Goal: Task Accomplishment & Management: Manage account settings

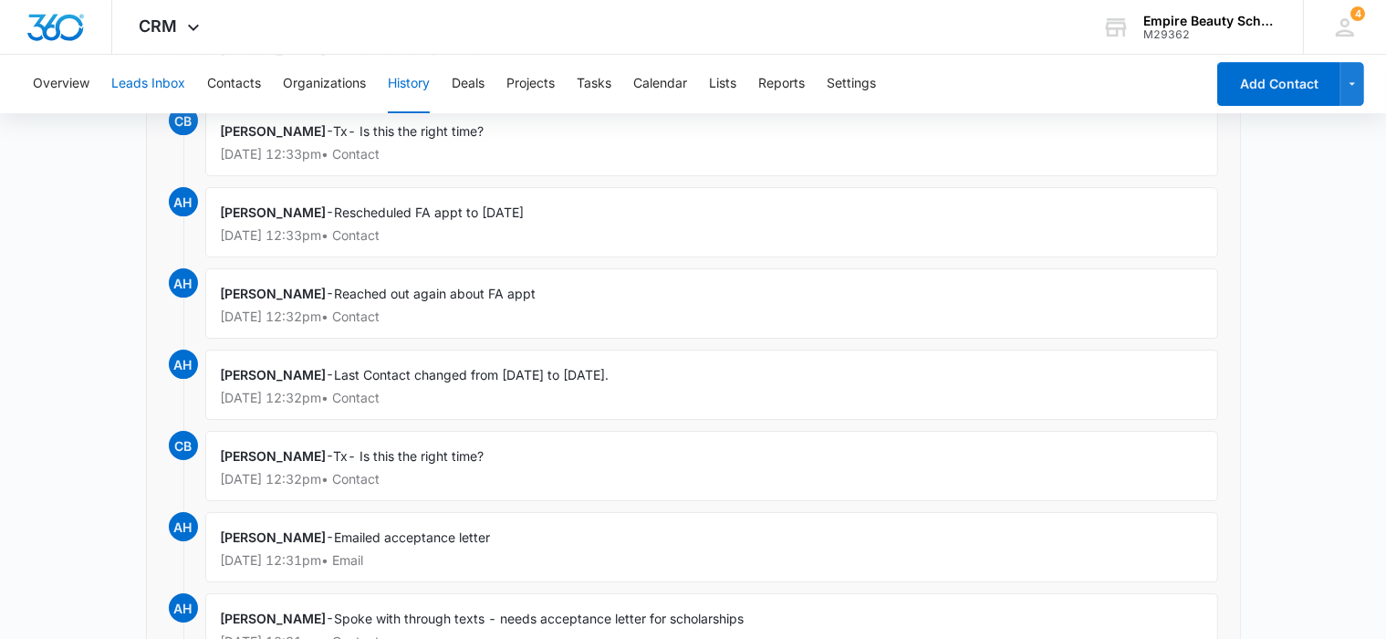
scroll to position [13005, 0]
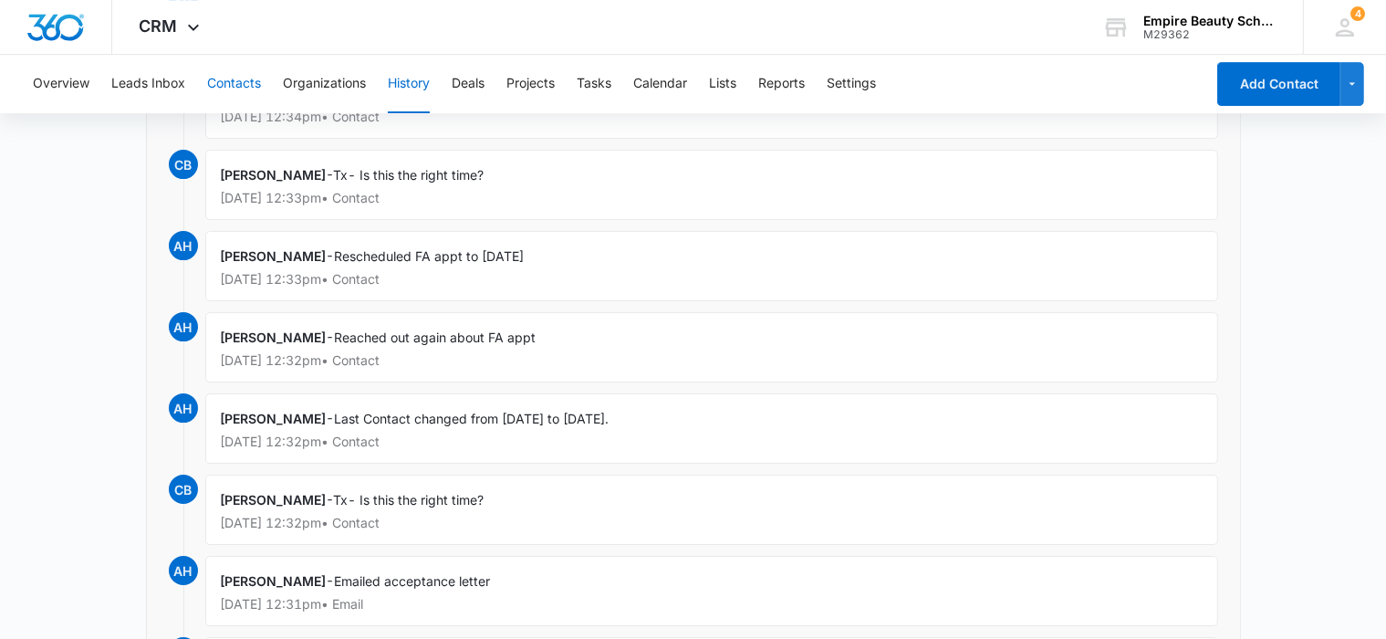
click at [223, 78] on button "Contacts" at bounding box center [234, 84] width 54 height 58
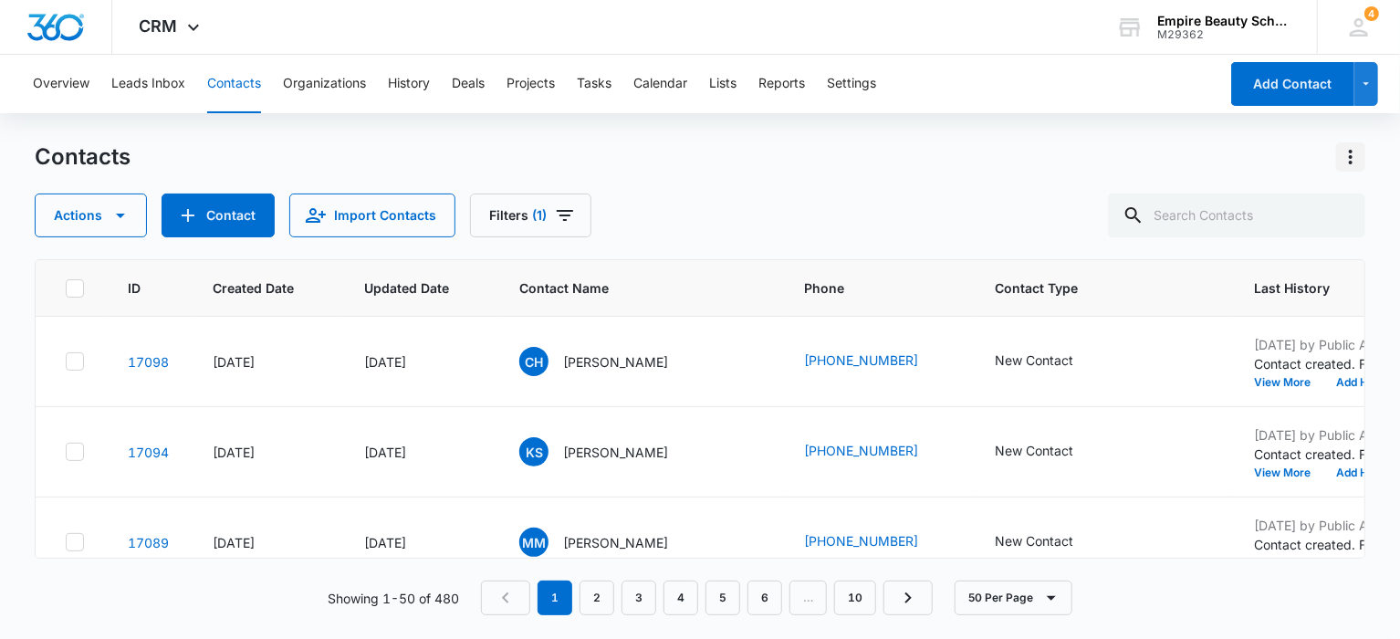
click at [1350, 156] on icon "Actions" at bounding box center [1350, 157] width 4 height 15
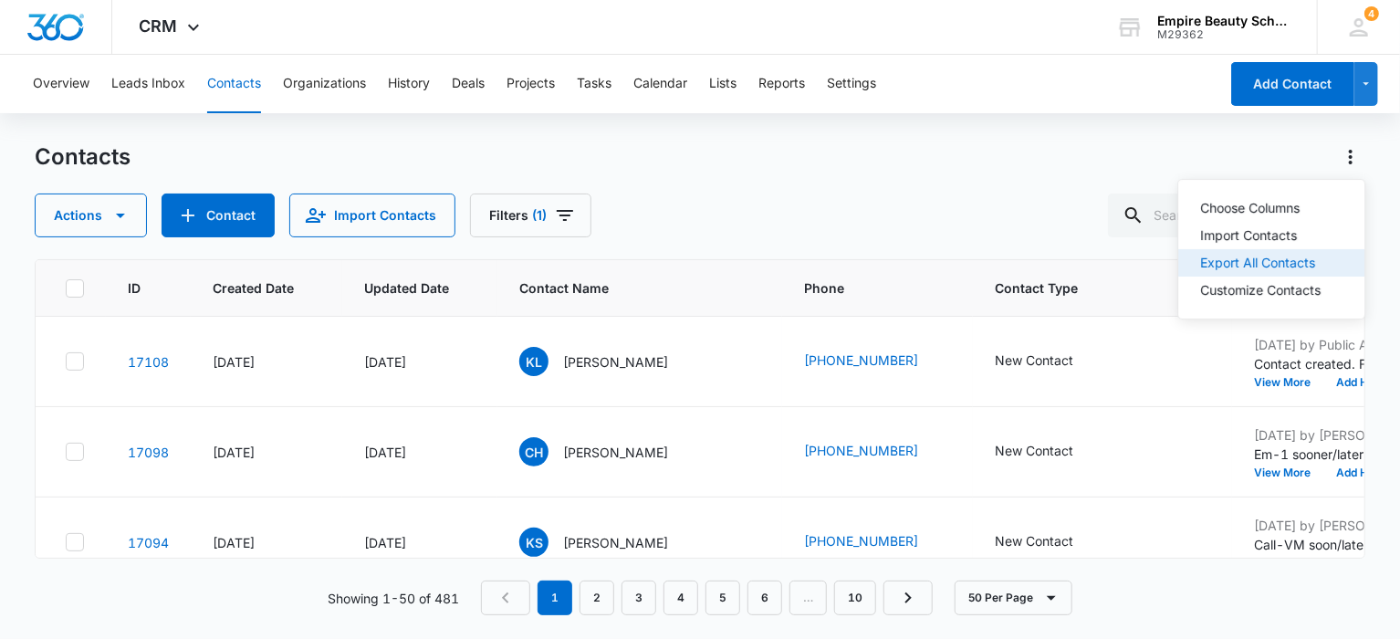
click at [1224, 260] on div "Export All Contacts" at bounding box center [1260, 262] width 120 height 13
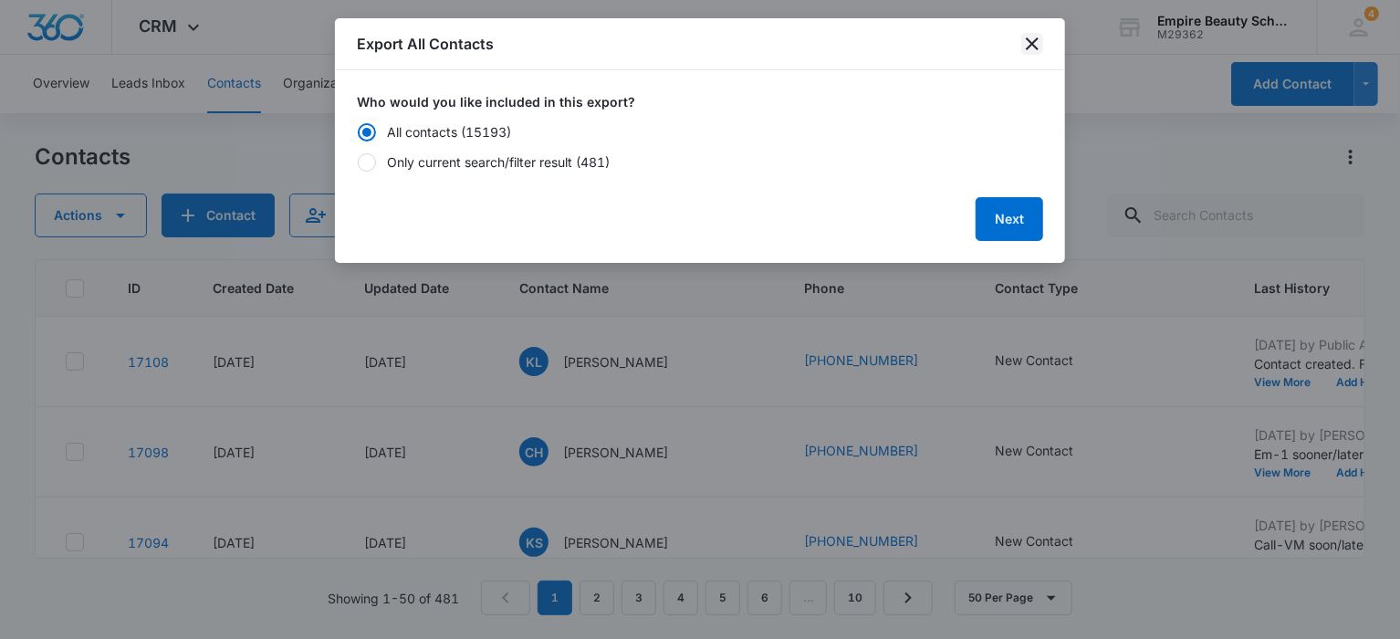
click at [1028, 36] on icon "close" at bounding box center [1032, 44] width 22 height 22
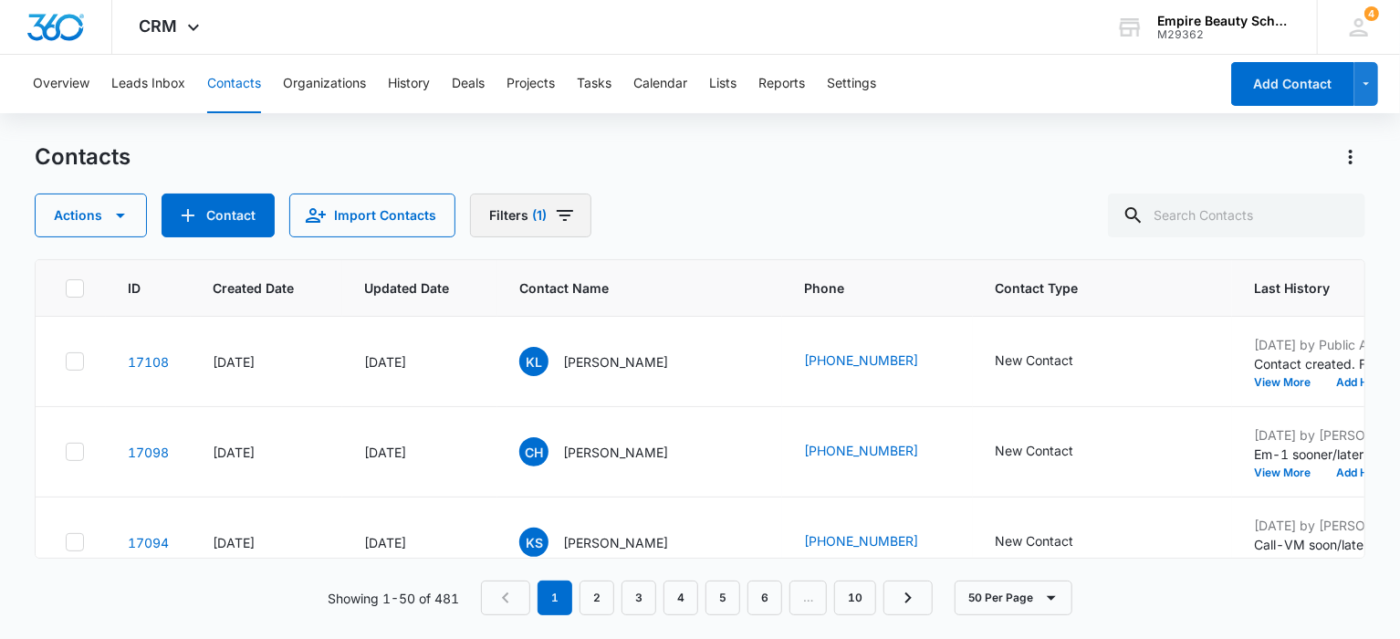
click at [561, 211] on icon "Filters" at bounding box center [565, 215] width 16 height 11
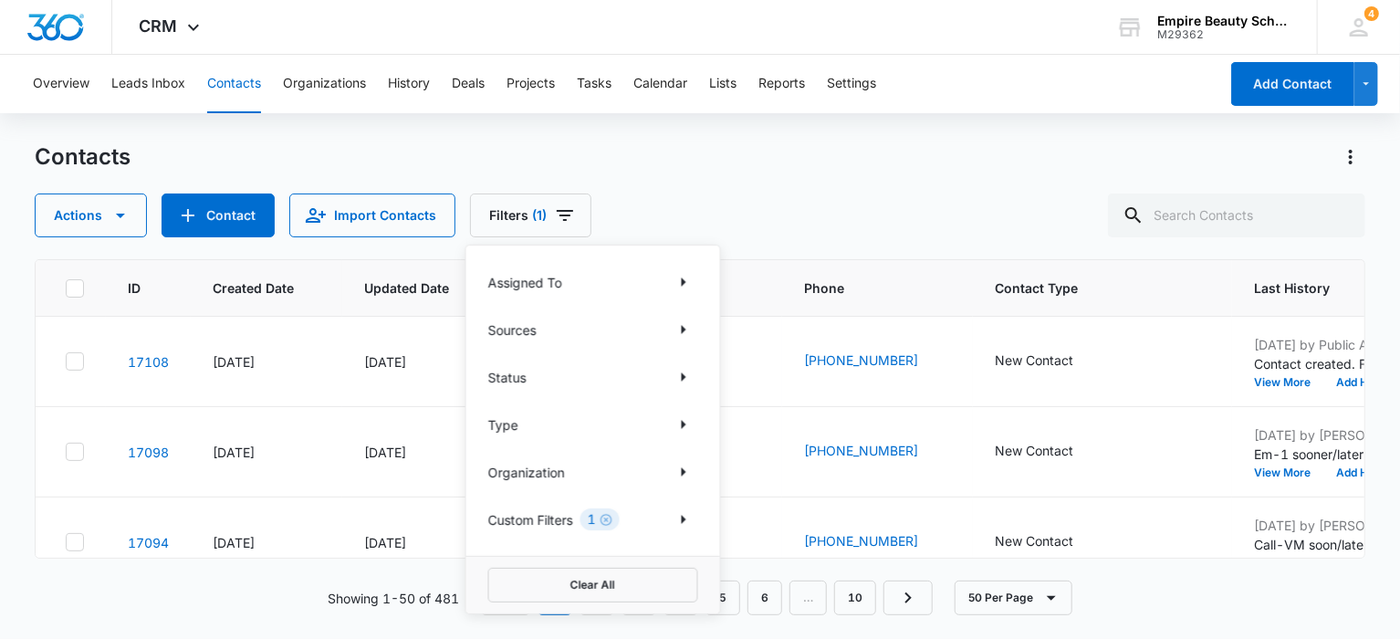
click at [642, 513] on div "Custom Filters 1" at bounding box center [593, 519] width 210 height 29
click at [678, 517] on icon "Show Custom Filters filters" at bounding box center [683, 519] width 22 height 22
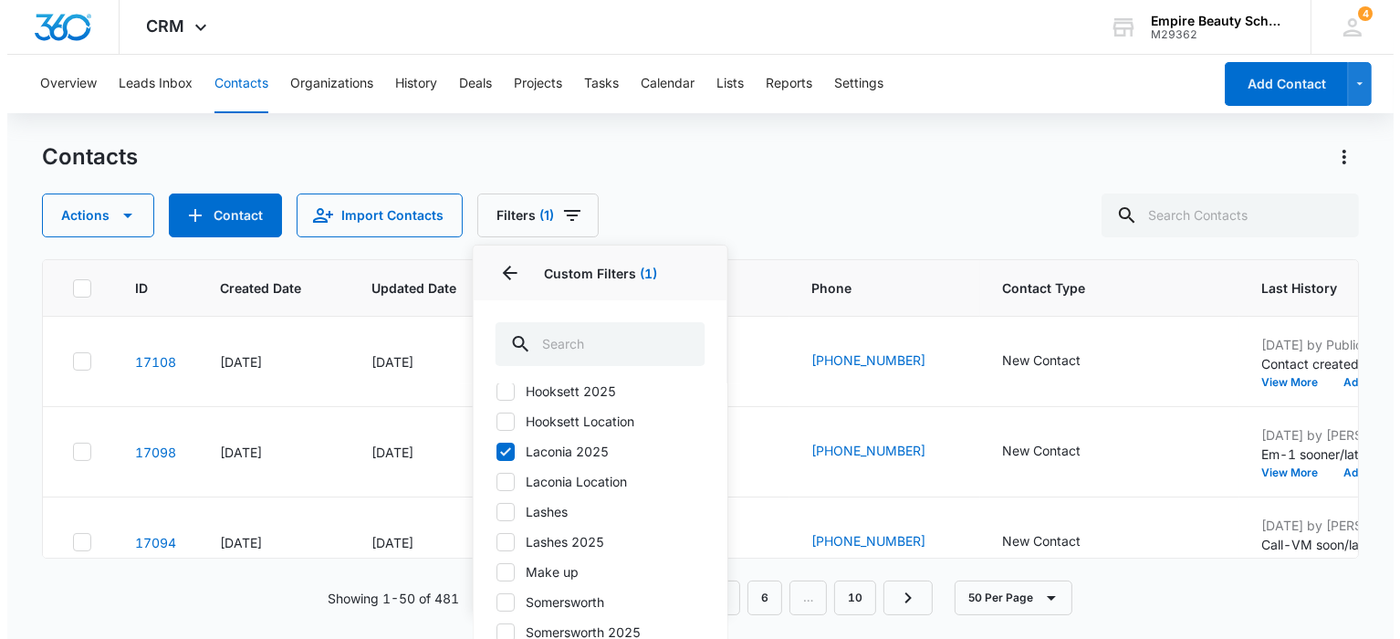
scroll to position [13, 0]
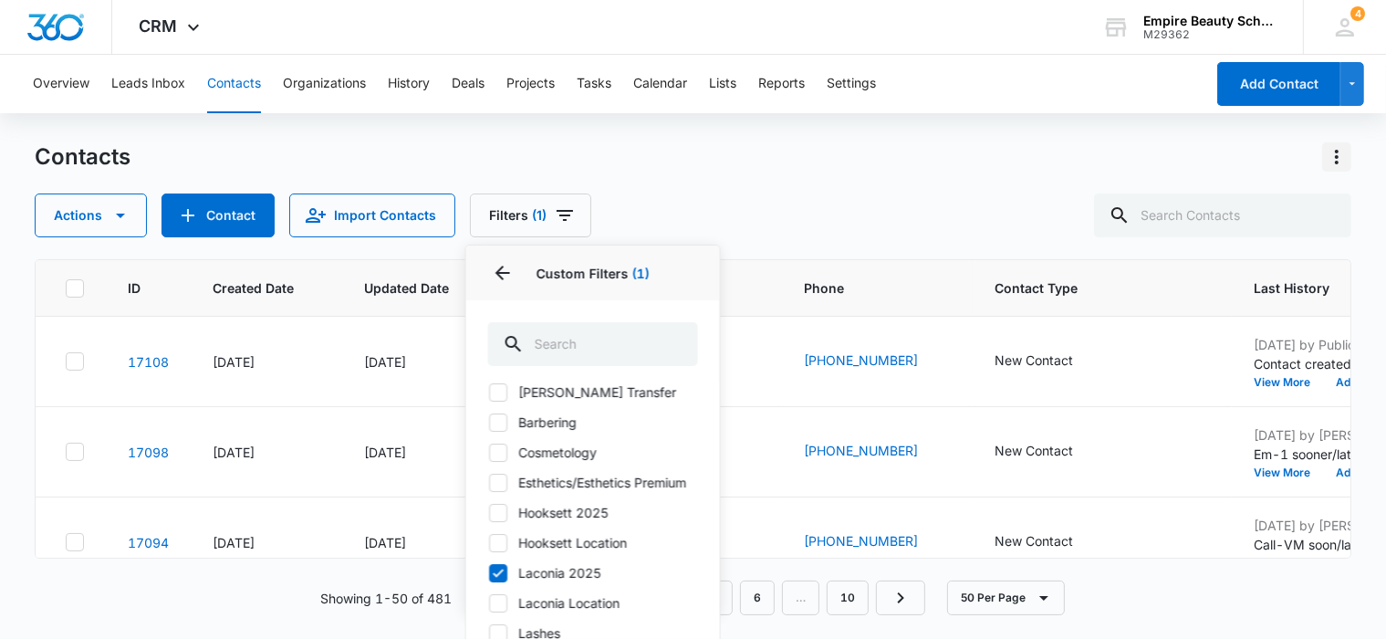
click at [1337, 149] on button "Actions" at bounding box center [1336, 156] width 29 height 29
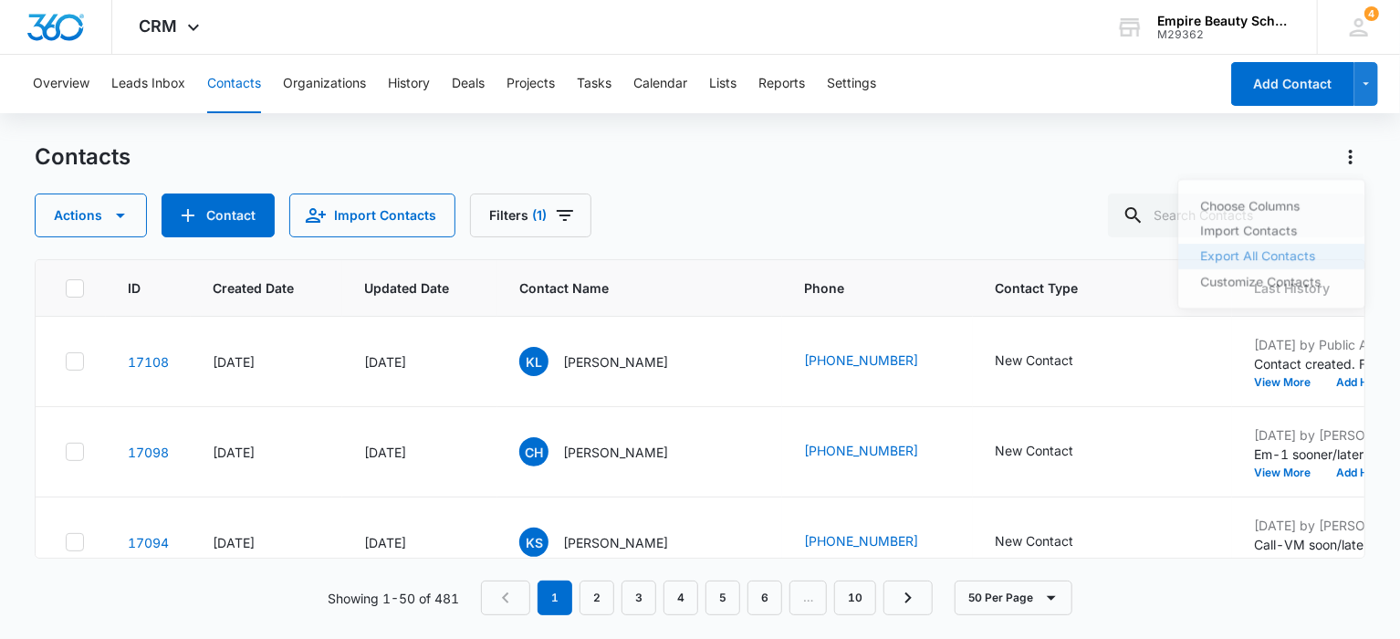
click at [1264, 258] on div "Export All Contacts" at bounding box center [1260, 262] width 120 height 13
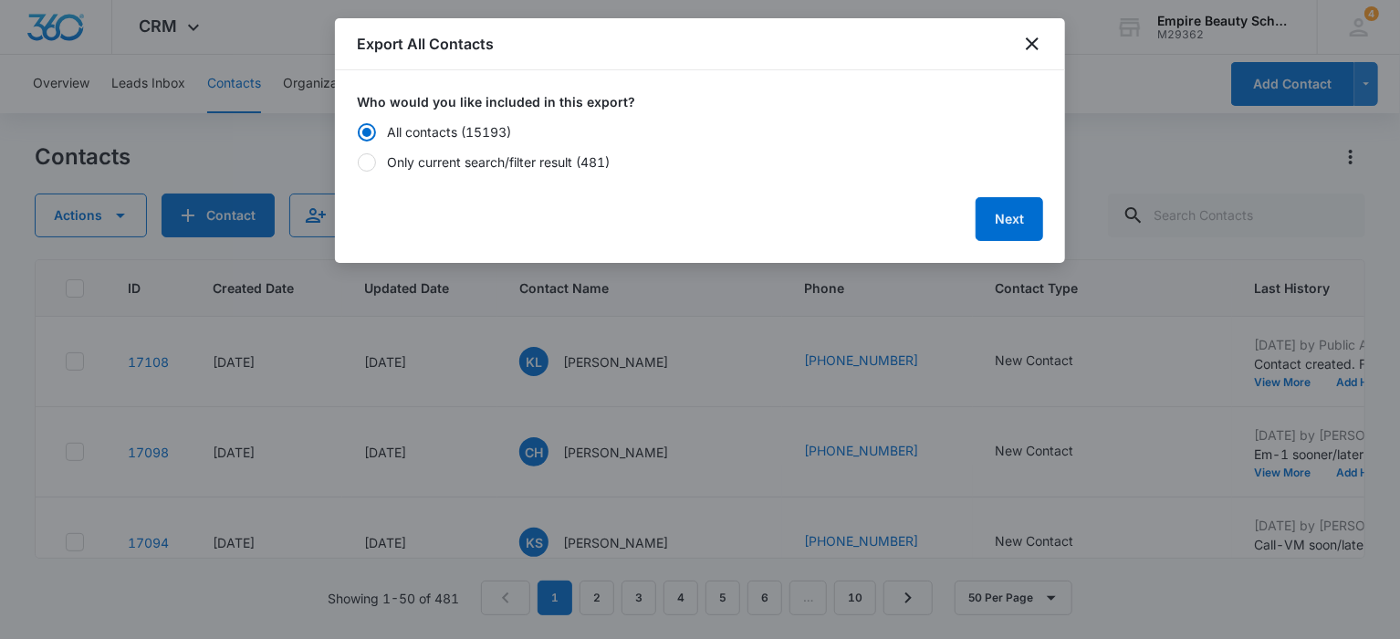
click at [365, 154] on div at bounding box center [367, 162] width 18 height 18
click at [358, 161] on input "Only current search/filter result (481)" at bounding box center [357, 161] width 1 height 1
radio input "false"
radio input "true"
click at [990, 228] on button "Next" at bounding box center [1009, 219] width 68 height 44
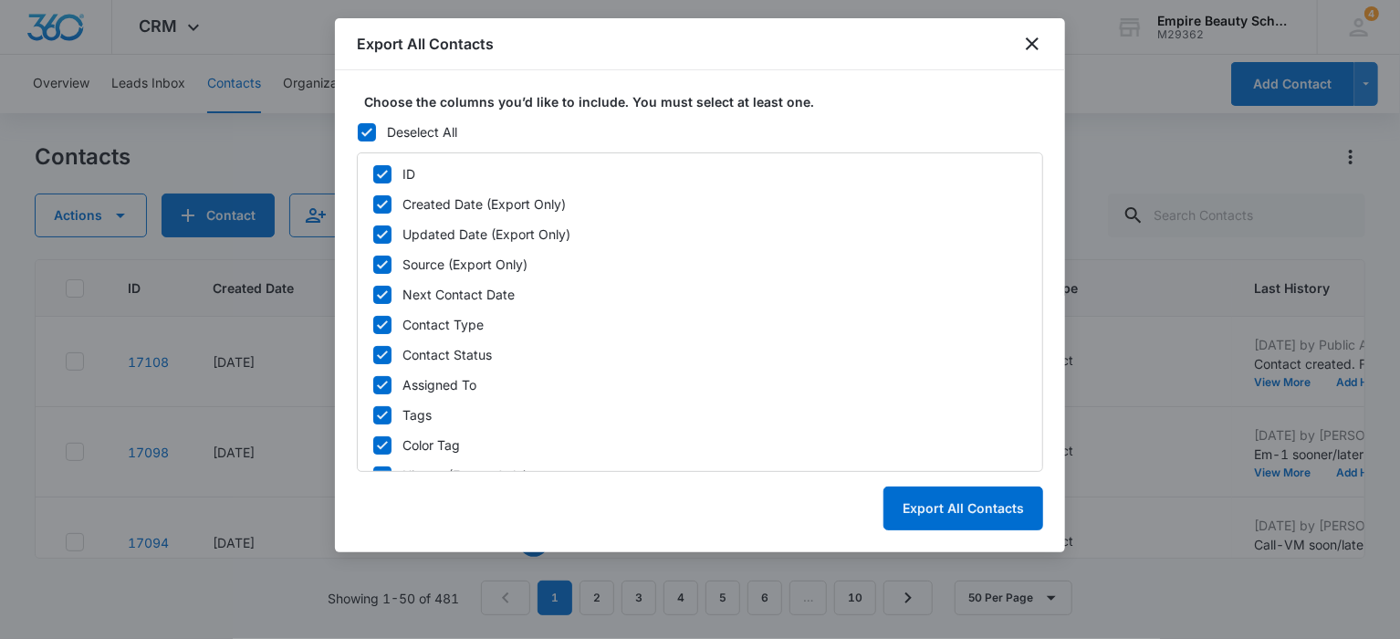
click at [357, 130] on label "Deselect All" at bounding box center [700, 131] width 686 height 19
click at [357, 131] on input "Deselect All" at bounding box center [357, 131] width 1 height 1
checkbox input "false"
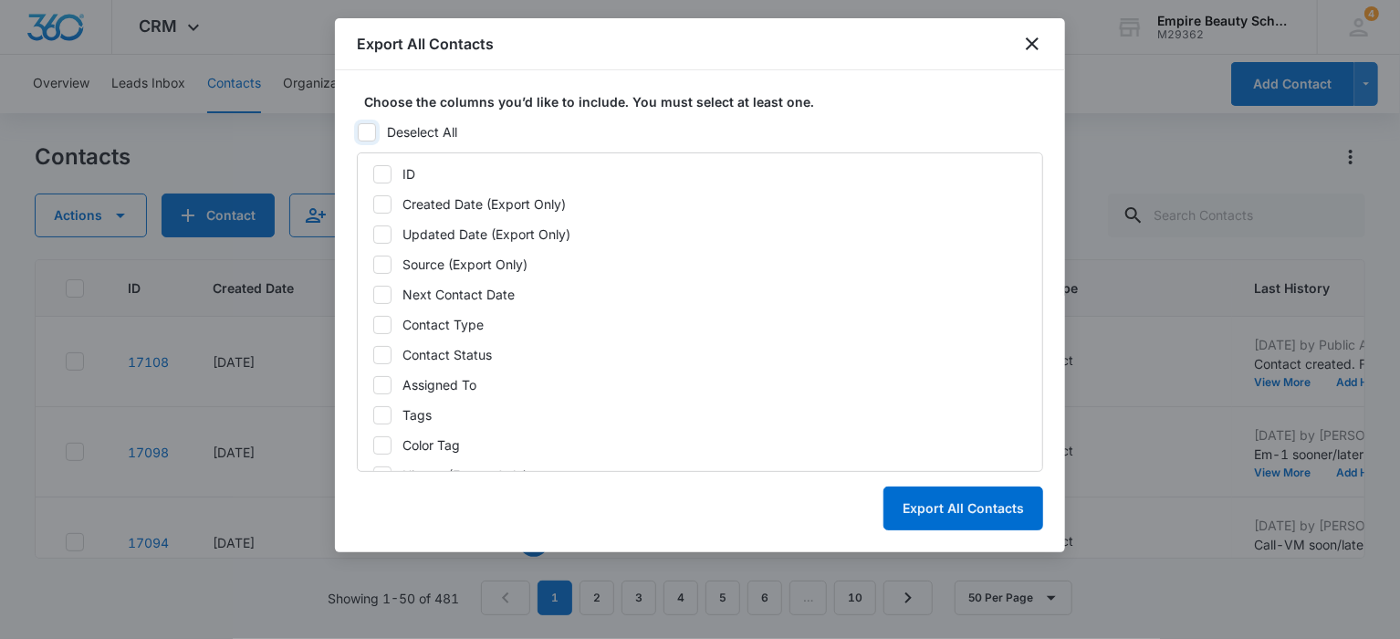
checkbox input "false"
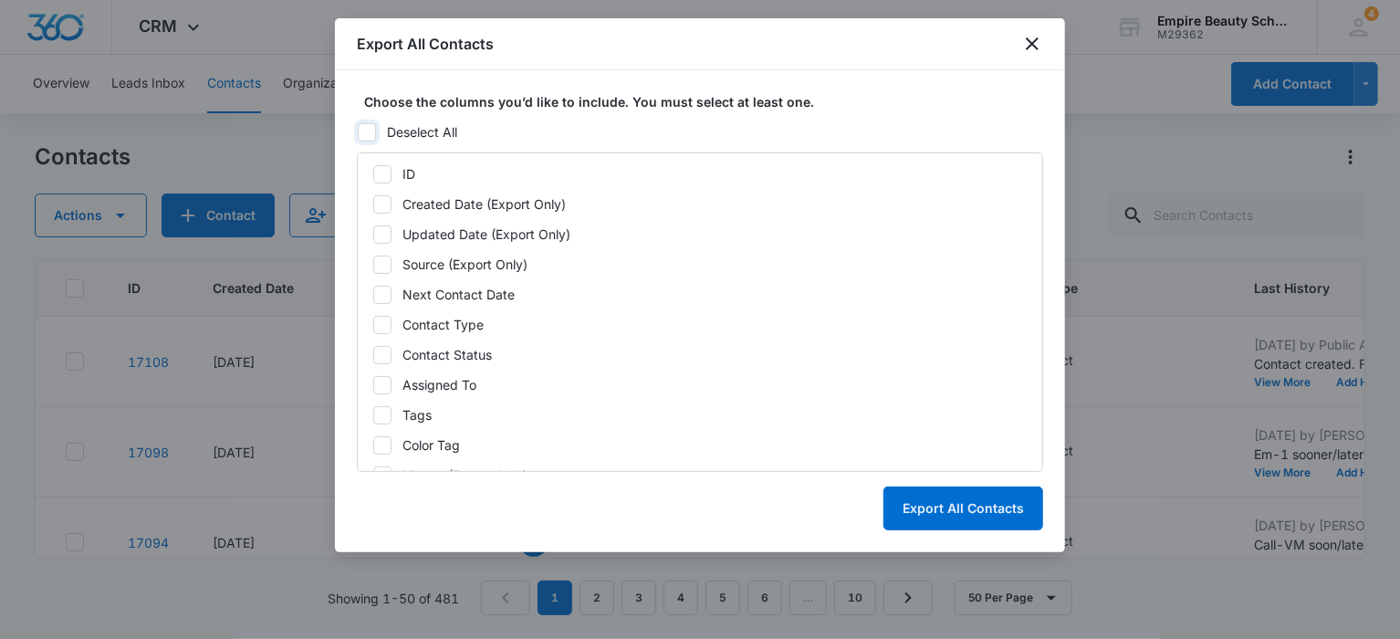
checkbox input "false"
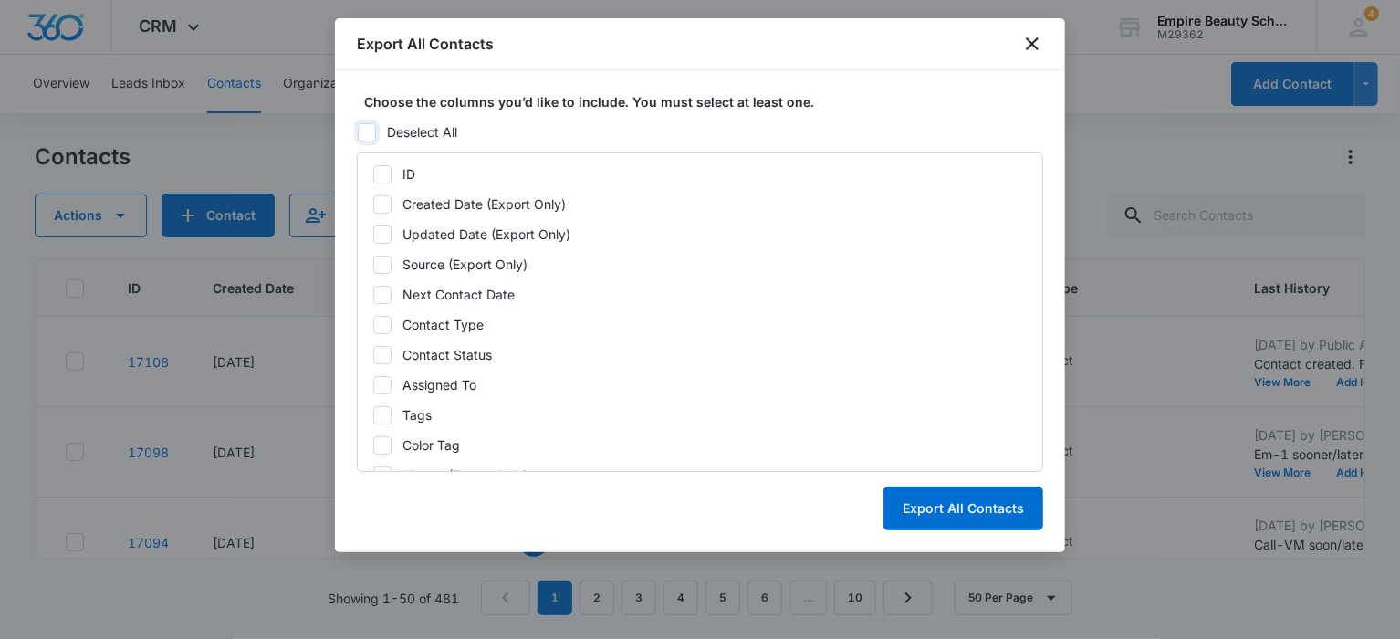
checkbox input "false"
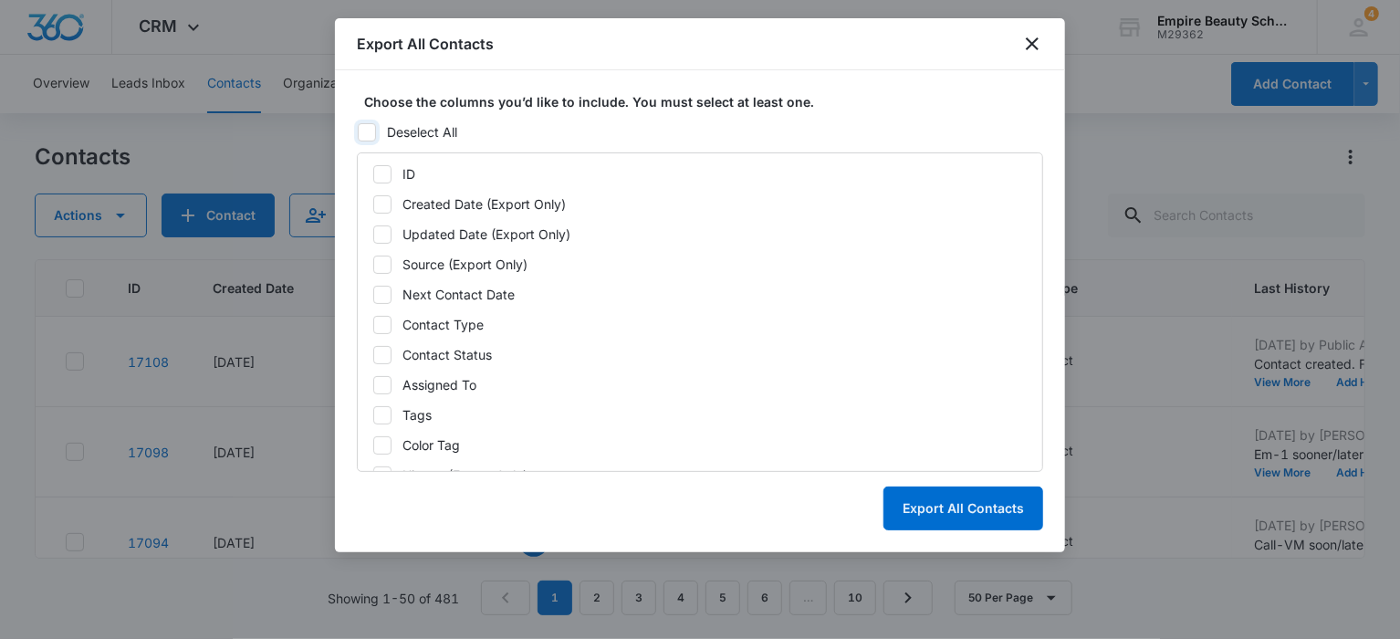
checkbox input "false"
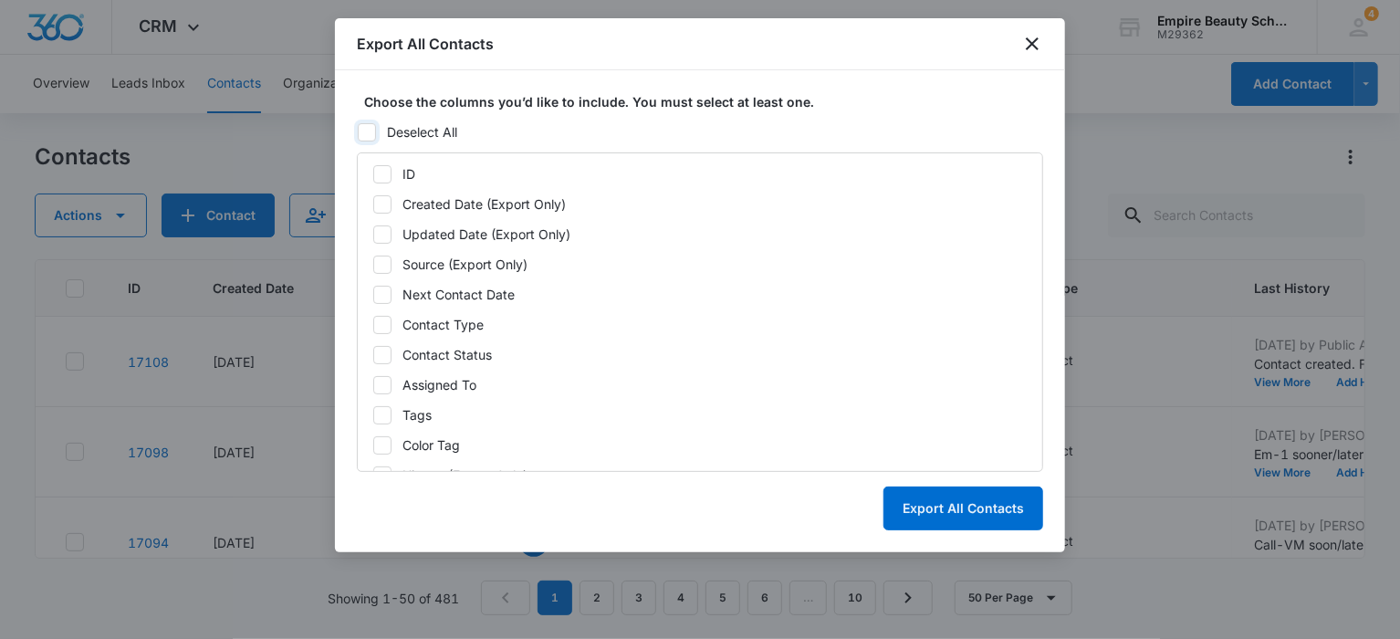
checkbox input "false"
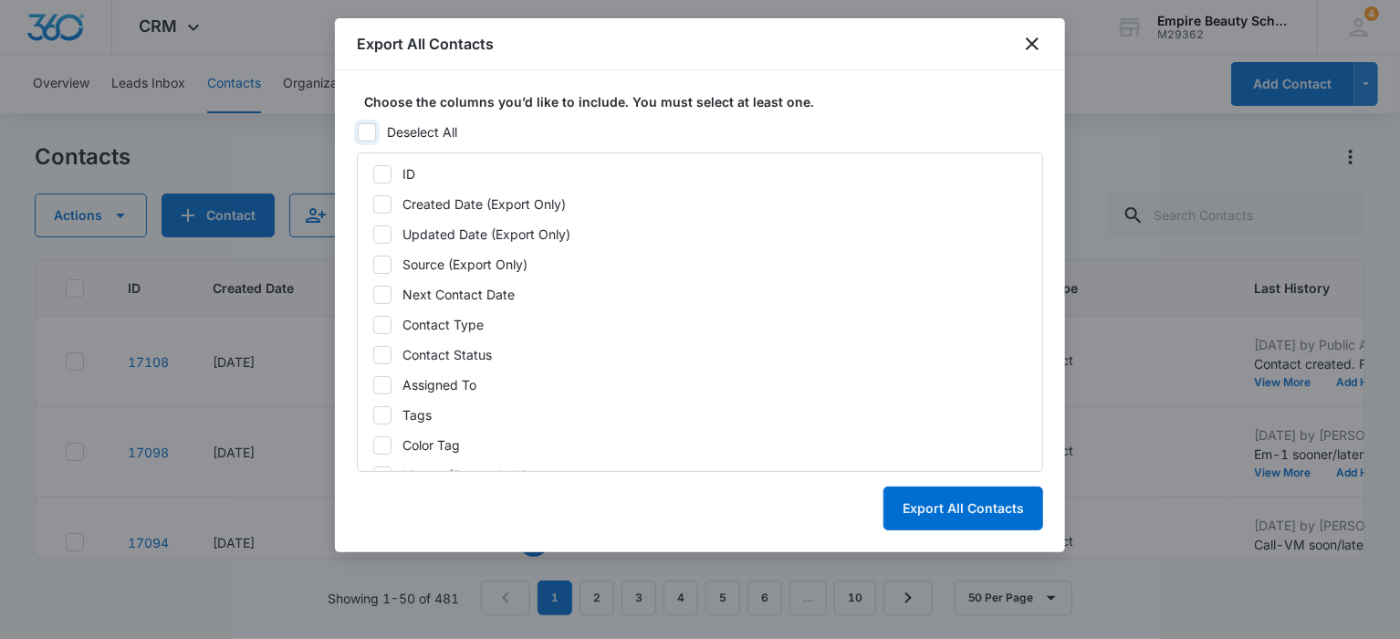
checkbox input "false"
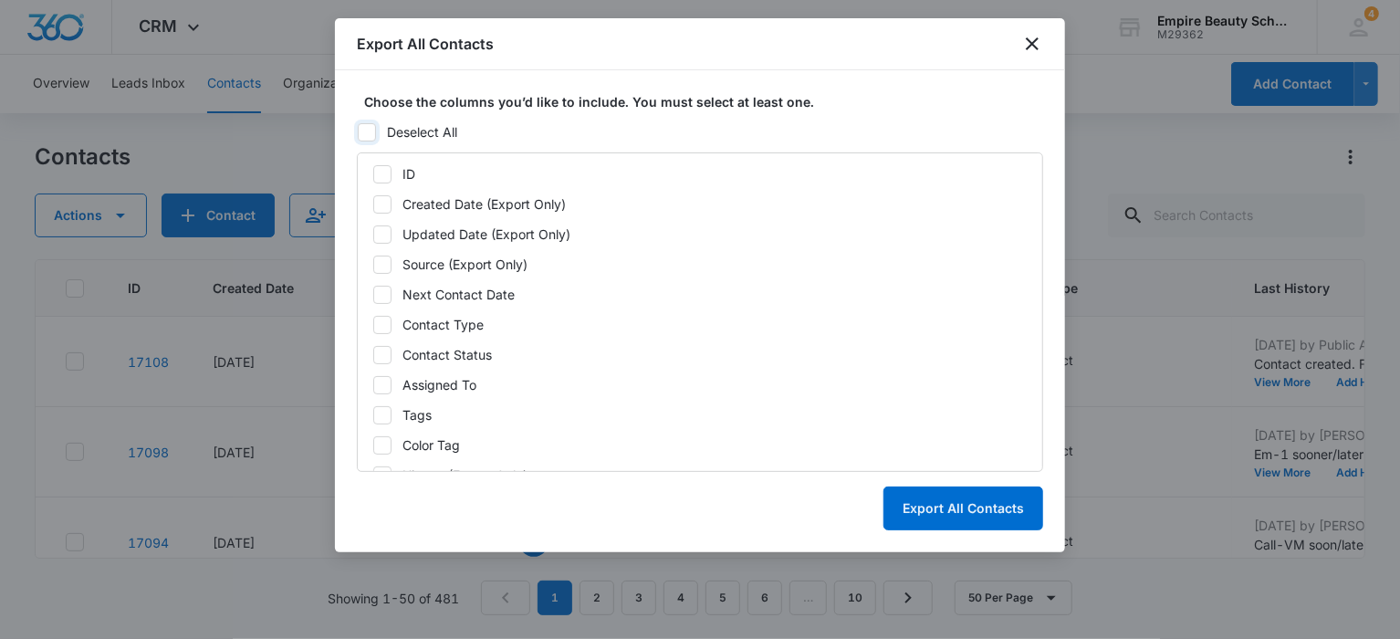
checkbox input "false"
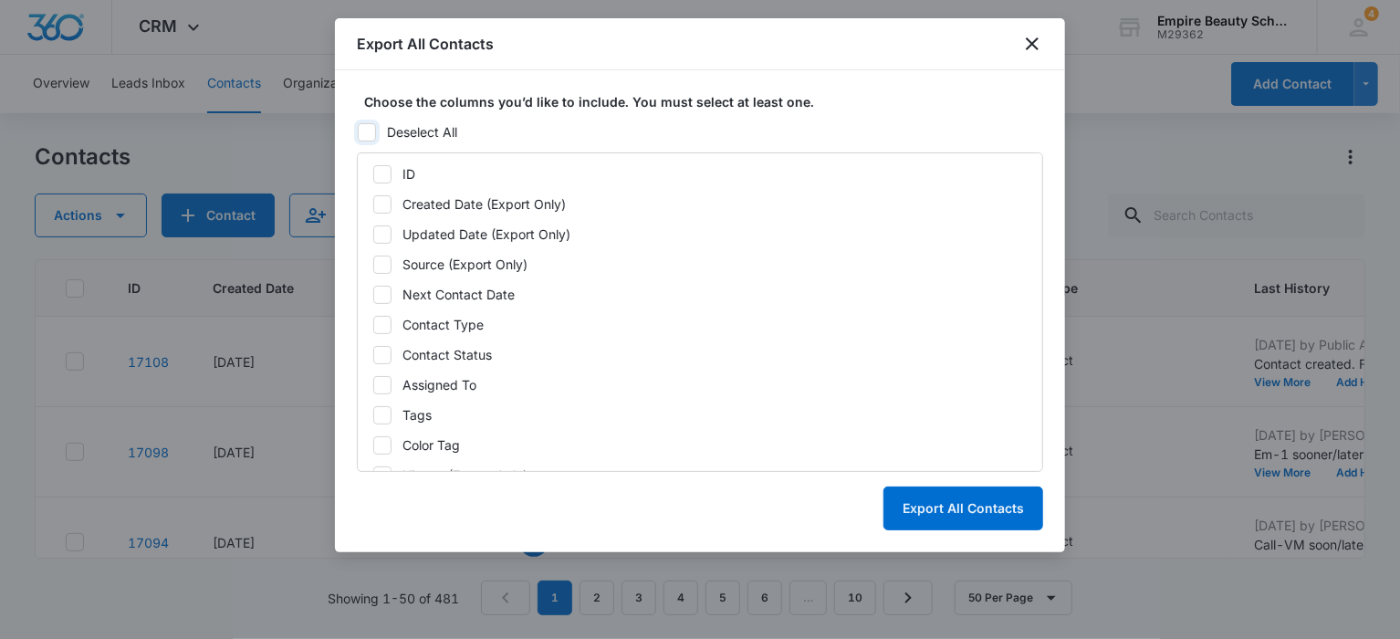
checkbox input "false"
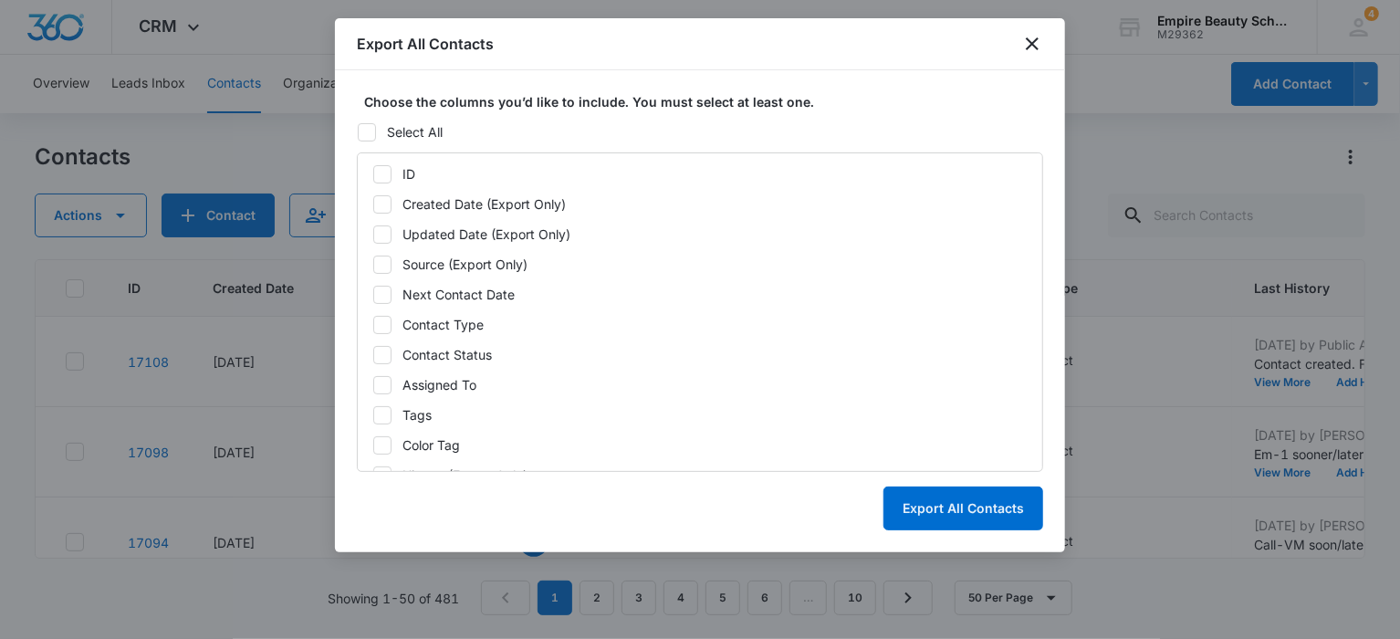
click at [380, 200] on icon at bounding box center [382, 204] width 16 height 16
click at [373, 203] on input "Created Date (Export Only)" at bounding box center [372, 203] width 1 height 1
checkbox input "true"
click at [378, 319] on icon at bounding box center [382, 325] width 16 height 16
click at [373, 324] on input "Contact Type" at bounding box center [372, 324] width 1 height 1
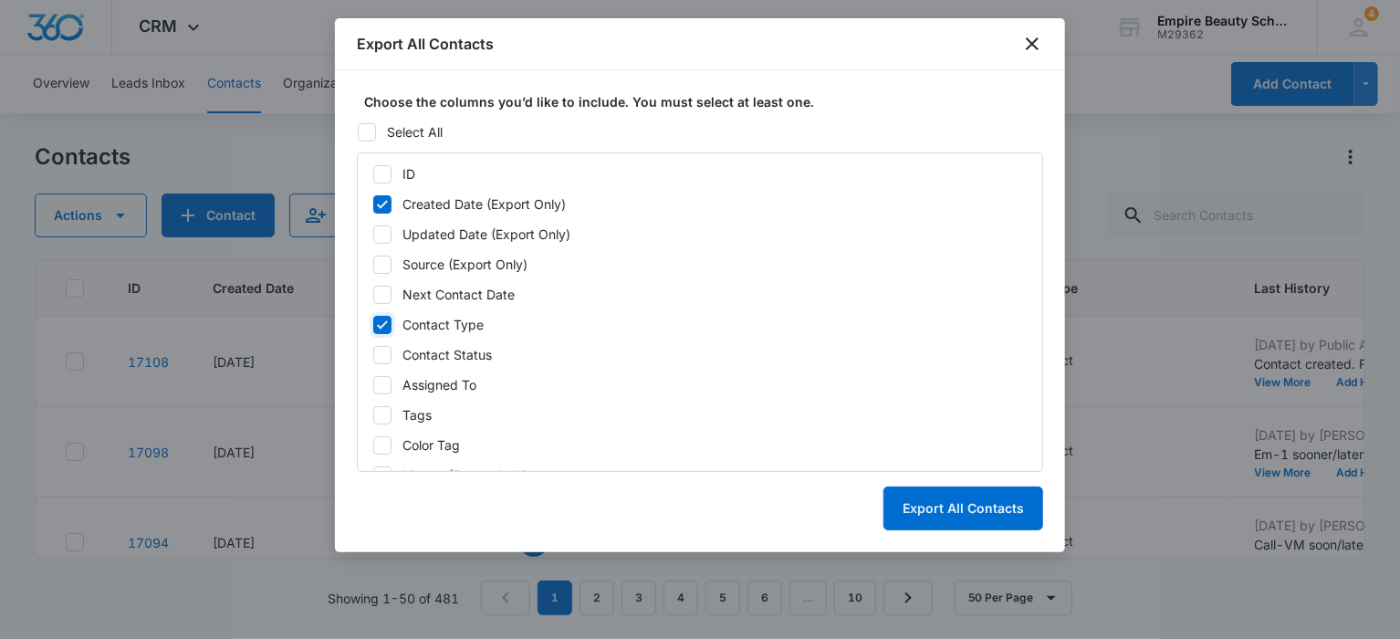
checkbox input "true"
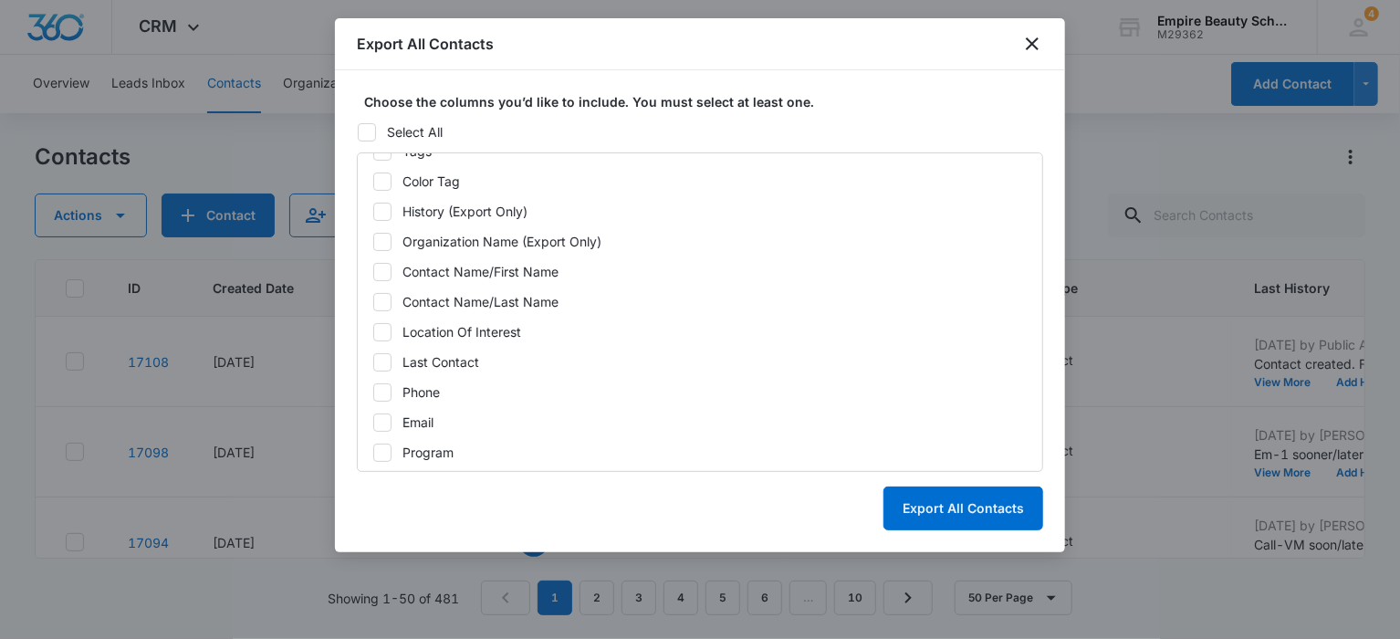
scroll to position [274, 0]
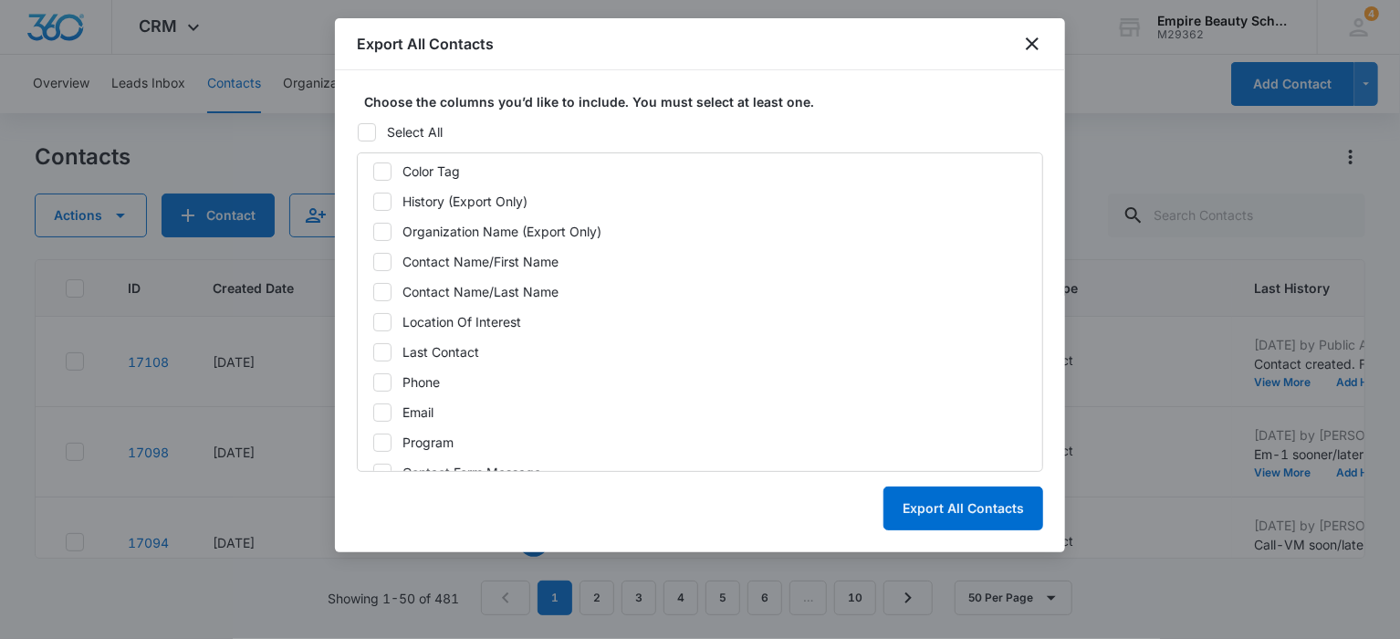
click at [383, 256] on icon at bounding box center [382, 262] width 16 height 16
click at [373, 261] on input "Contact Name/First Name" at bounding box center [372, 261] width 1 height 1
checkbox input "true"
click at [377, 284] on icon at bounding box center [382, 292] width 16 height 16
click at [373, 291] on input "Contact Name/Last Name" at bounding box center [372, 291] width 1 height 1
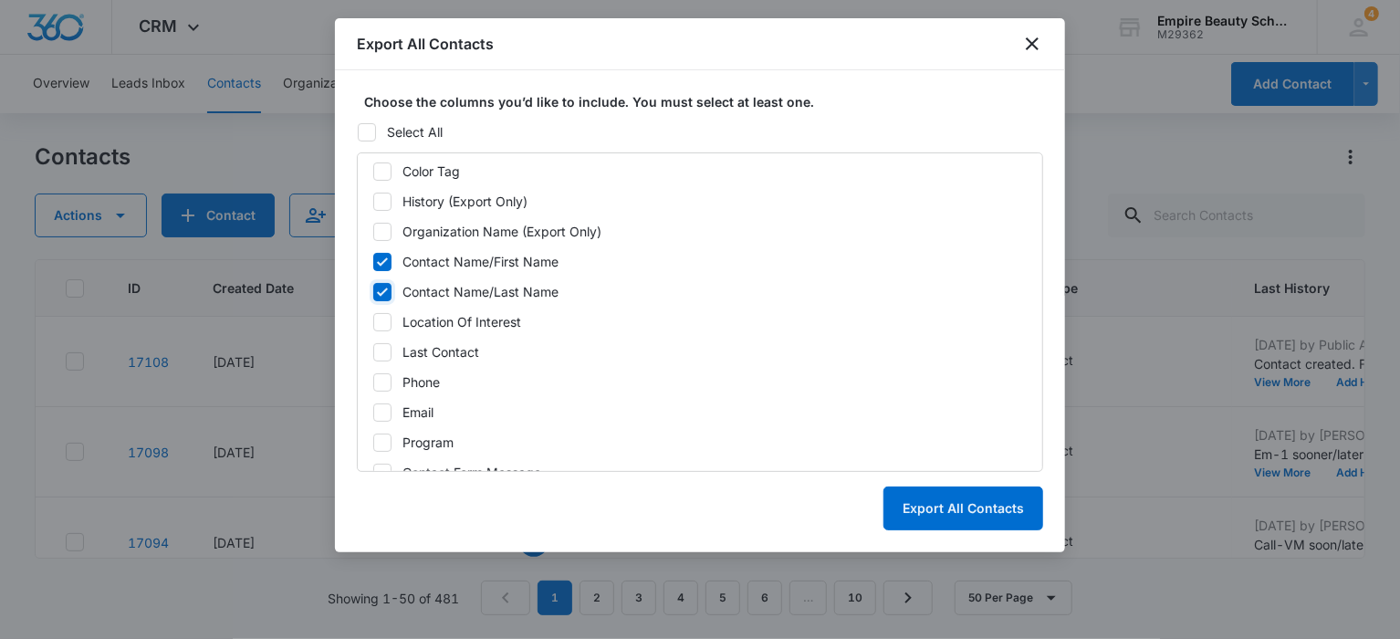
checkbox input "true"
click at [380, 317] on icon at bounding box center [382, 322] width 16 height 16
click at [373, 321] on input "Location Of Interest" at bounding box center [372, 321] width 1 height 1
click at [380, 317] on icon at bounding box center [382, 322] width 16 height 16
click at [373, 321] on input "Location Of Interest" at bounding box center [372, 321] width 1 height 1
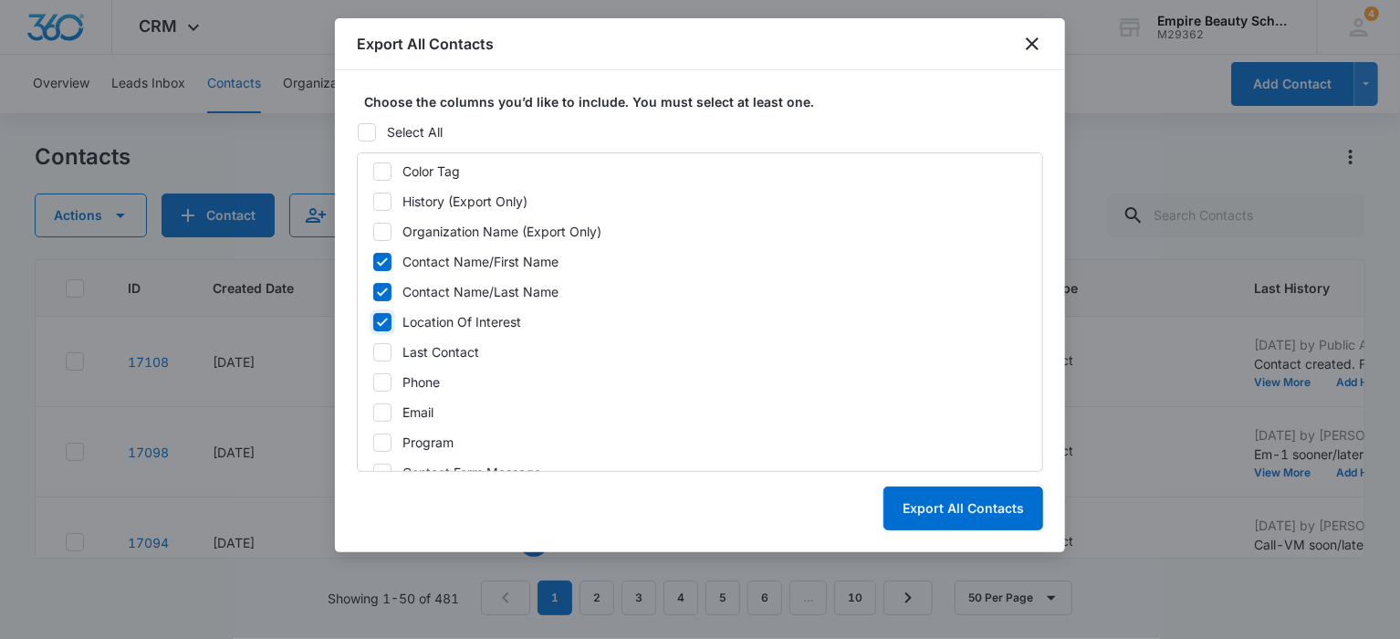
checkbox input "false"
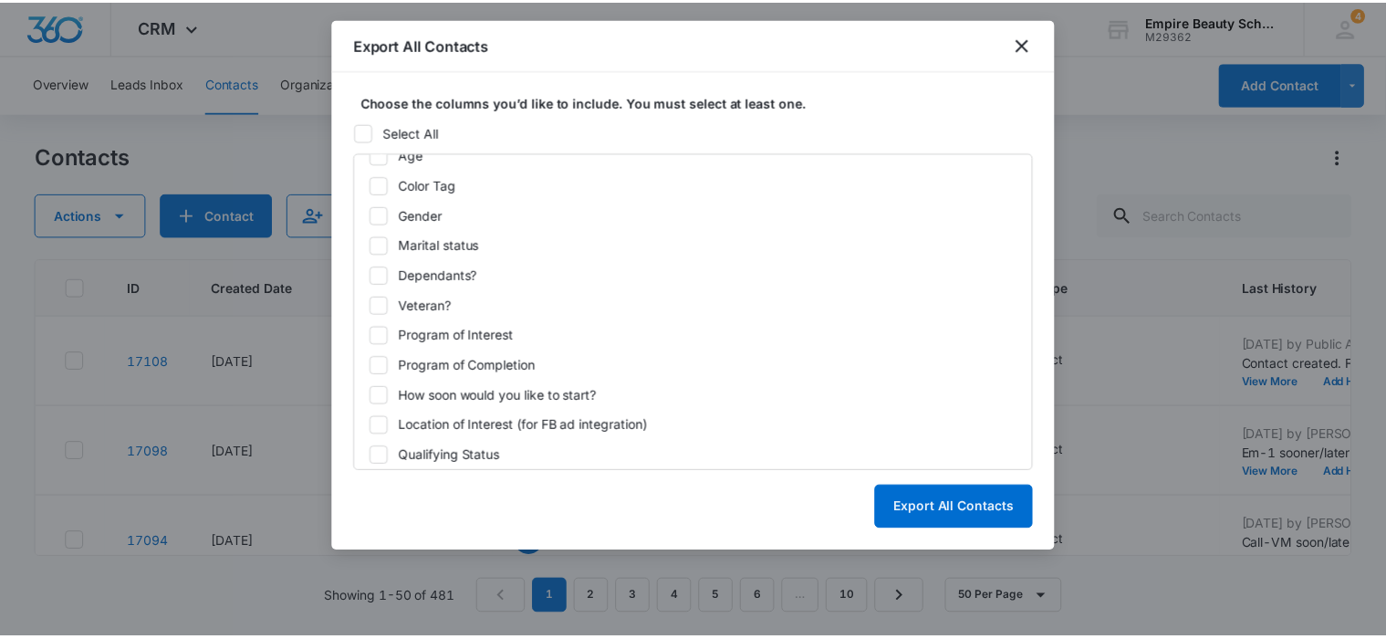
scroll to position [957, 0]
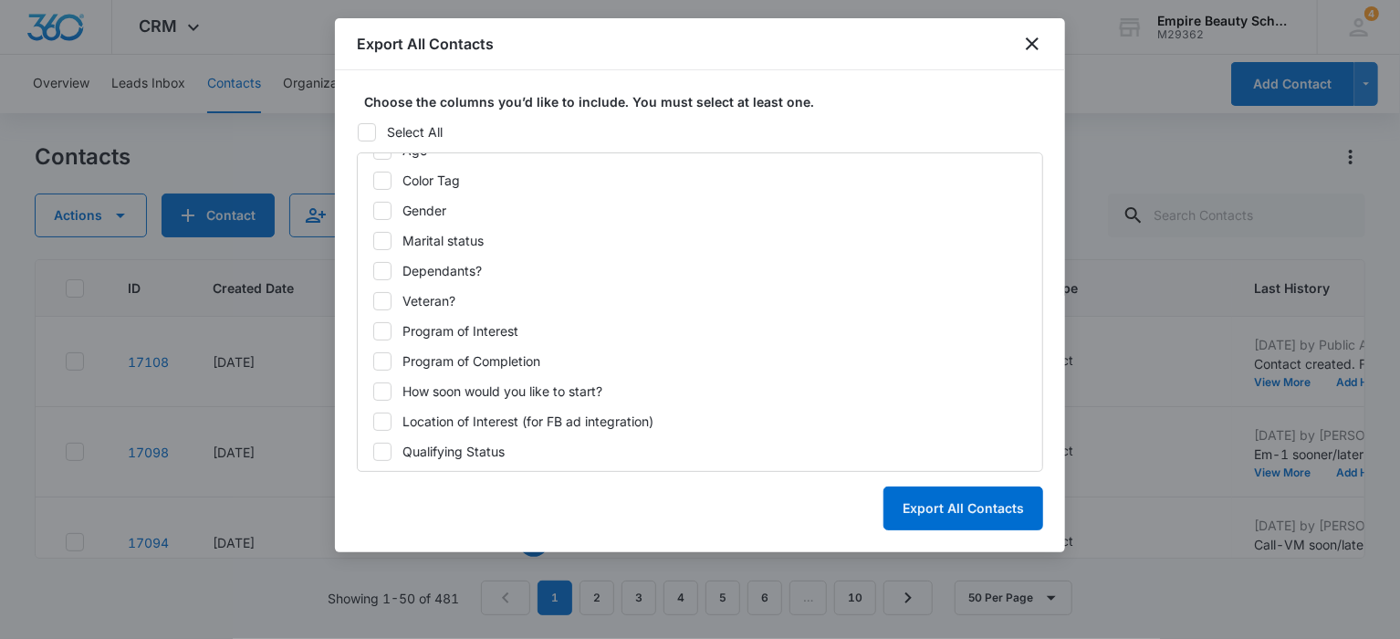
click at [380, 419] on icon at bounding box center [382, 421] width 16 height 16
click at [373, 421] on input "Location of Interest (for FB ad integration)" at bounding box center [372, 421] width 1 height 1
checkbox input "true"
click at [946, 510] on button "Export All Contacts" at bounding box center [963, 508] width 160 height 44
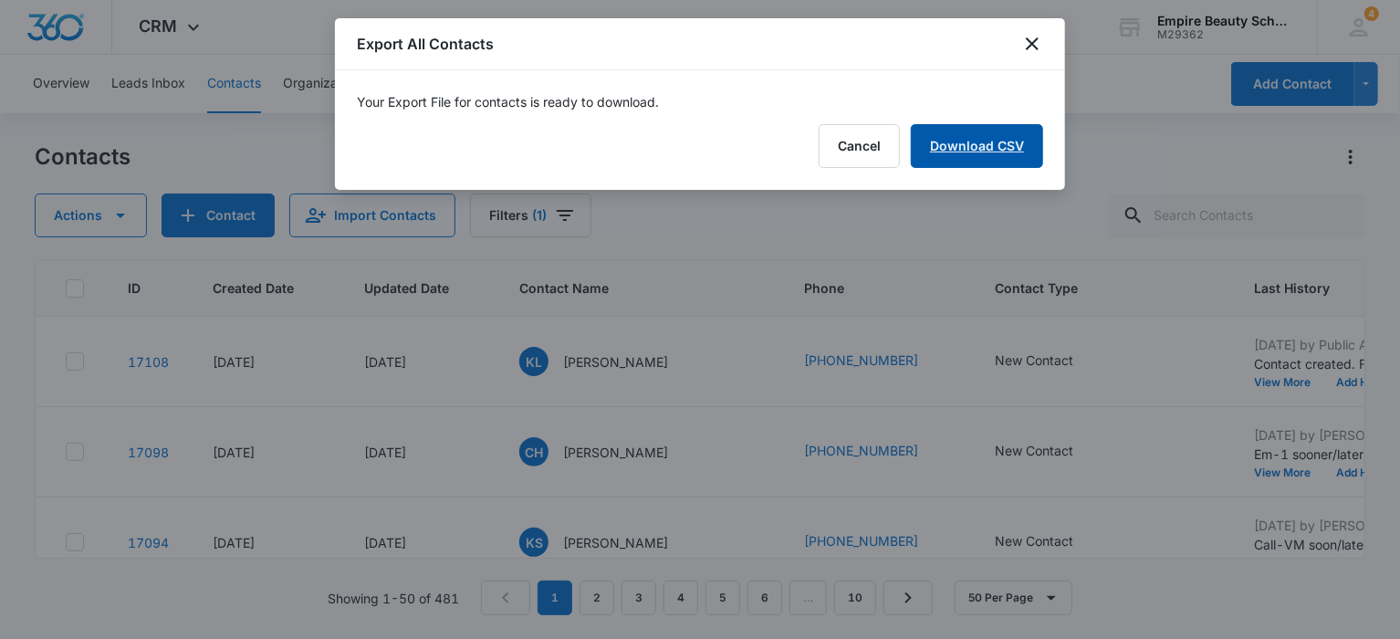
click at [971, 141] on link "Download CSV" at bounding box center [977, 146] width 132 height 44
drag, startPoint x: 1023, startPoint y: 151, endPoint x: 1080, endPoint y: 84, distance: 88.7
click at [1023, 151] on button "Finish" at bounding box center [1004, 146] width 77 height 44
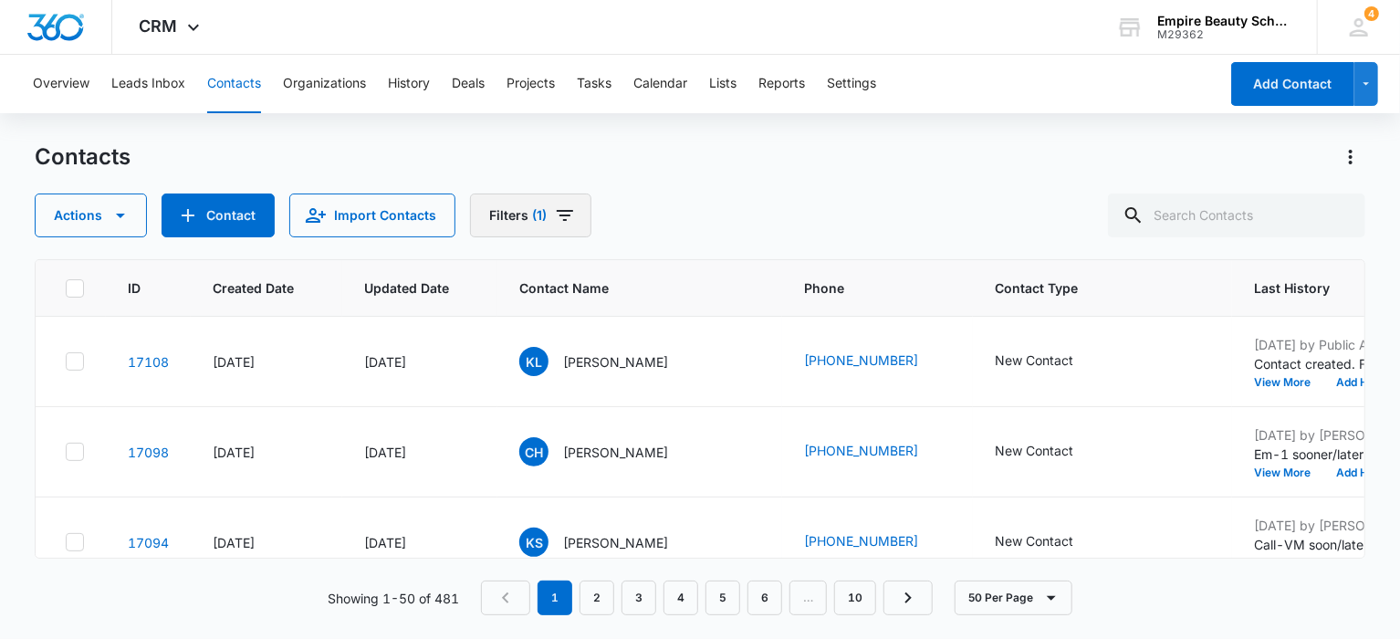
click at [494, 205] on button "Filters (1)" at bounding box center [530, 215] width 121 height 44
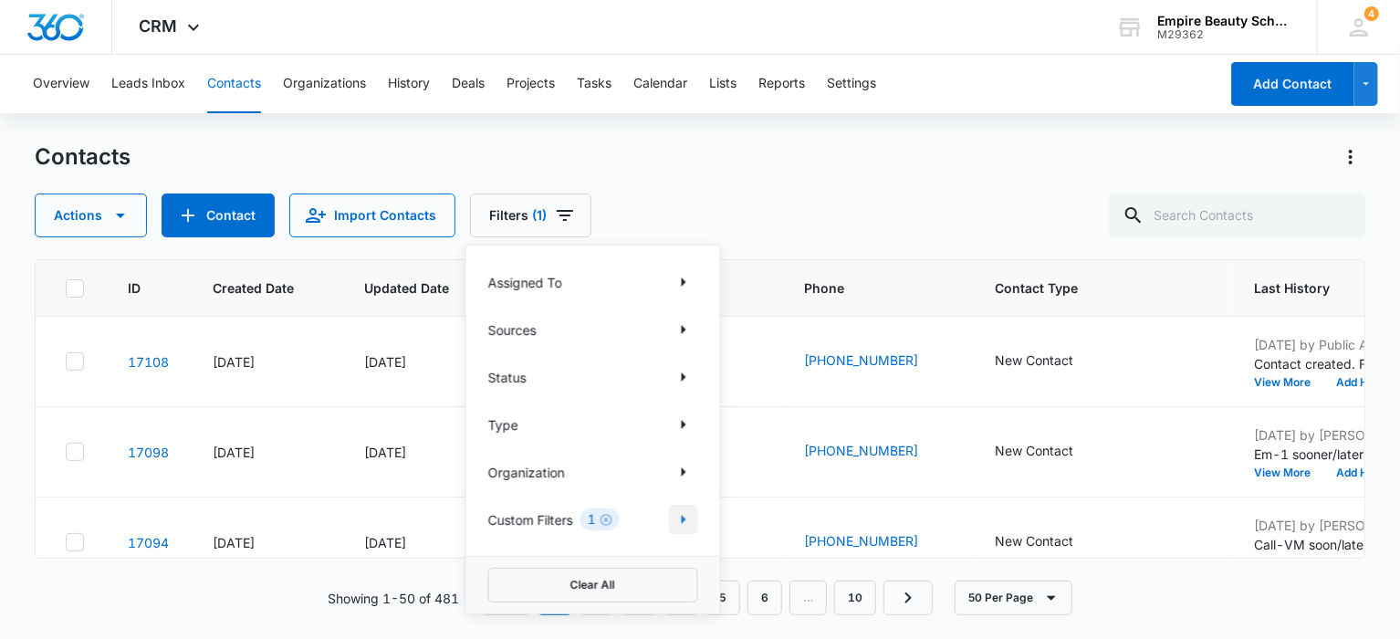
click at [677, 514] on icon "Show Custom Filters filters" at bounding box center [683, 519] width 22 height 22
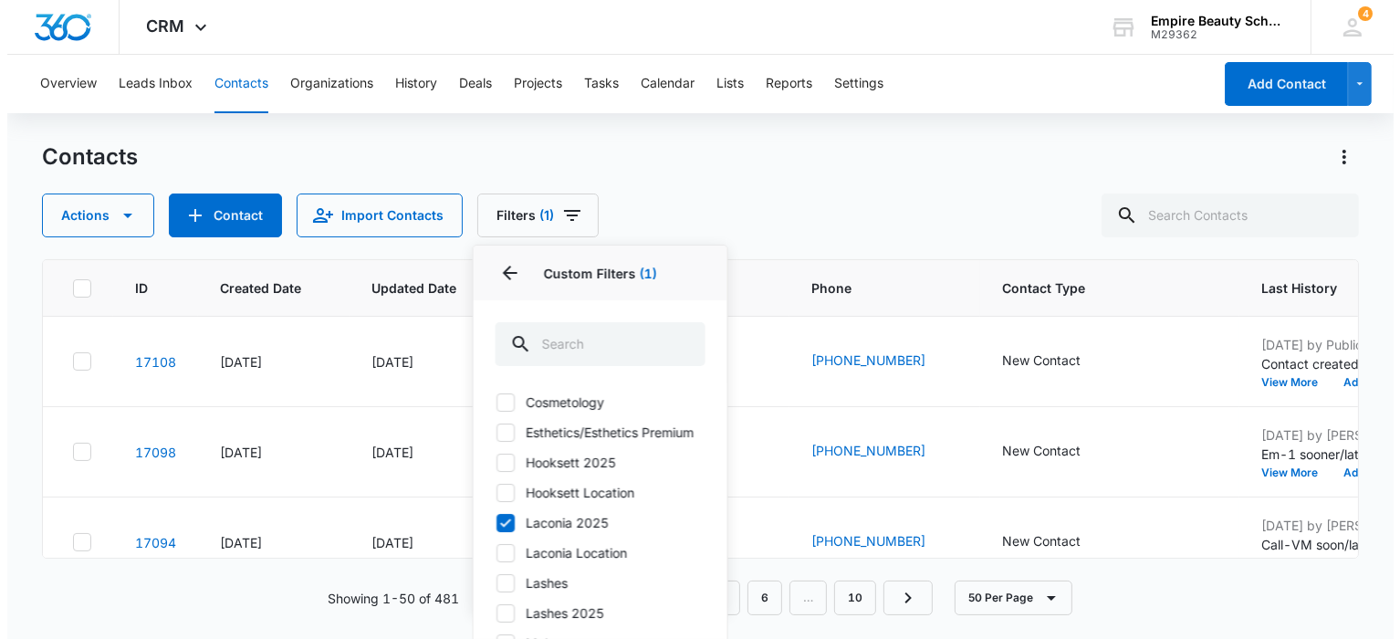
scroll to position [91, 0]
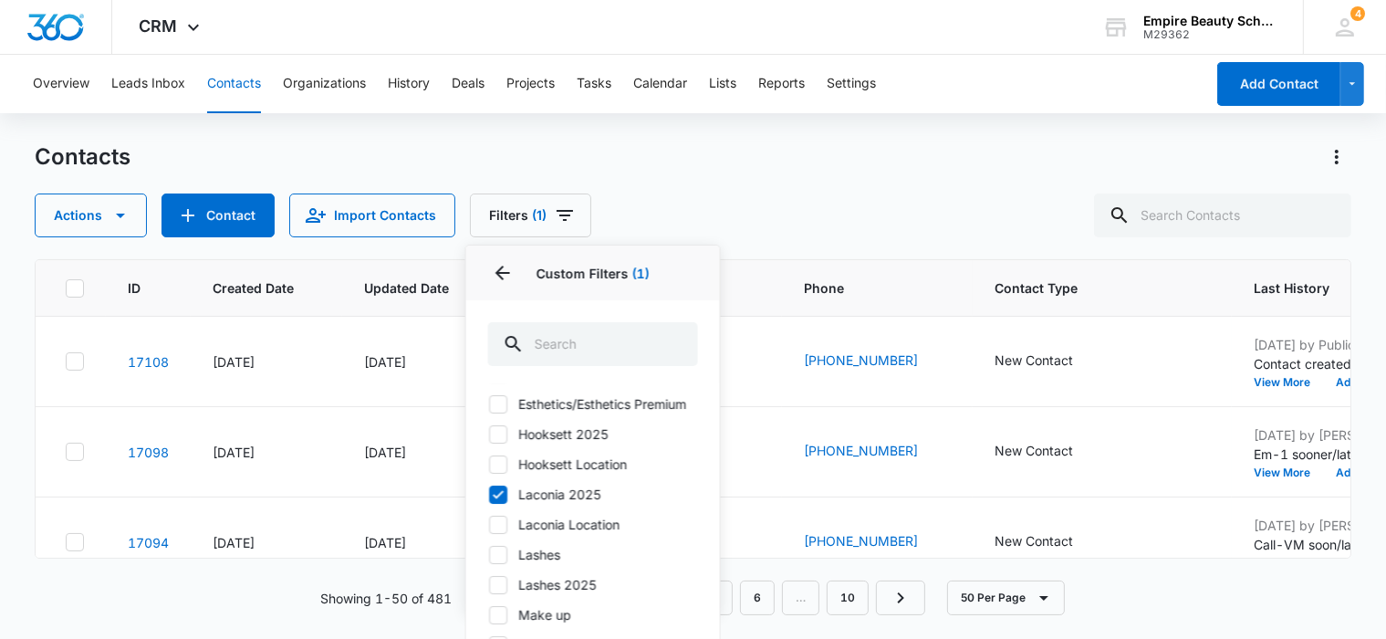
click at [500, 442] on icon at bounding box center [498, 434] width 16 height 16
click at [489, 434] on input "Hooksett 2025" at bounding box center [488, 433] width 1 height 1
checkbox input "true"
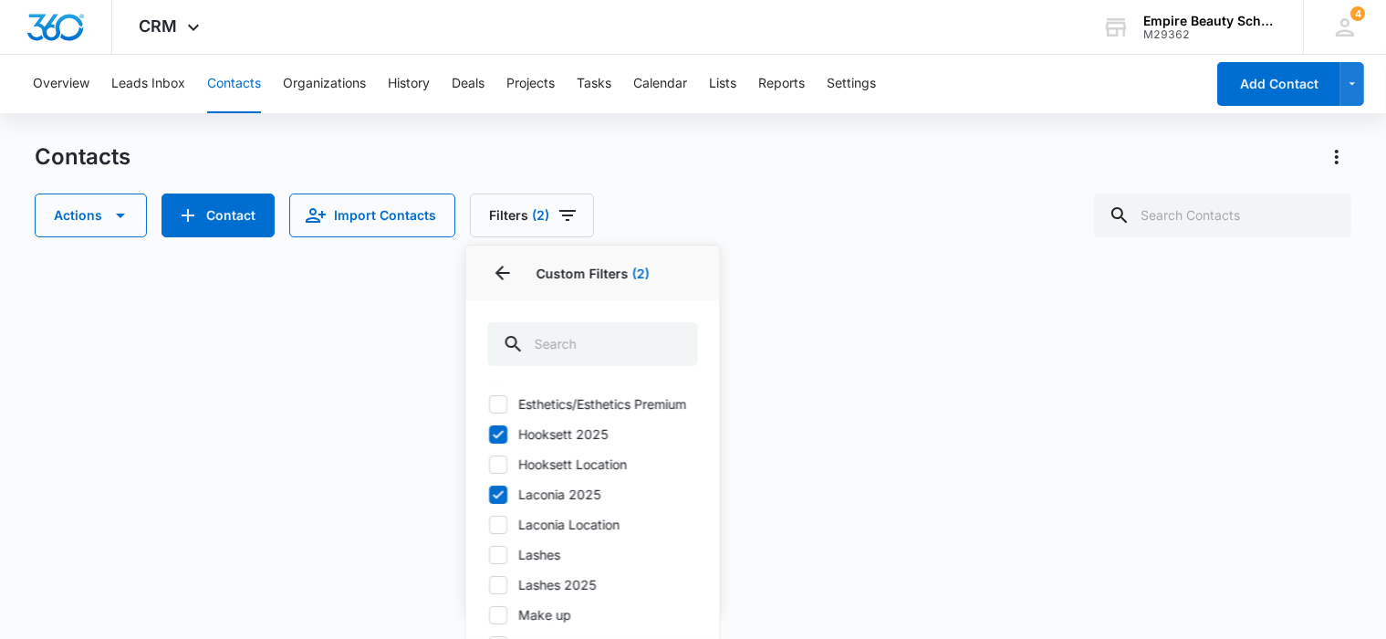
click at [499, 503] on icon at bounding box center [498, 494] width 16 height 16
click at [489, 494] on input "Laconia 2025" at bounding box center [488, 494] width 1 height 1
checkbox input "false"
click at [1330, 152] on div at bounding box center [1329, 156] width 44 height 29
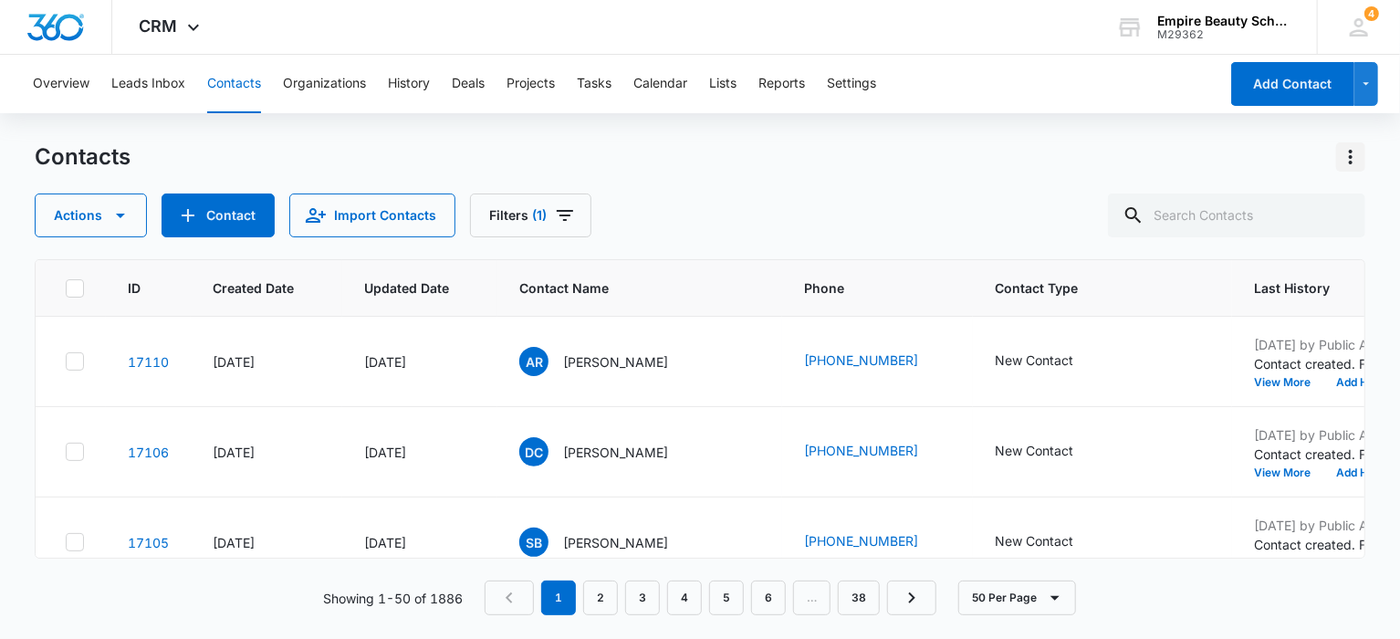
click at [1358, 151] on icon "Actions" at bounding box center [1350, 157] width 22 height 22
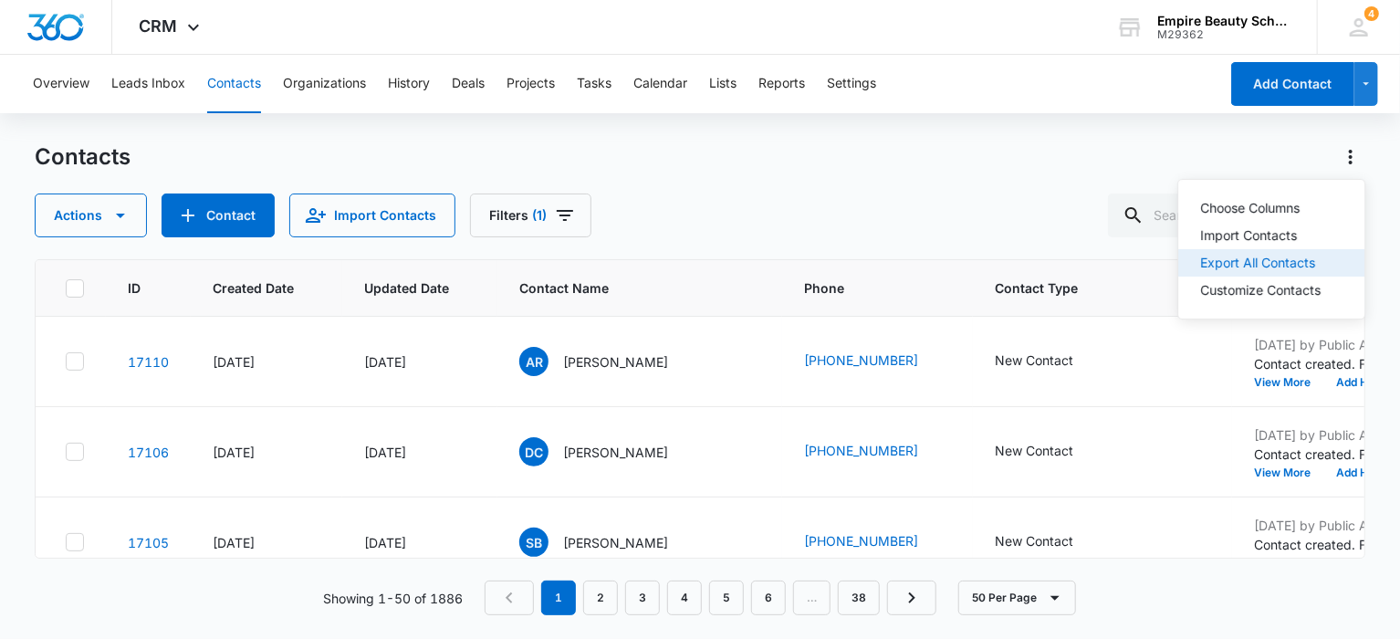
click at [1215, 265] on div "Export All Contacts" at bounding box center [1260, 262] width 120 height 13
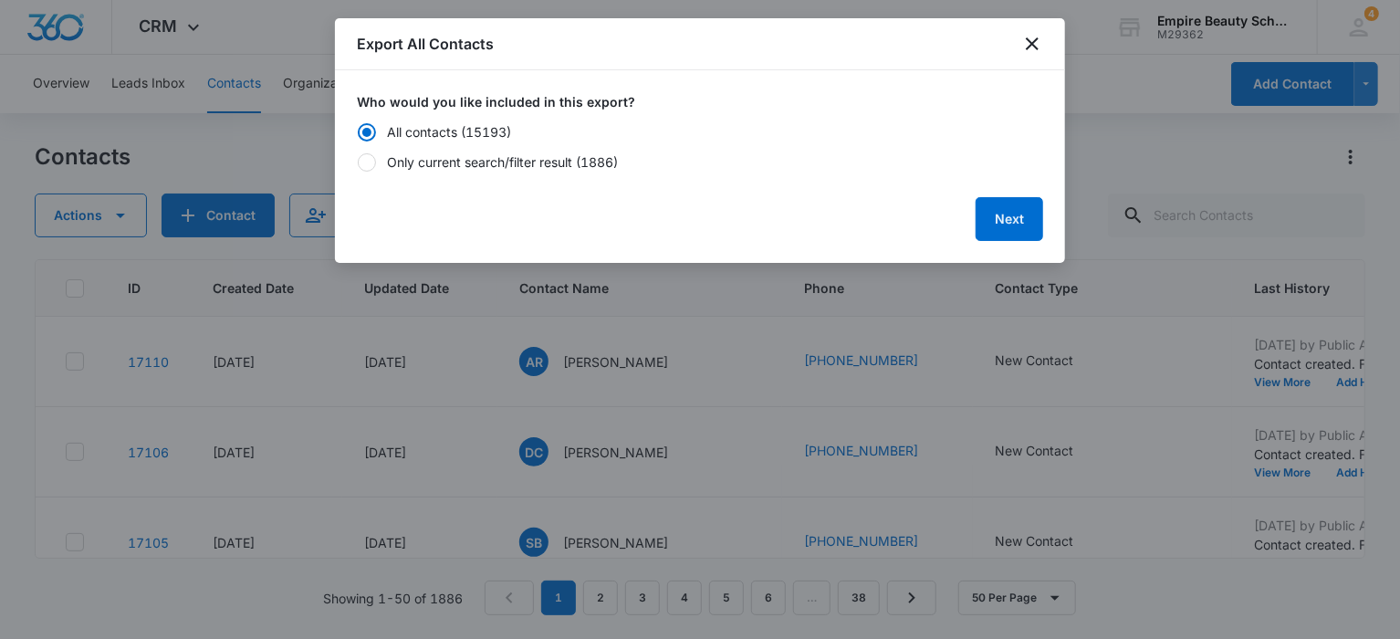
click at [370, 157] on div at bounding box center [367, 162] width 18 height 18
click at [358, 161] on input "Only current search/filter result (1886)" at bounding box center [357, 161] width 1 height 1
radio input "false"
radio input "true"
click at [1015, 224] on button "Next" at bounding box center [1009, 219] width 68 height 44
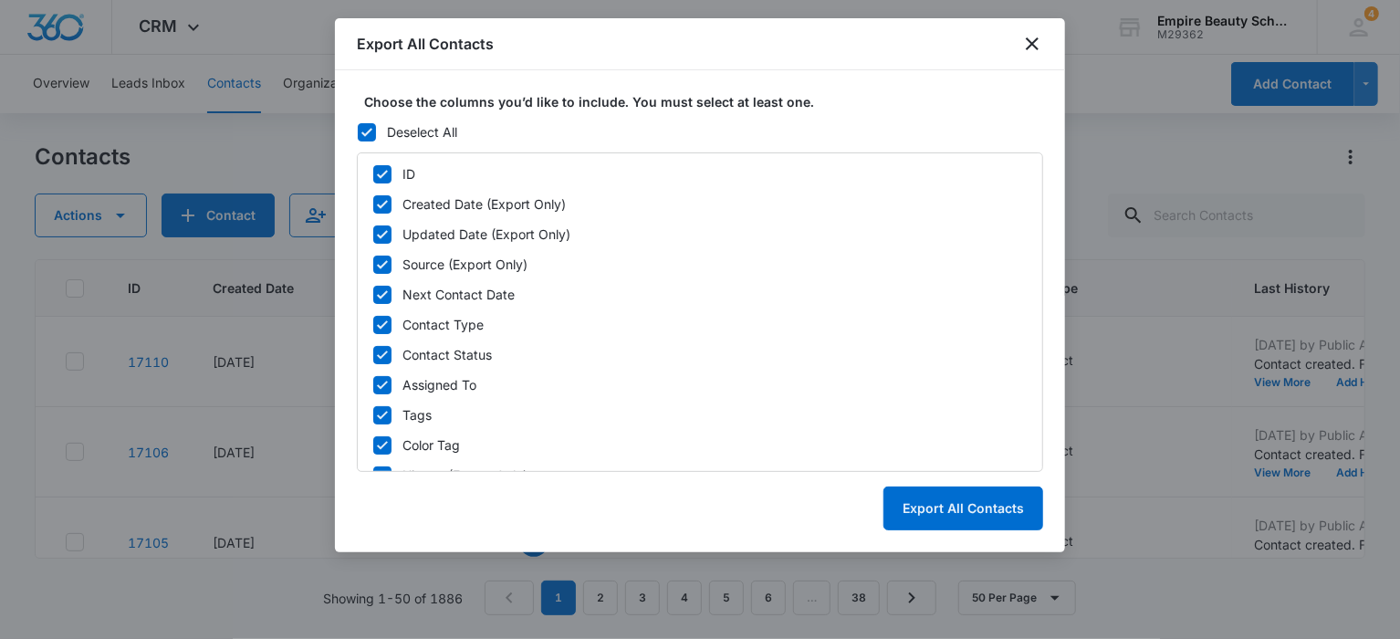
click at [363, 131] on icon at bounding box center [366, 132] width 11 height 8
click at [358, 131] on input "Deselect All" at bounding box center [357, 131] width 1 height 1
checkbox input "false"
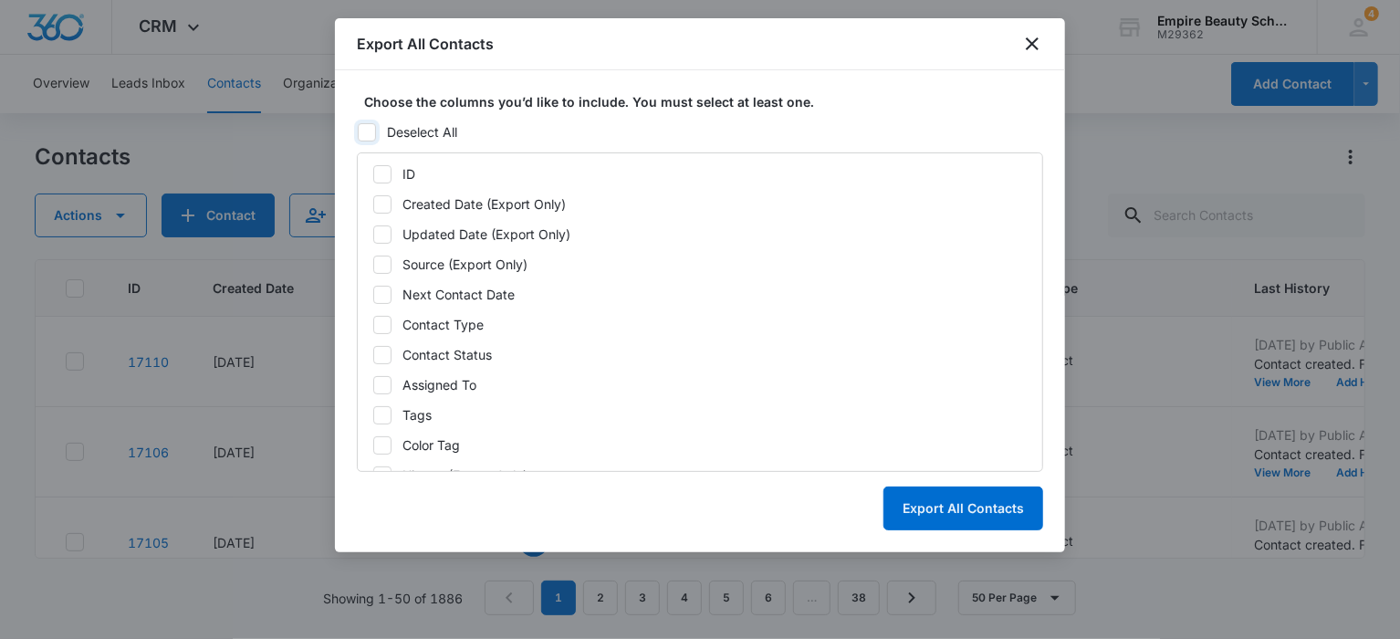
checkbox input "false"
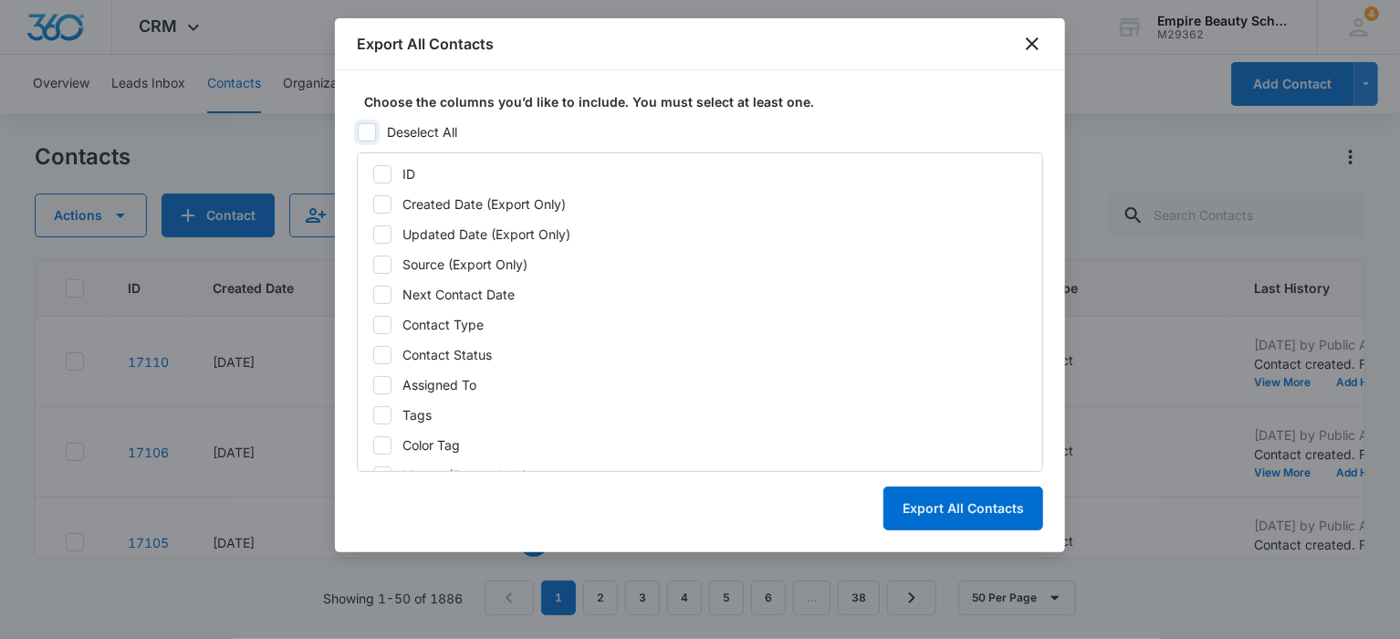
checkbox input "false"
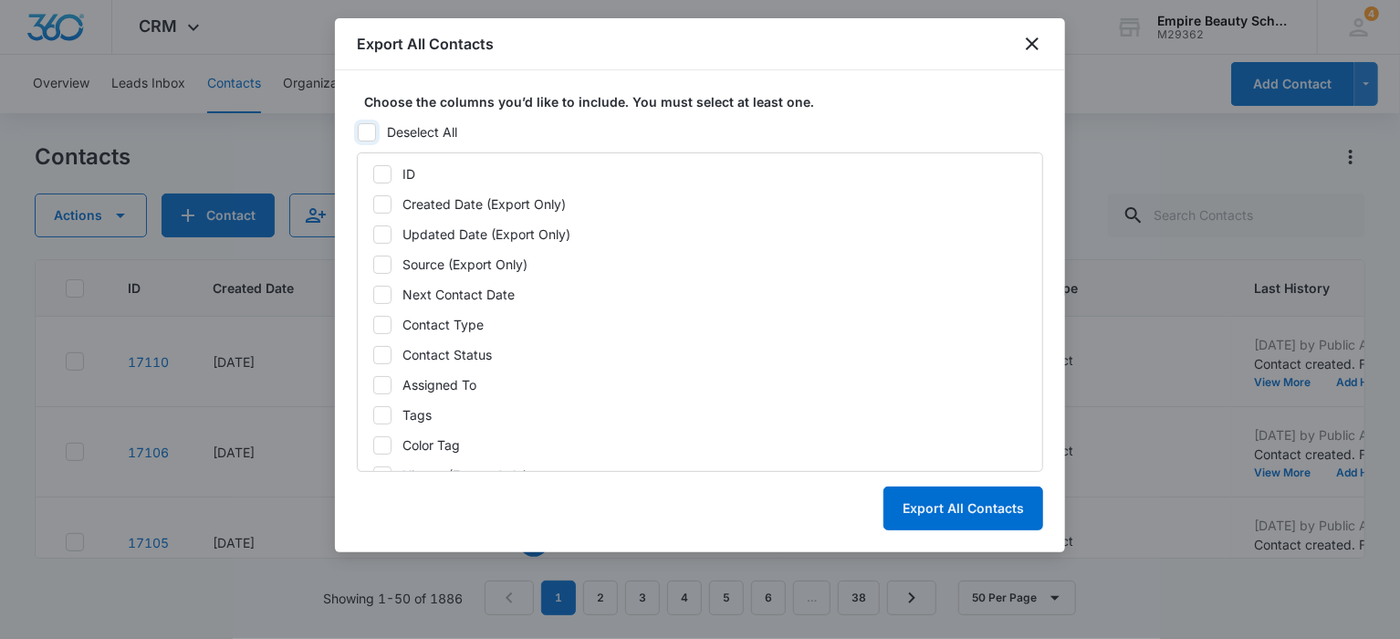
checkbox input "false"
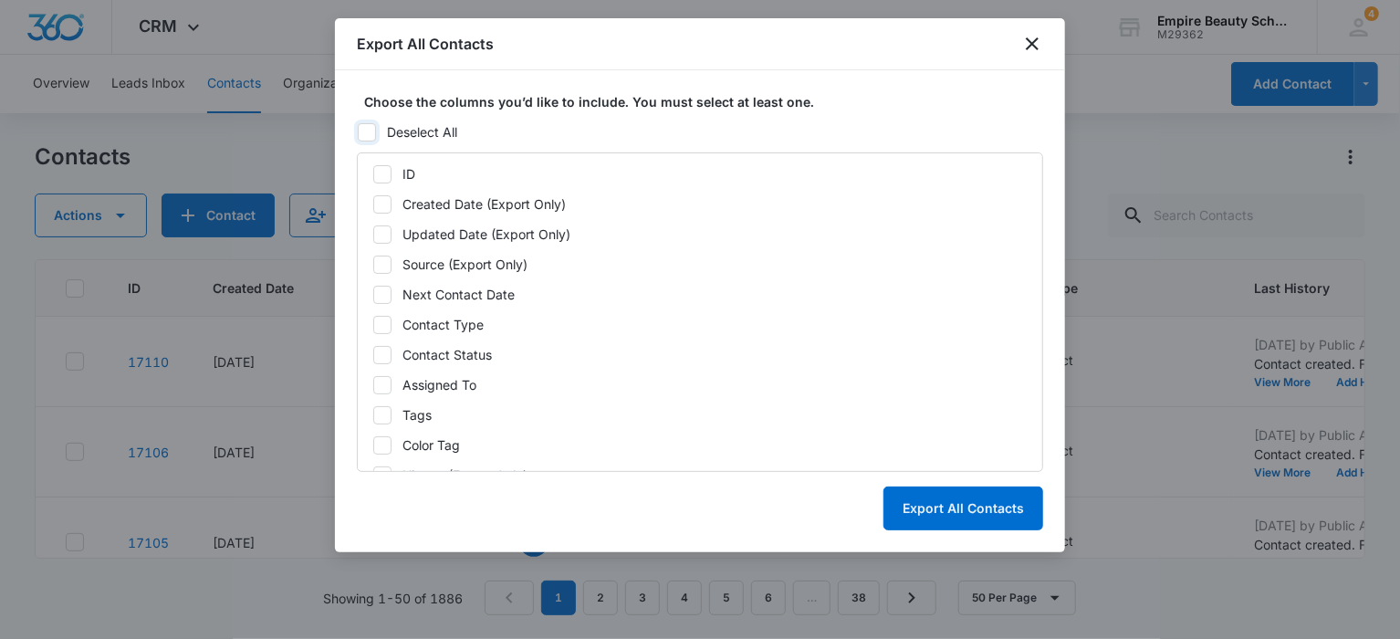
checkbox input "false"
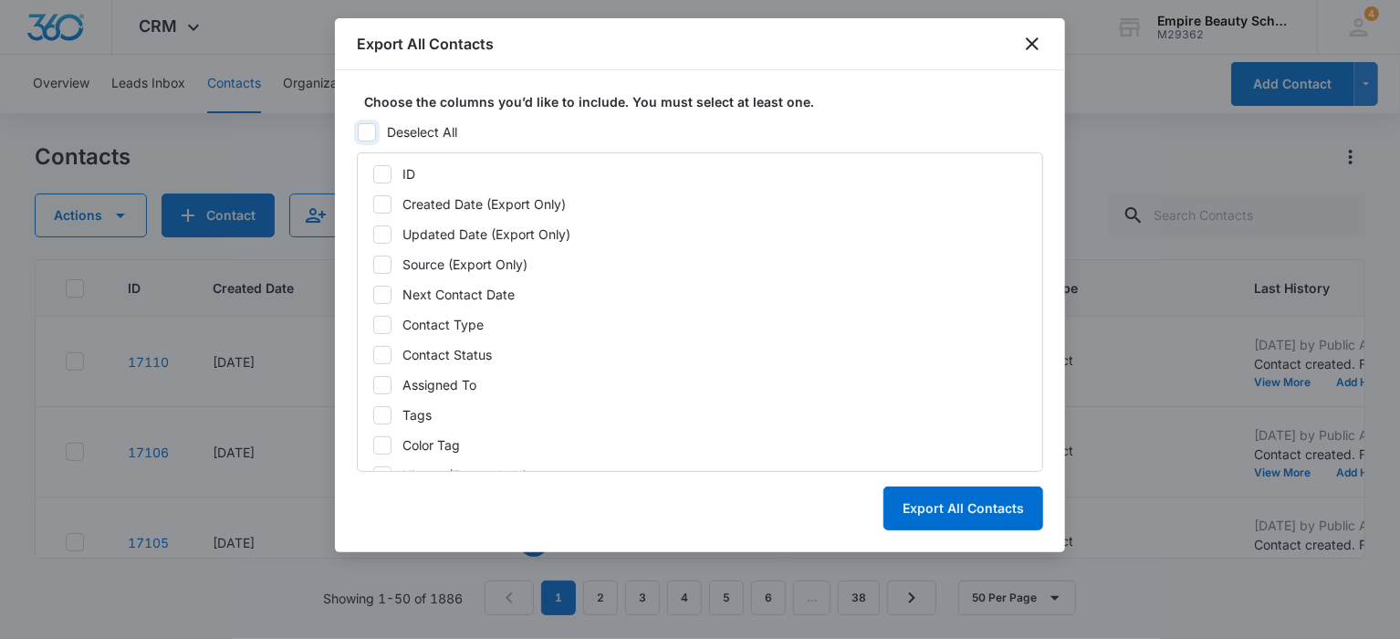
checkbox input "false"
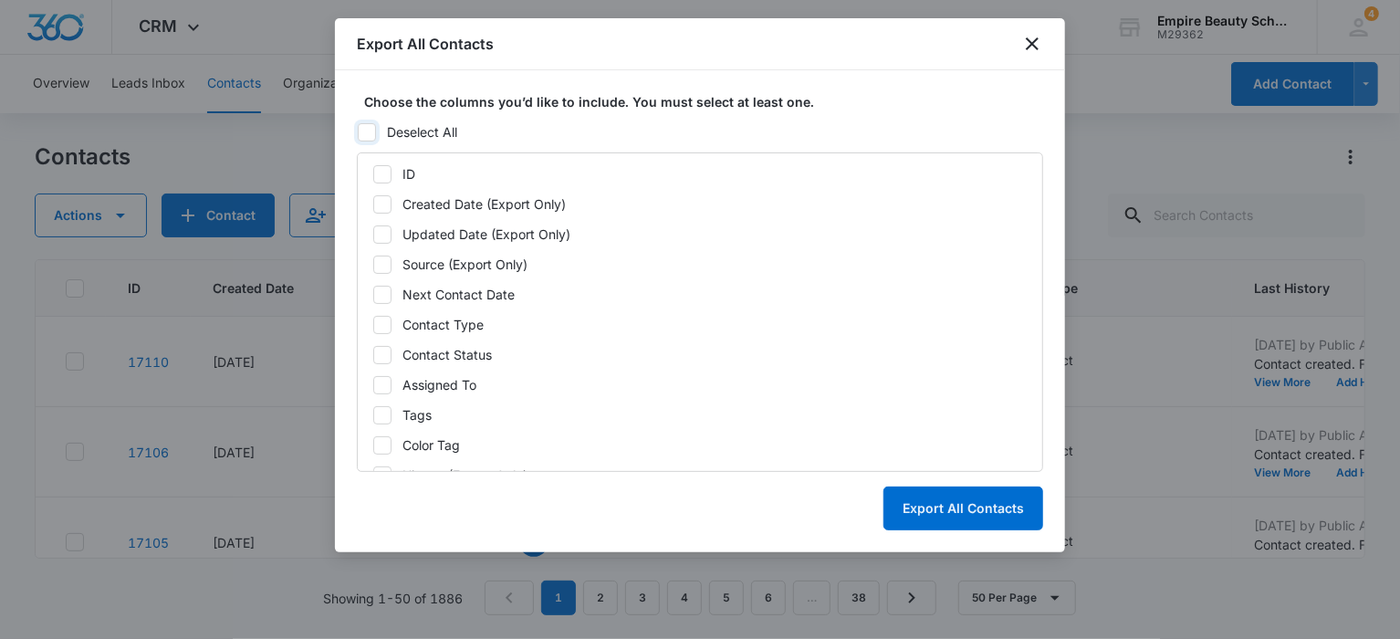
checkbox input "false"
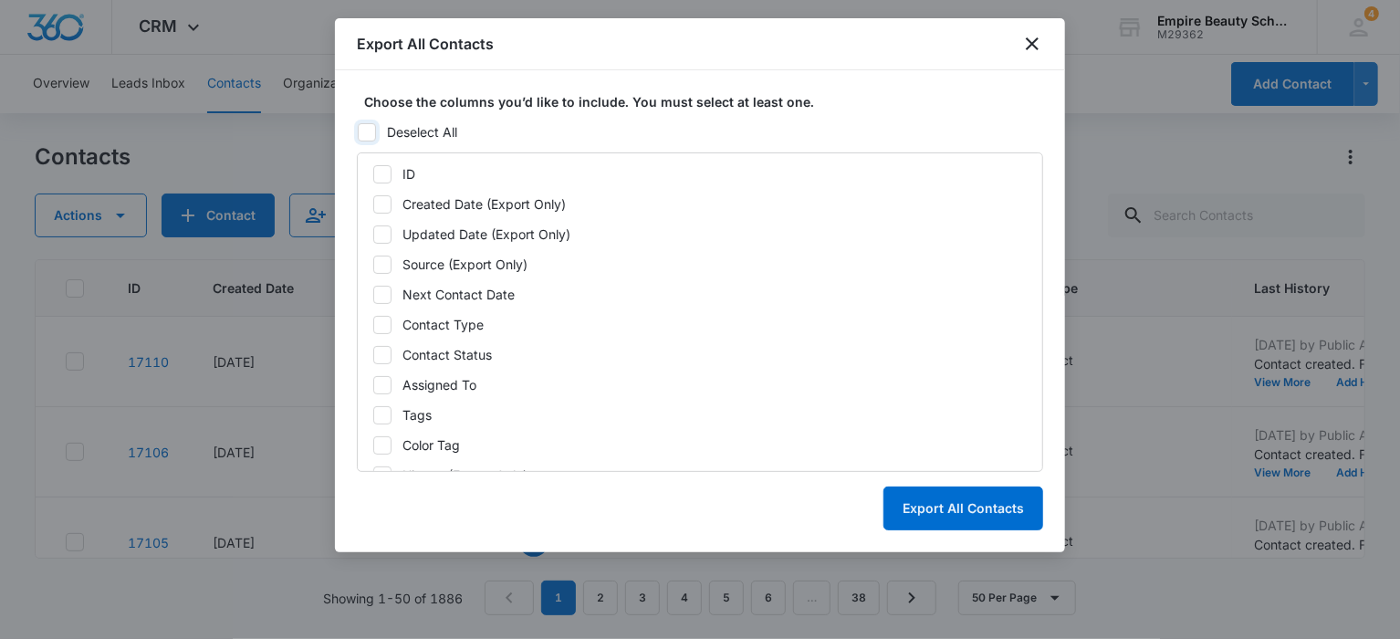
checkbox input "false"
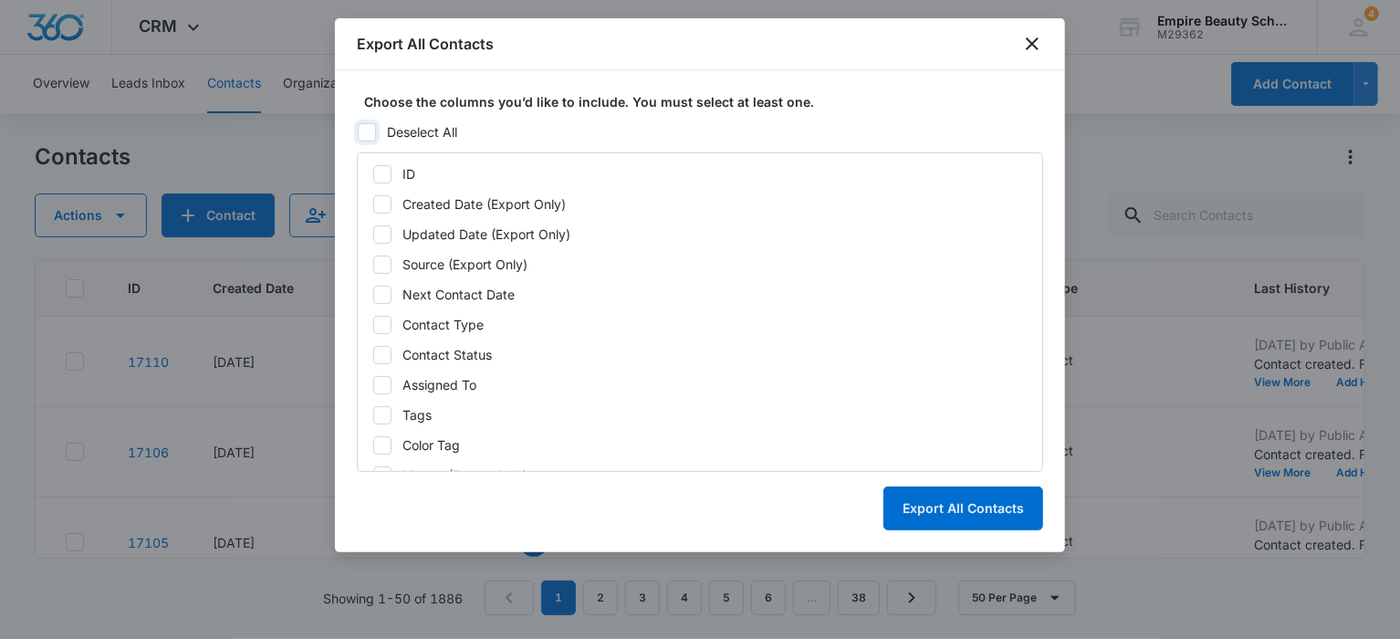
checkbox input "false"
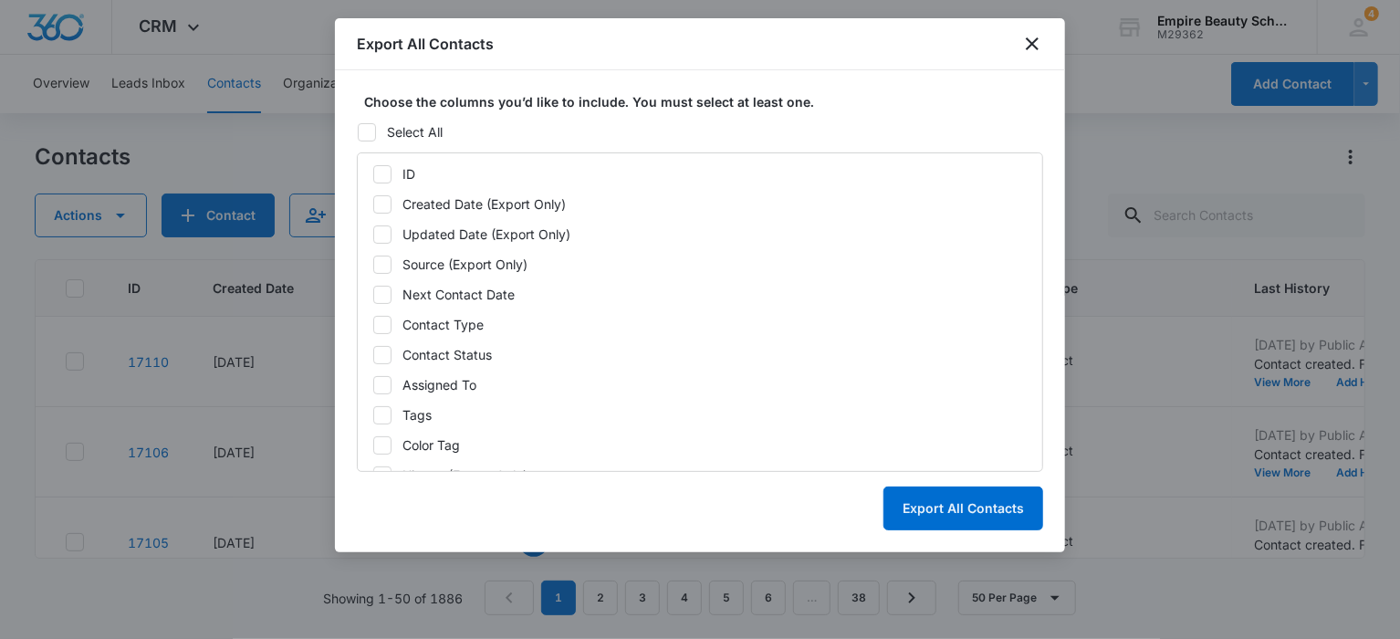
click at [376, 199] on icon at bounding box center [382, 204] width 16 height 16
click at [373, 203] on input "Created Date (Export Only)" at bounding box center [372, 203] width 1 height 1
checkbox input "true"
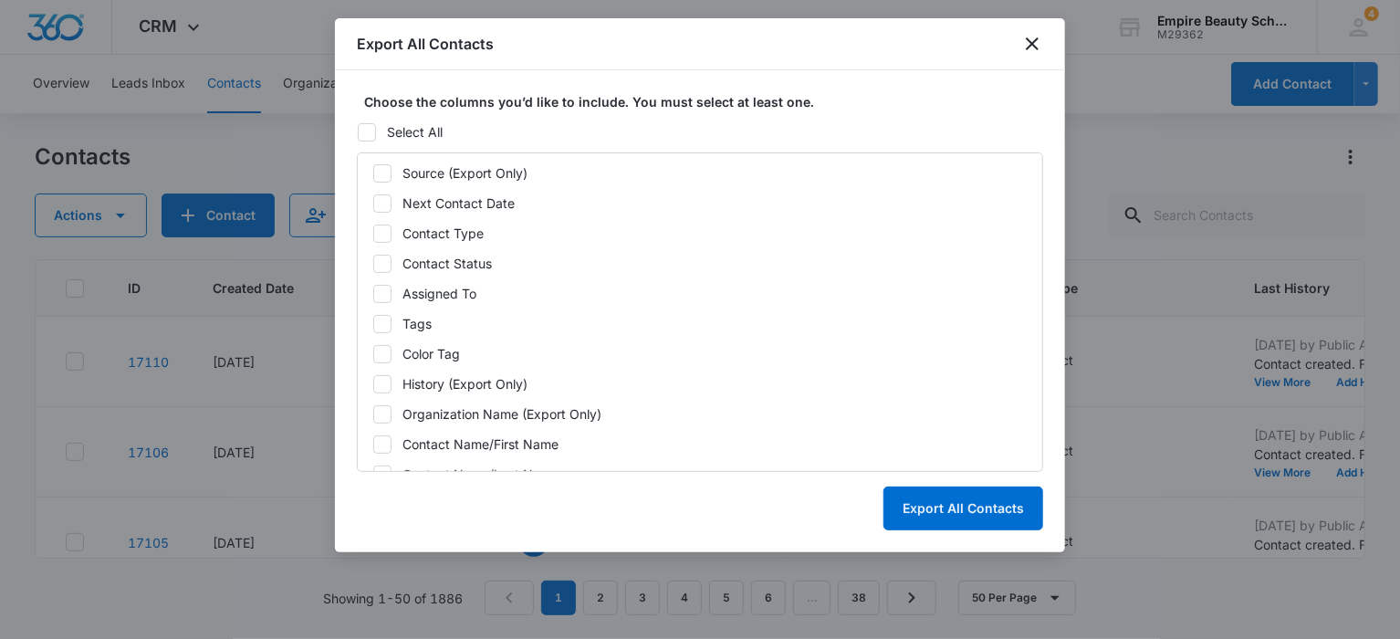
click at [383, 230] on icon at bounding box center [382, 233] width 16 height 16
click at [373, 233] on input "Contact Type" at bounding box center [372, 233] width 1 height 1
checkbox input "true"
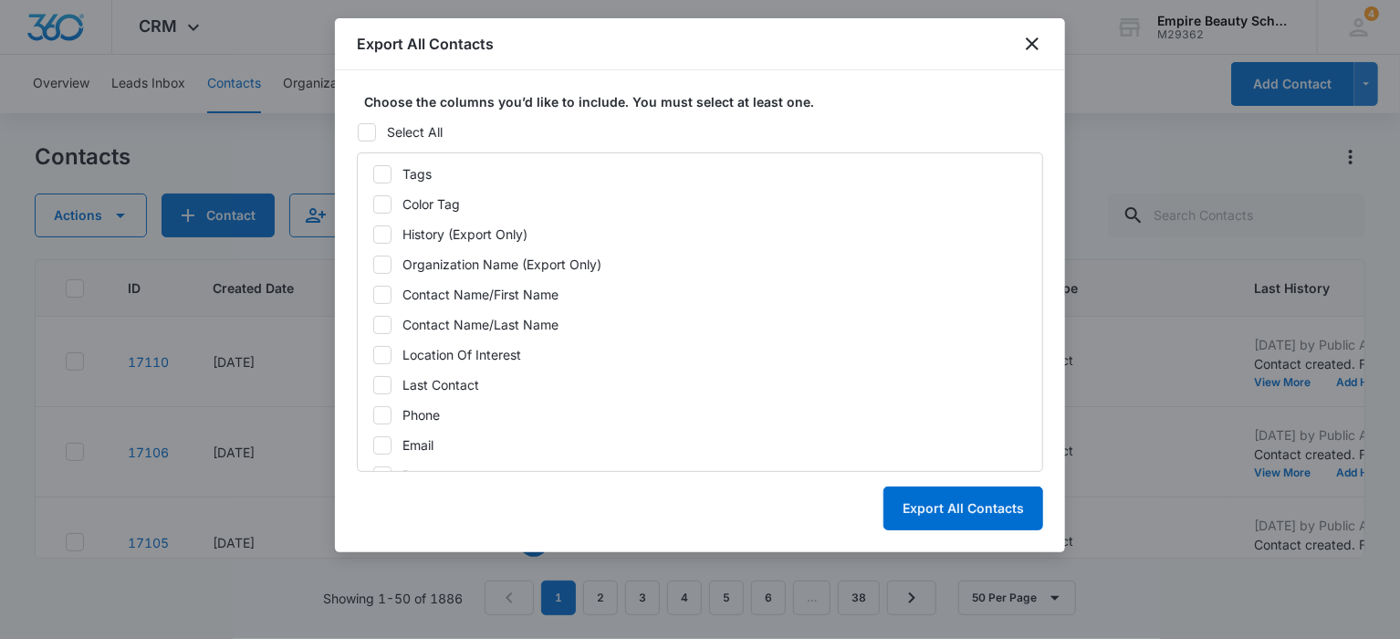
scroll to position [274, 0]
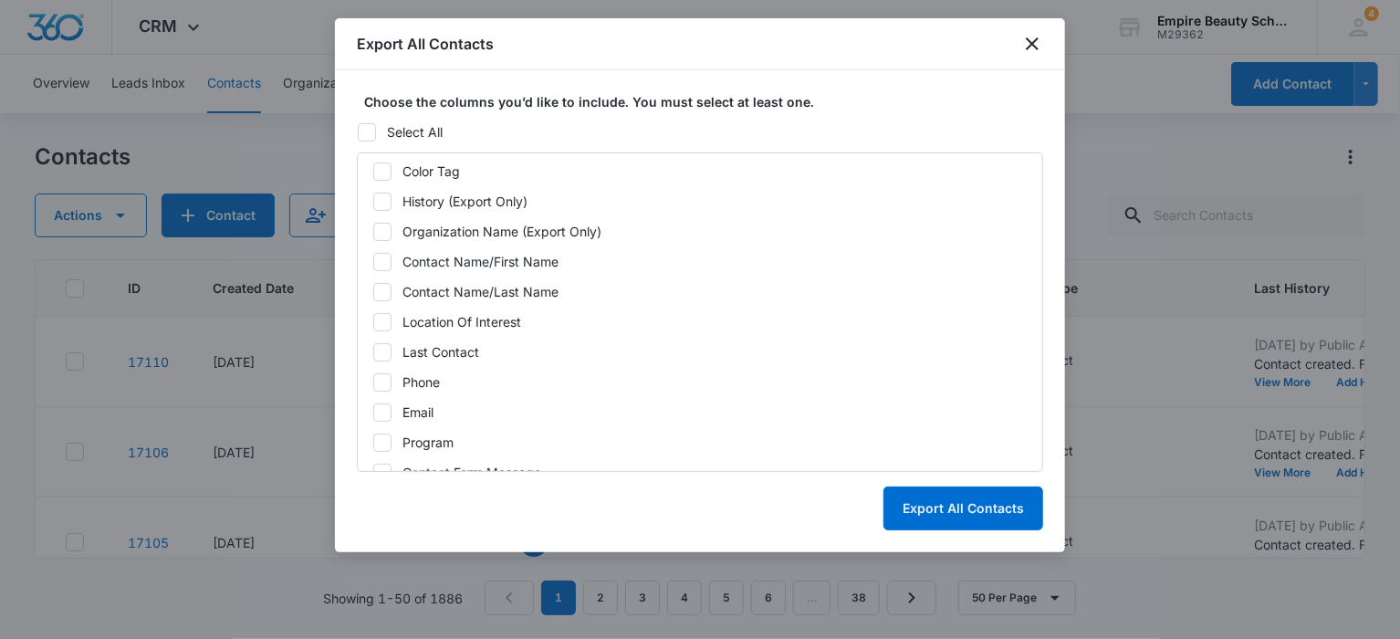
click at [378, 258] on icon at bounding box center [382, 262] width 16 height 16
click at [373, 261] on input "Contact Name/First Name" at bounding box center [372, 261] width 1 height 1
checkbox input "true"
click at [380, 288] on icon at bounding box center [382, 292] width 16 height 16
click at [373, 291] on input "Contact Name/Last Name" at bounding box center [372, 291] width 1 height 1
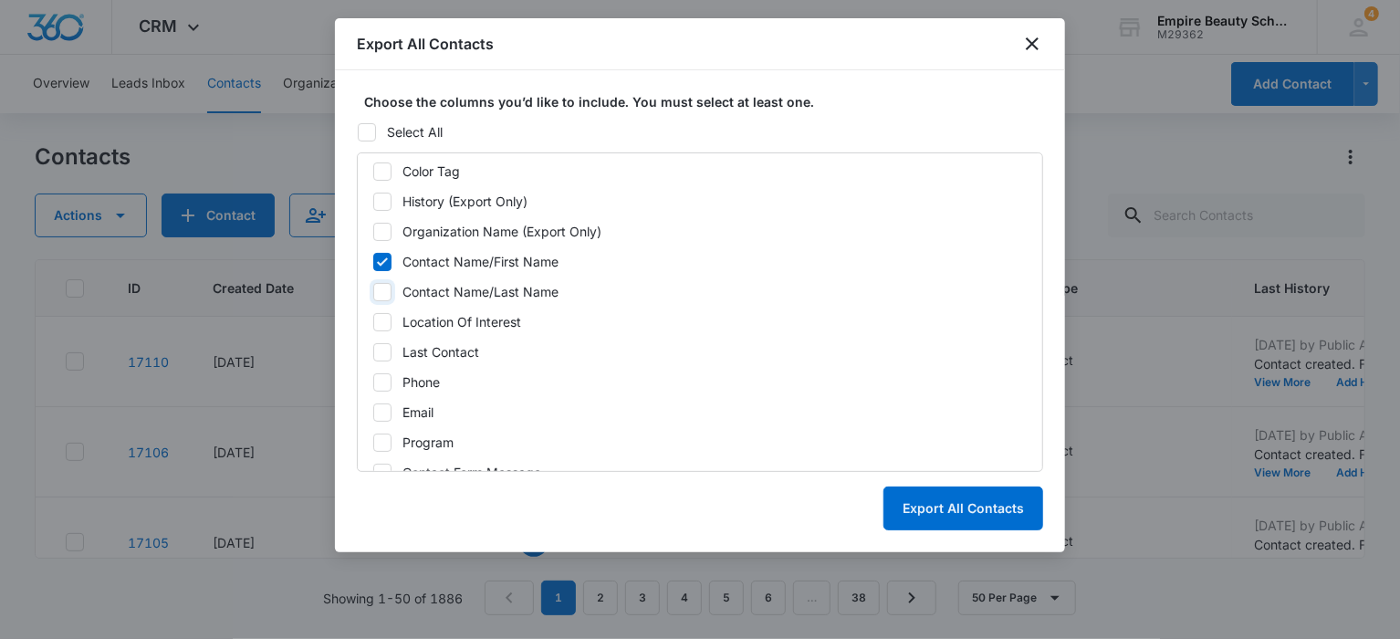
checkbox input "true"
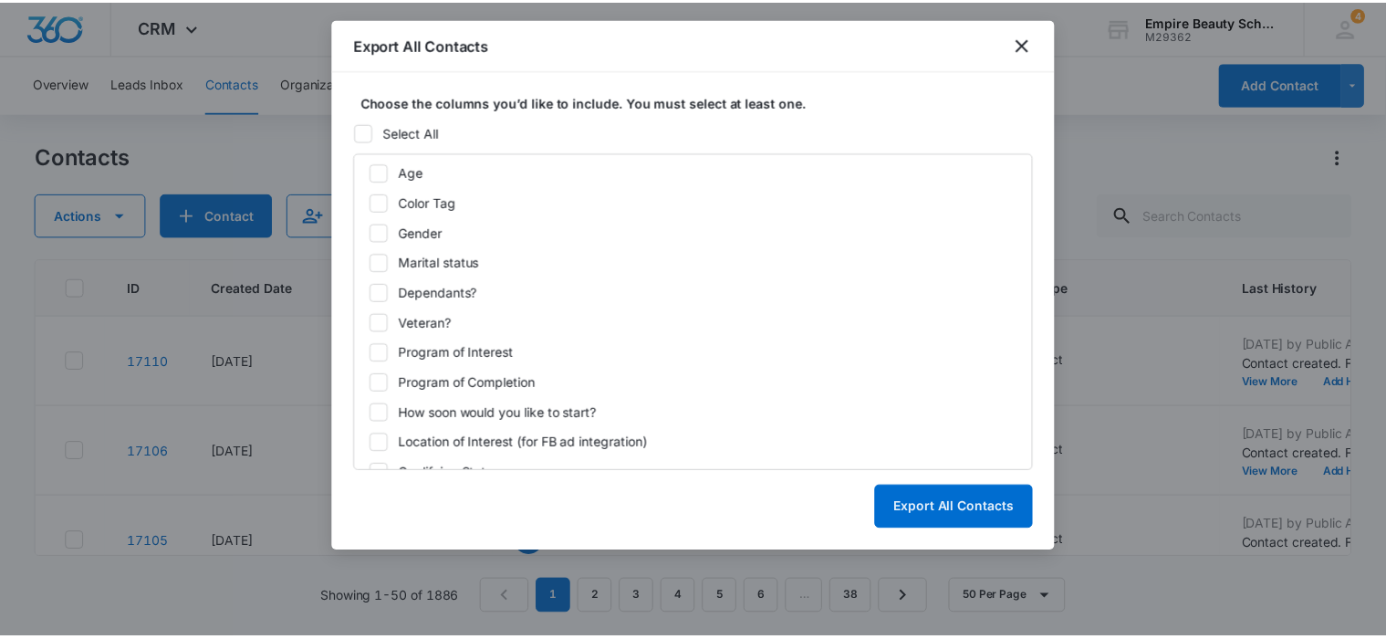
scroll to position [957, 0]
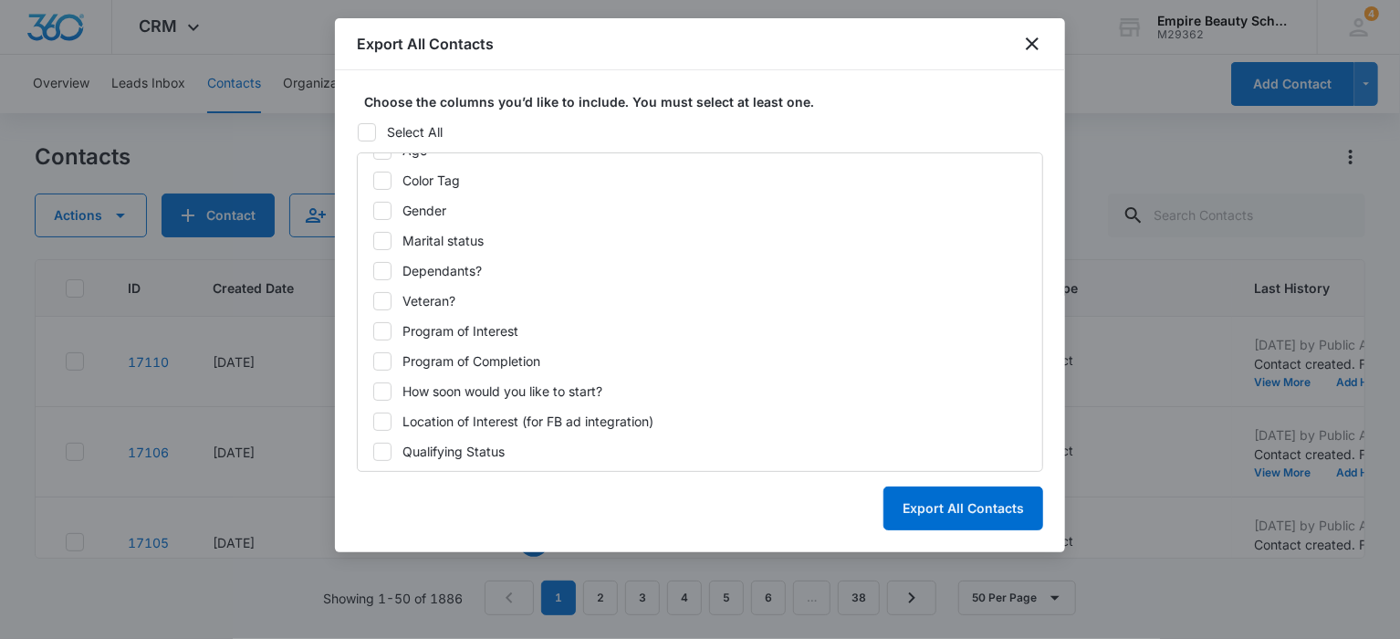
click at [380, 413] on icon at bounding box center [382, 421] width 16 height 16
click at [373, 421] on input "Location of Interest (for FB ad integration)" at bounding box center [372, 421] width 1 height 1
checkbox input "true"
click at [924, 517] on button "Export All Contacts" at bounding box center [963, 508] width 160 height 44
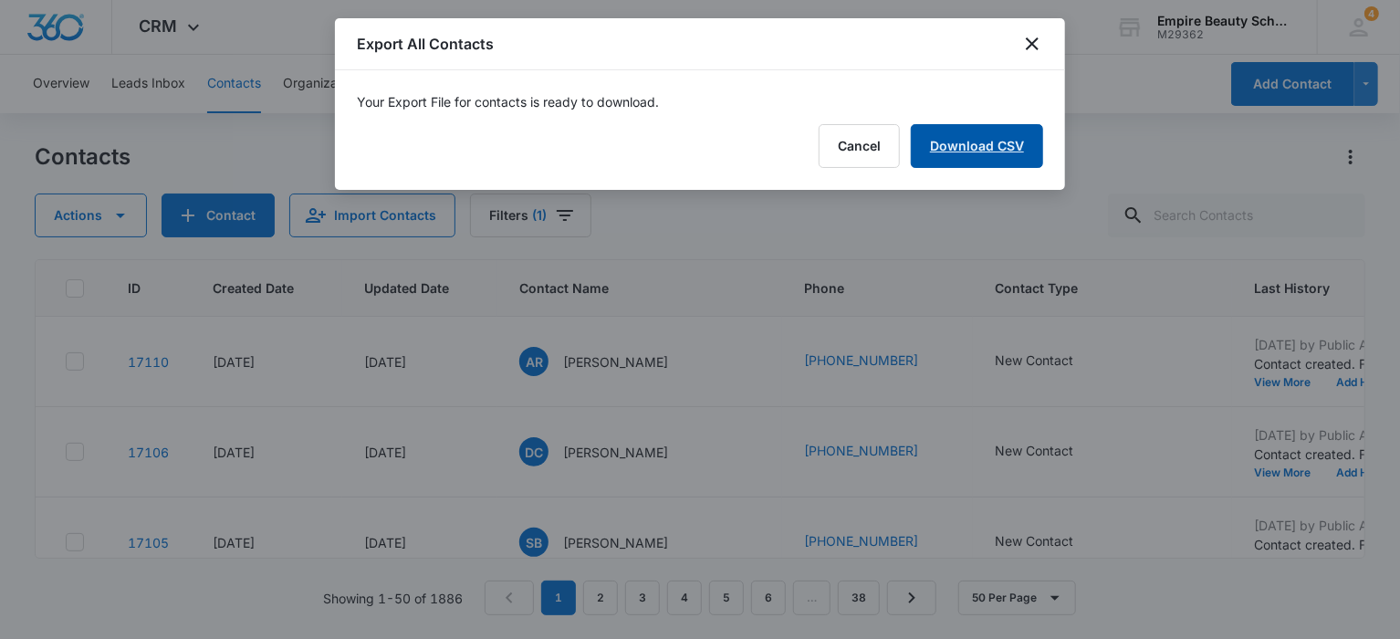
click at [959, 146] on link "Download CSV" at bounding box center [977, 146] width 132 height 44
click at [1007, 145] on button "Finish" at bounding box center [1004, 146] width 77 height 44
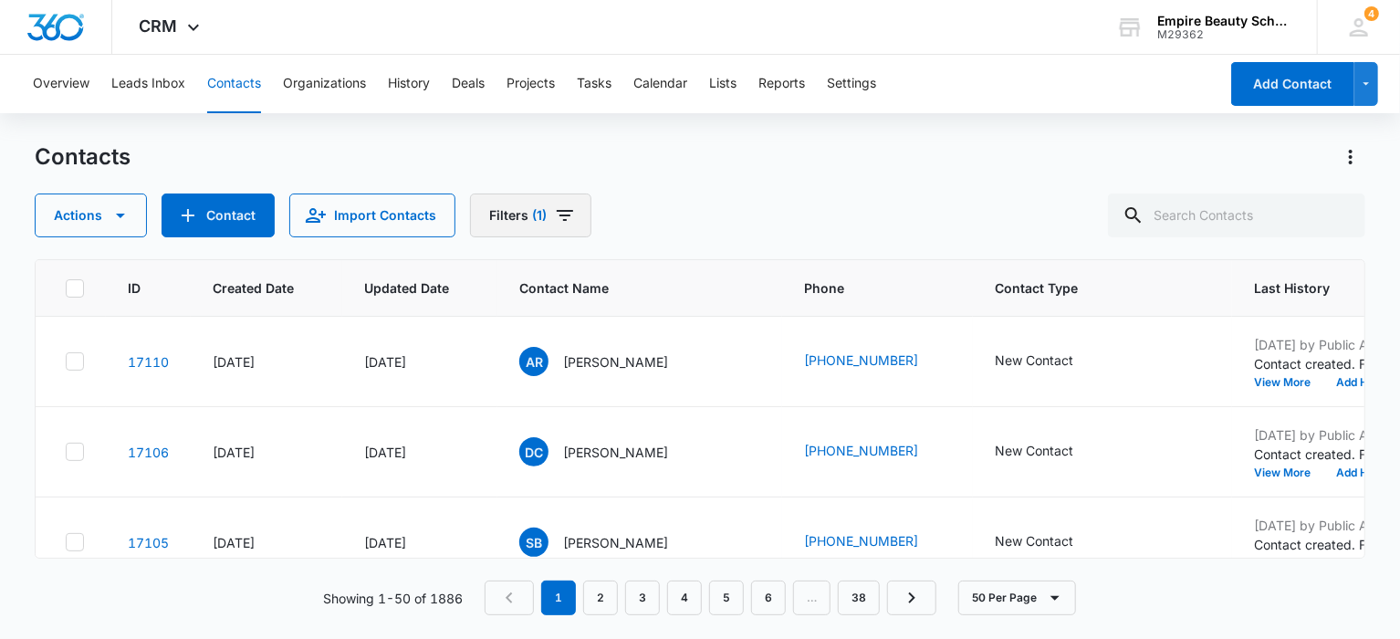
click at [540, 210] on button "Filters (1)" at bounding box center [530, 215] width 121 height 44
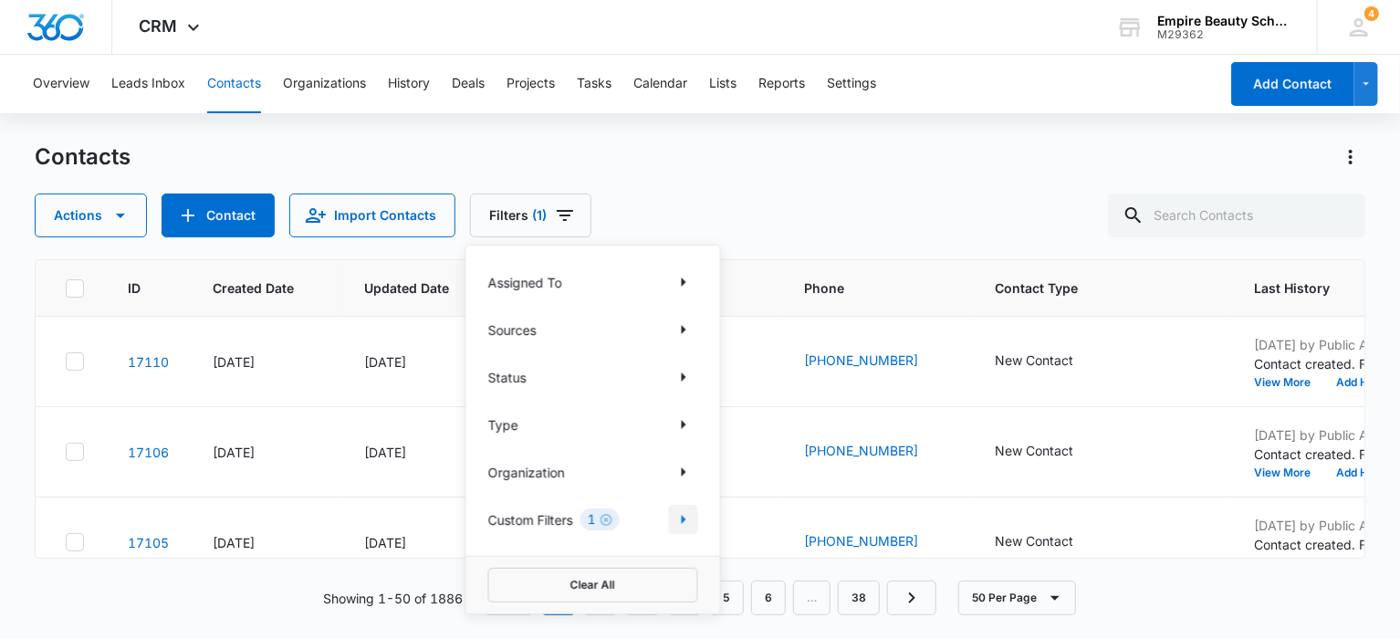
click at [680, 515] on icon "Show Custom Filters filters" at bounding box center [683, 519] width 22 height 22
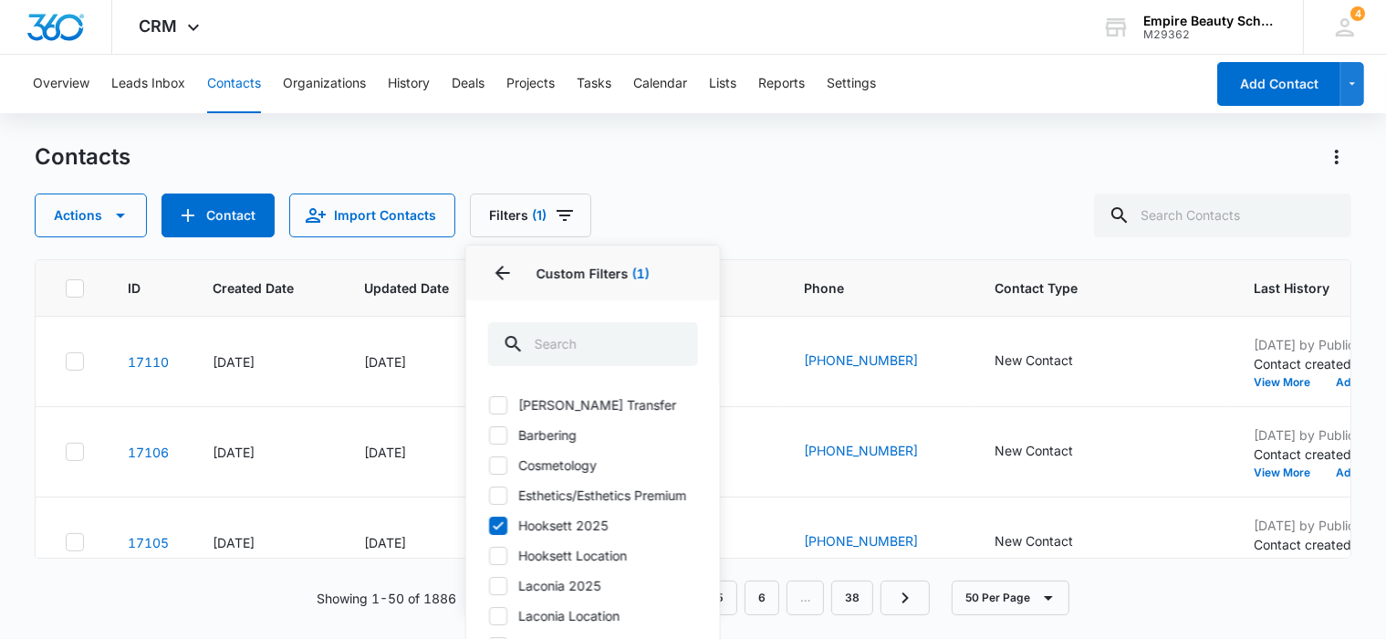
click at [502, 534] on icon at bounding box center [498, 525] width 16 height 16
click at [489, 526] on input "Hooksett 2025" at bounding box center [488, 525] width 1 height 1
checkbox input "false"
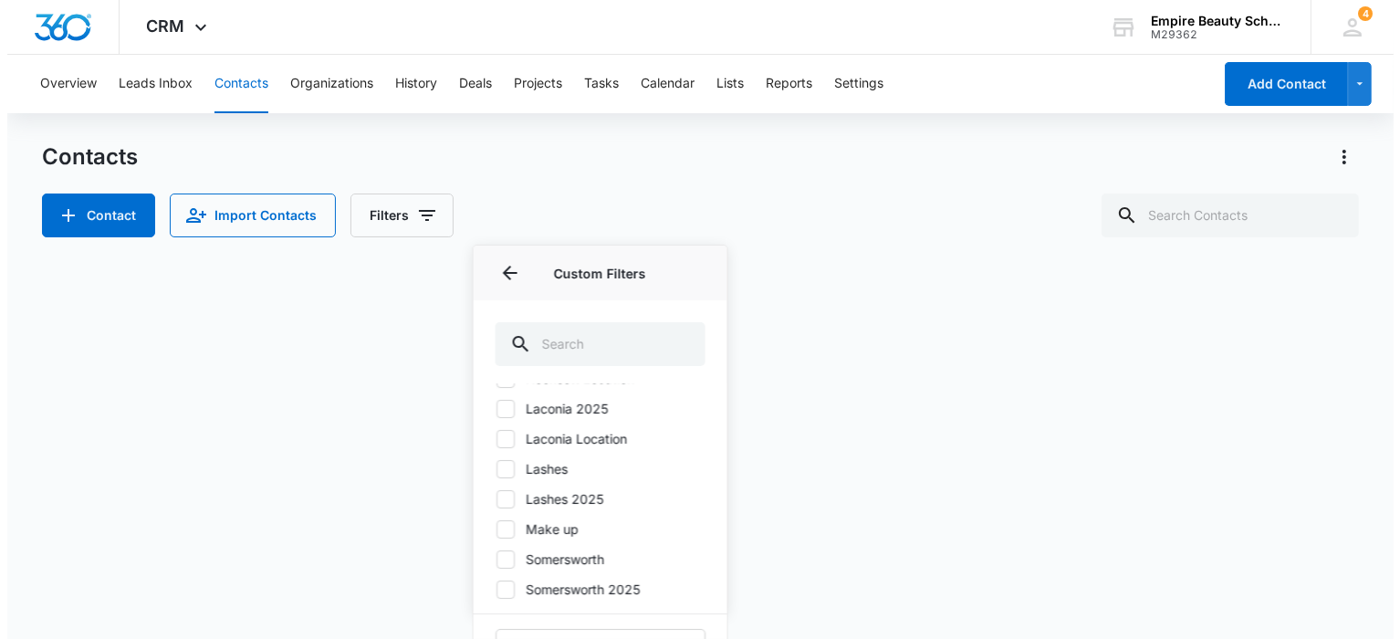
scroll to position [195, 0]
click at [495, 587] on icon at bounding box center [498, 589] width 16 height 16
click at [489, 588] on input "Somersworth 2025" at bounding box center [488, 588] width 1 height 1
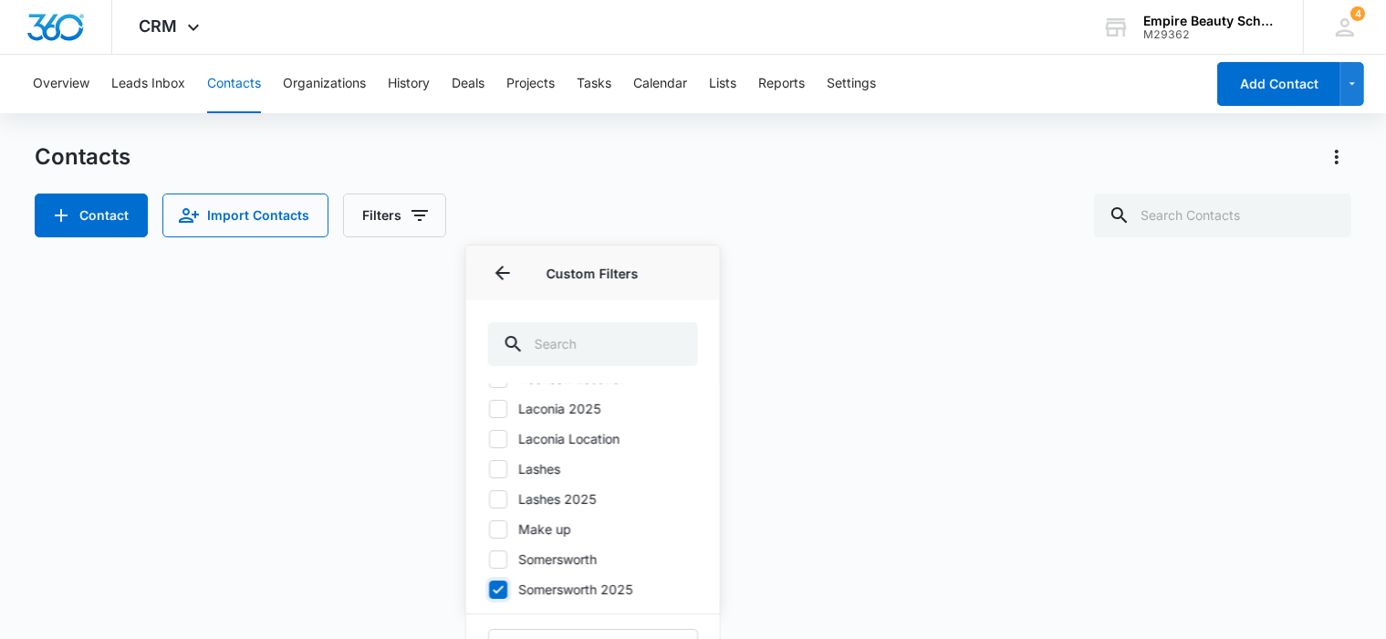
checkbox input "true"
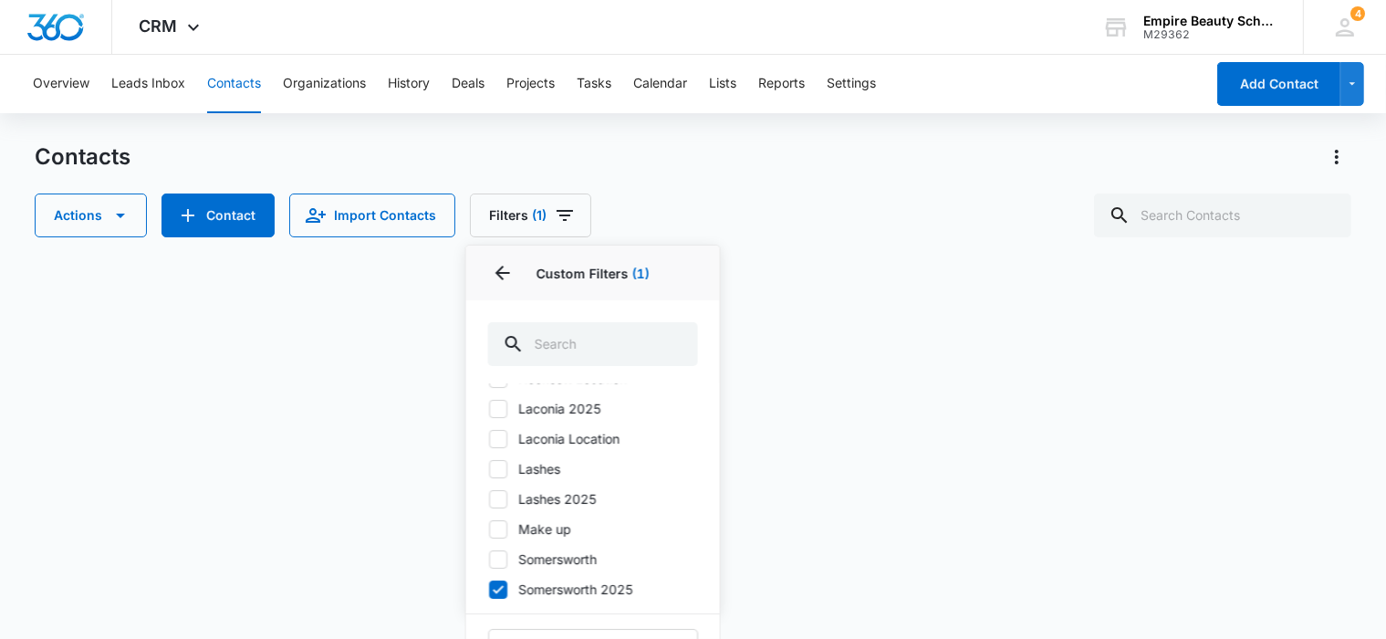
click at [912, 159] on div "Contacts" at bounding box center [693, 156] width 1316 height 29
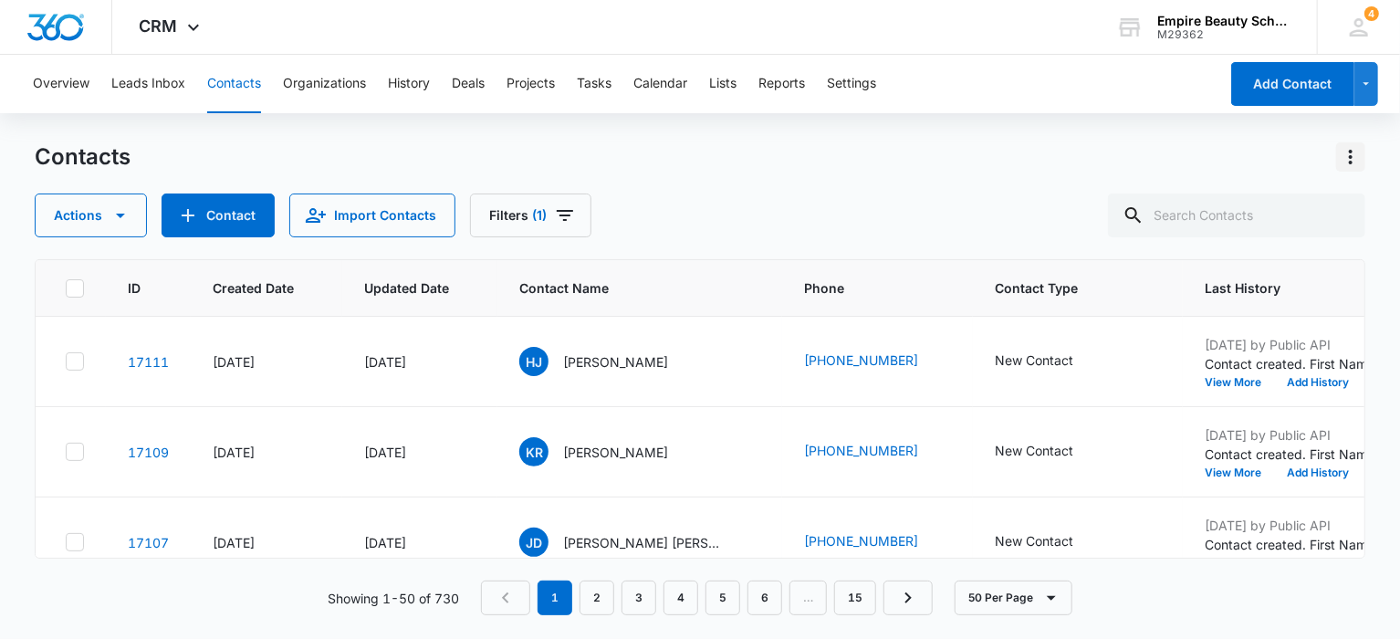
click at [1347, 153] on icon "Actions" at bounding box center [1350, 157] width 22 height 22
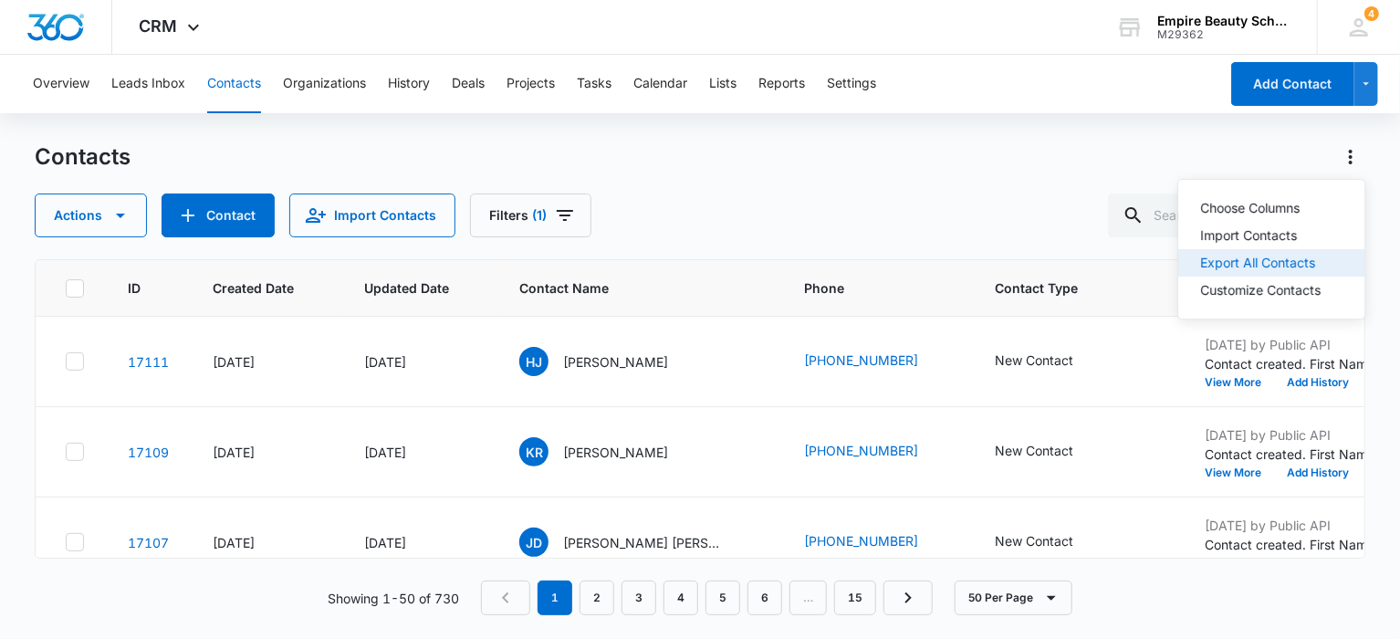
click at [1230, 263] on div "Export All Contacts" at bounding box center [1260, 262] width 120 height 13
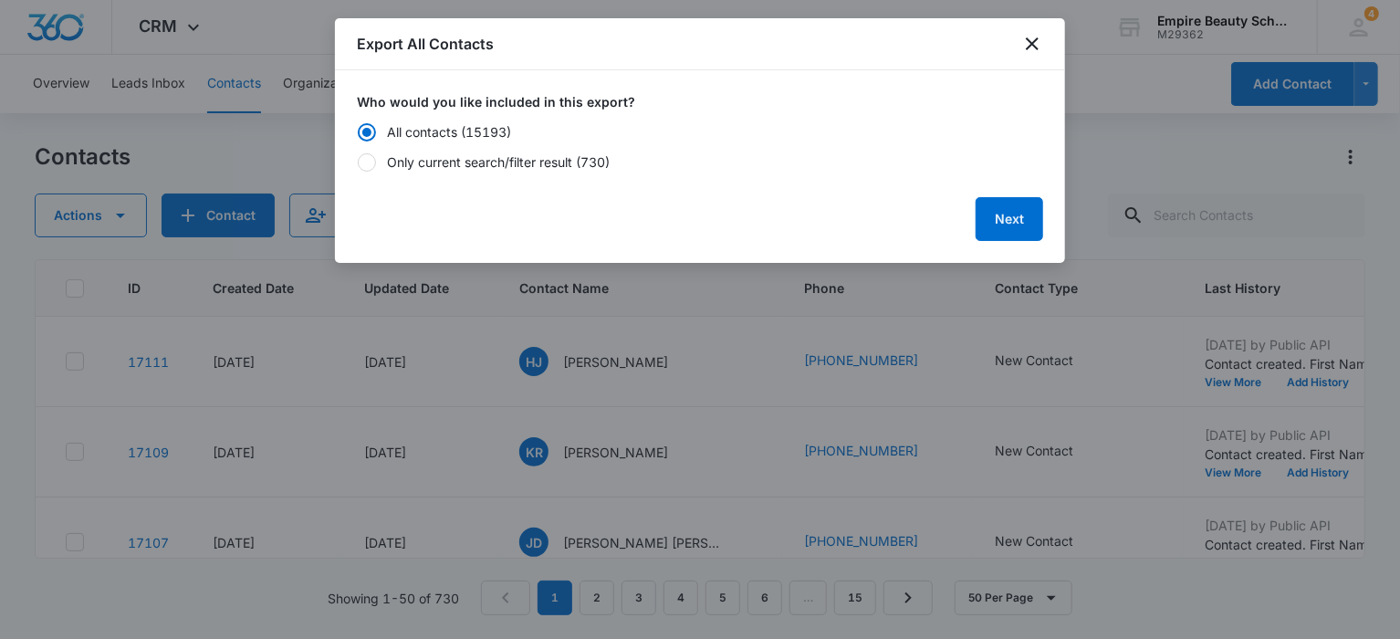
click at [364, 161] on div at bounding box center [367, 162] width 18 height 18
click at [358, 161] on input "Only current search/filter result (730)" at bounding box center [357, 161] width 1 height 1
radio input "false"
radio input "true"
click at [1007, 221] on button "Next" at bounding box center [1009, 219] width 68 height 44
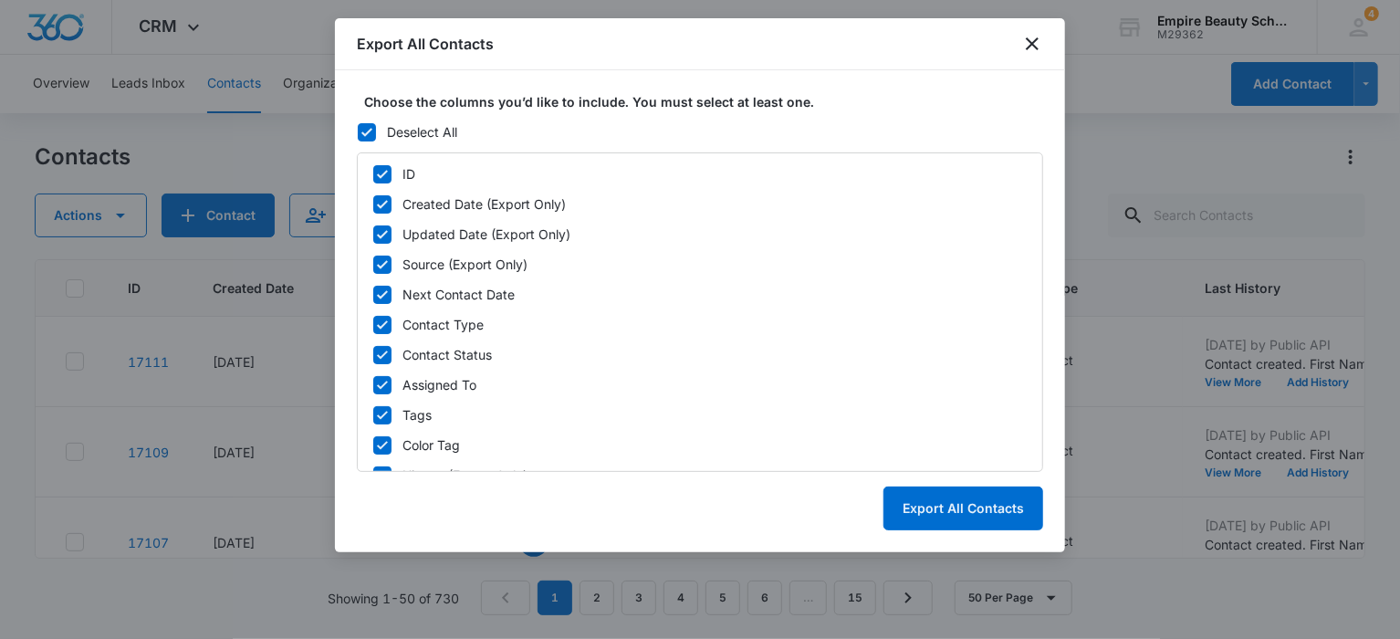
click at [359, 130] on icon at bounding box center [367, 132] width 16 height 16
click at [358, 131] on input "Deselect All" at bounding box center [357, 131] width 1 height 1
checkbox input "false"
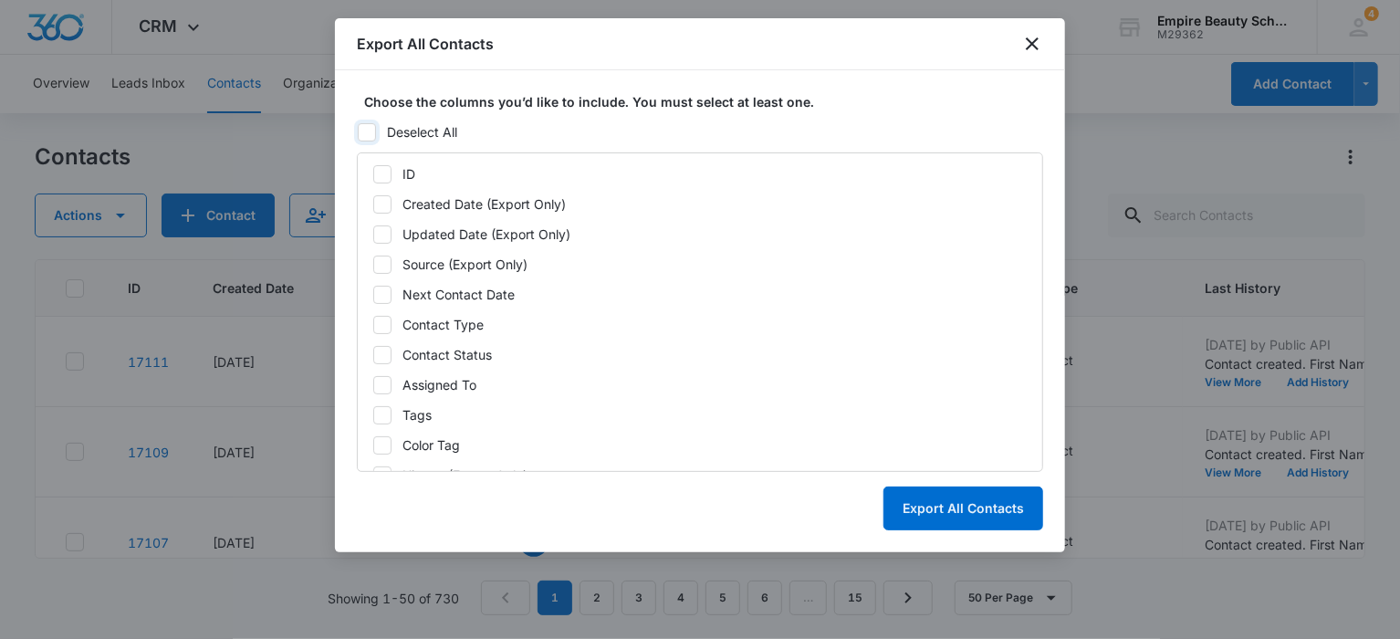
checkbox input "false"
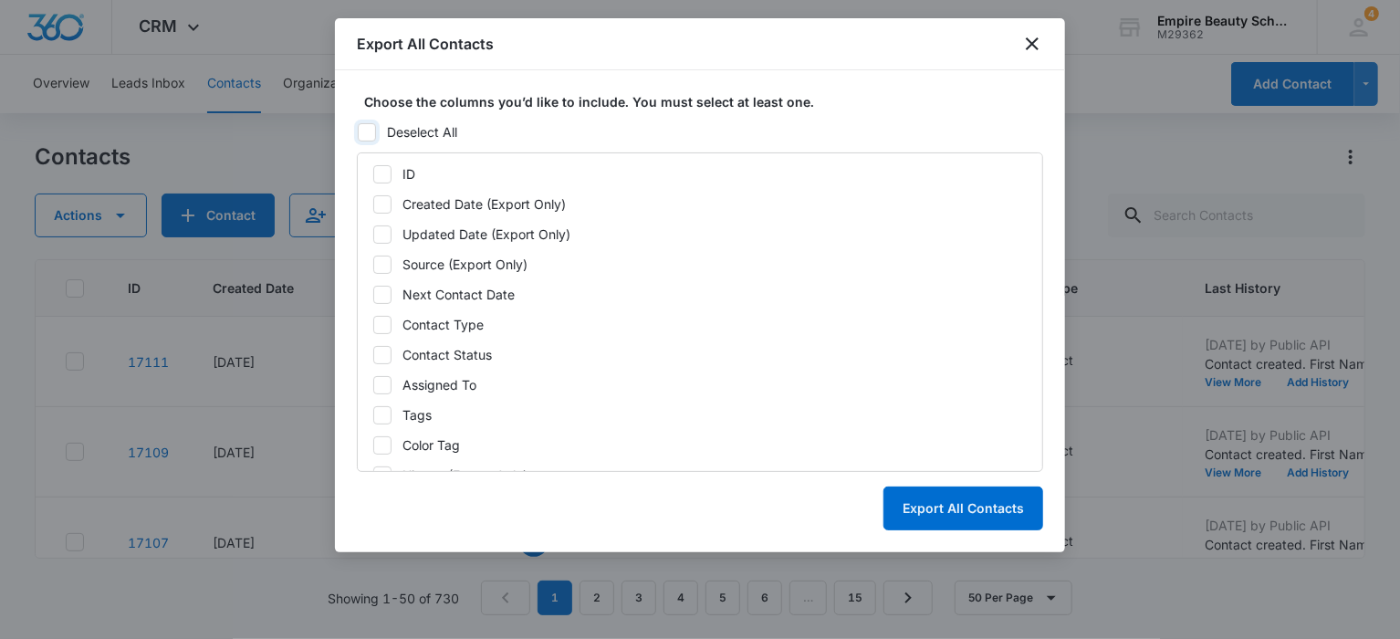
checkbox input "false"
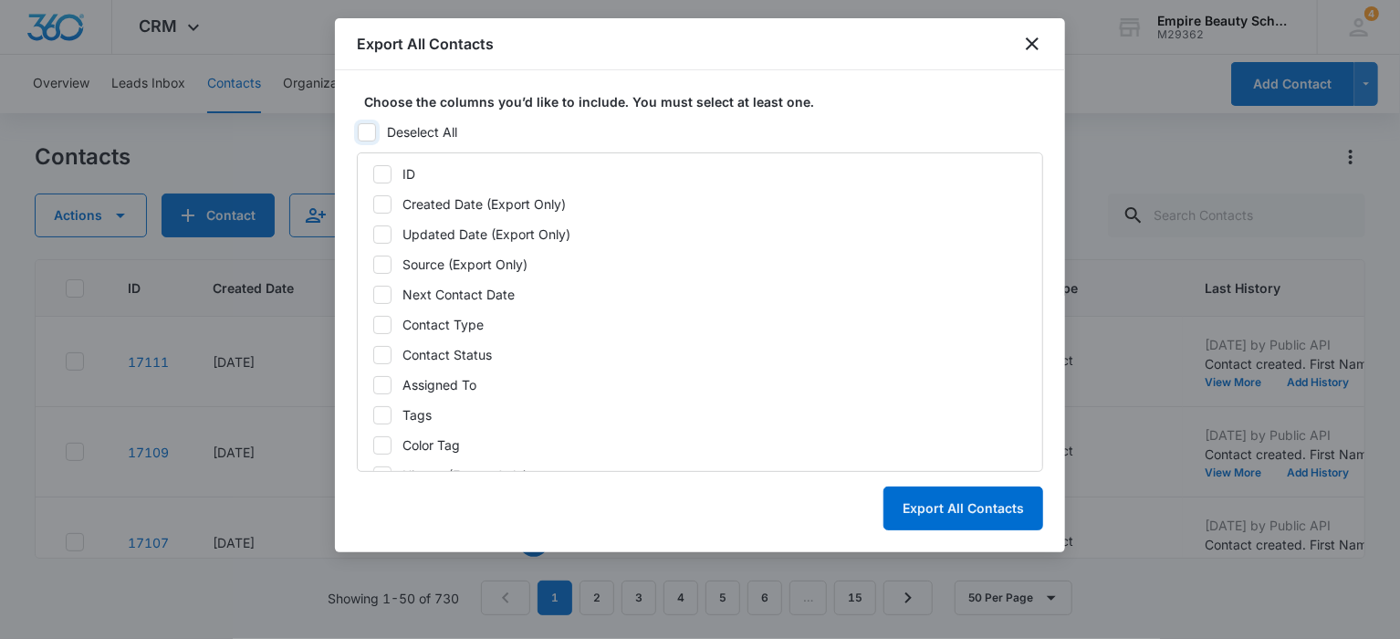
checkbox input "false"
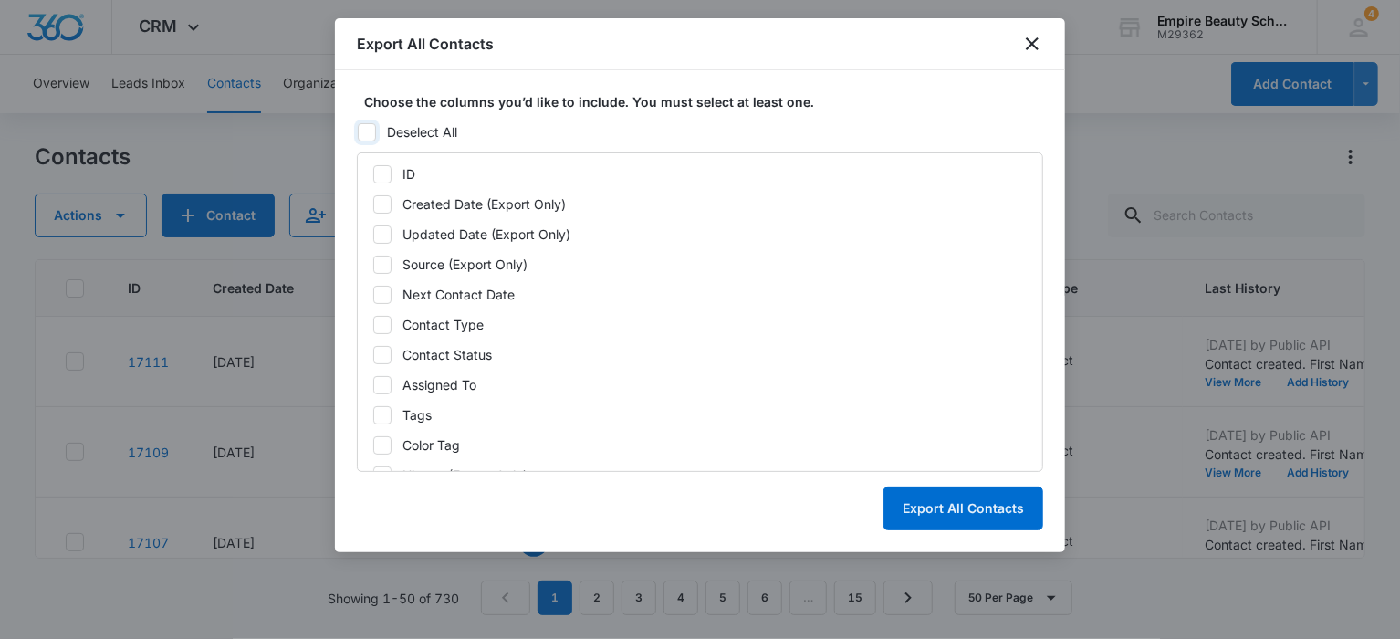
checkbox input "false"
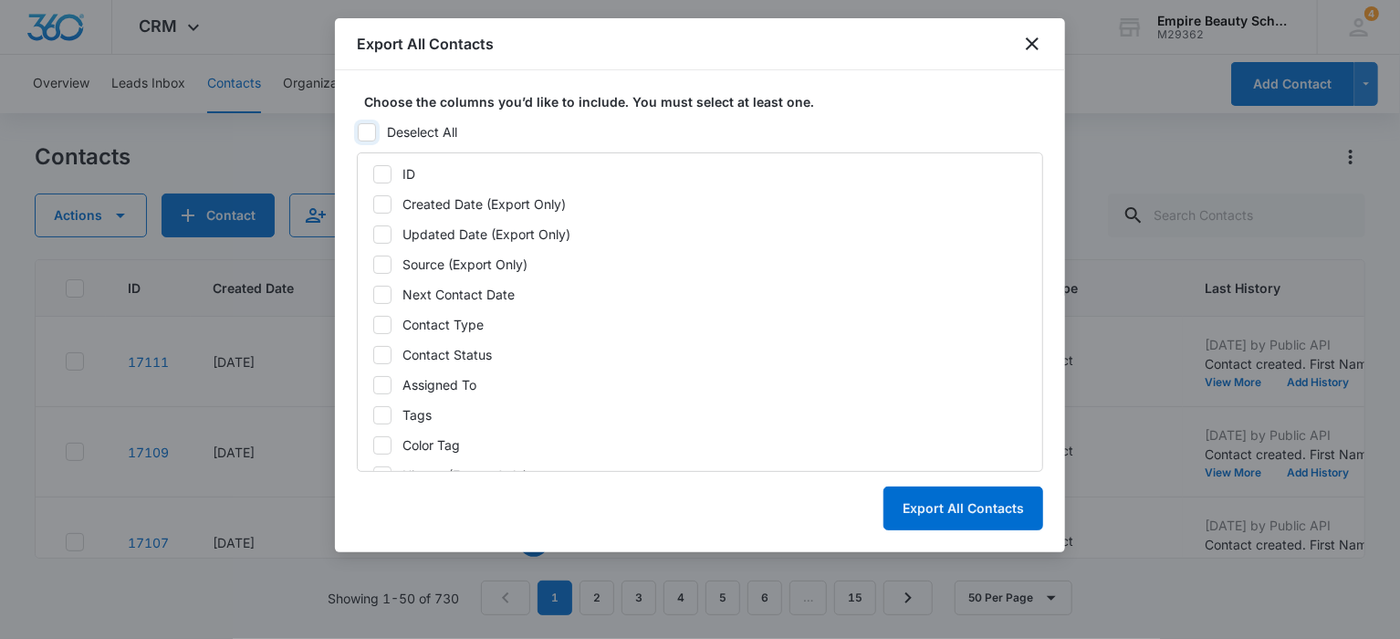
checkbox input "false"
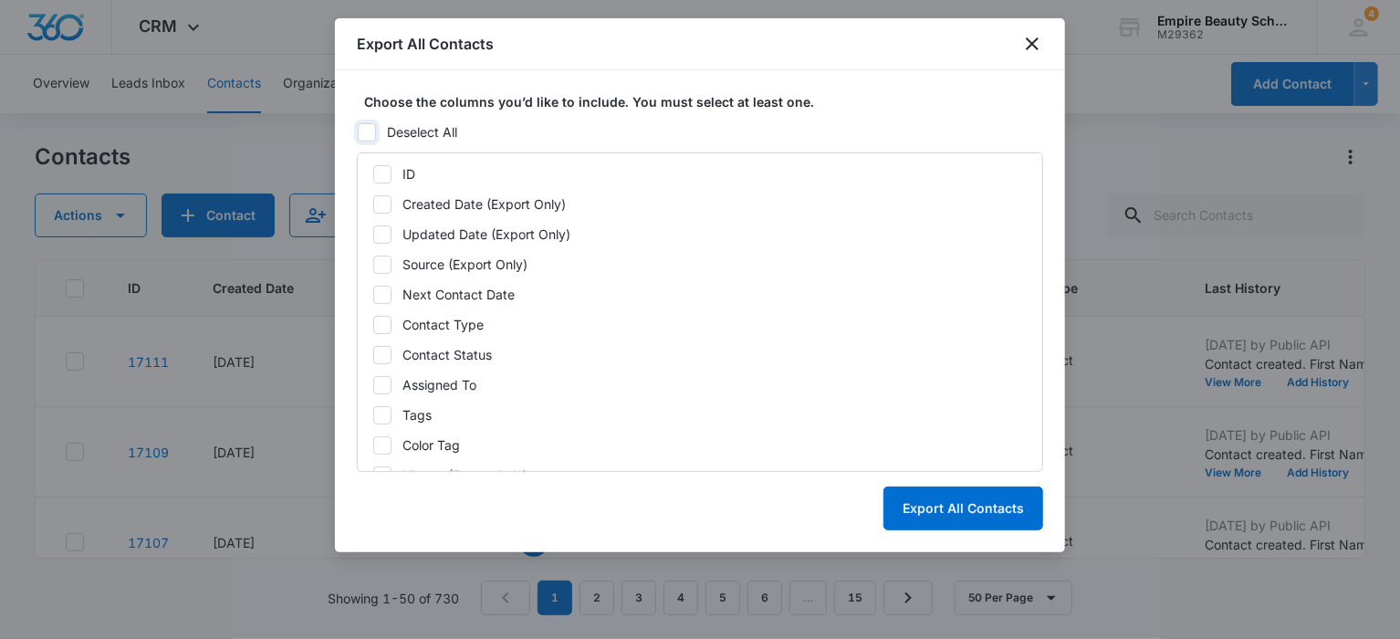
checkbox input "false"
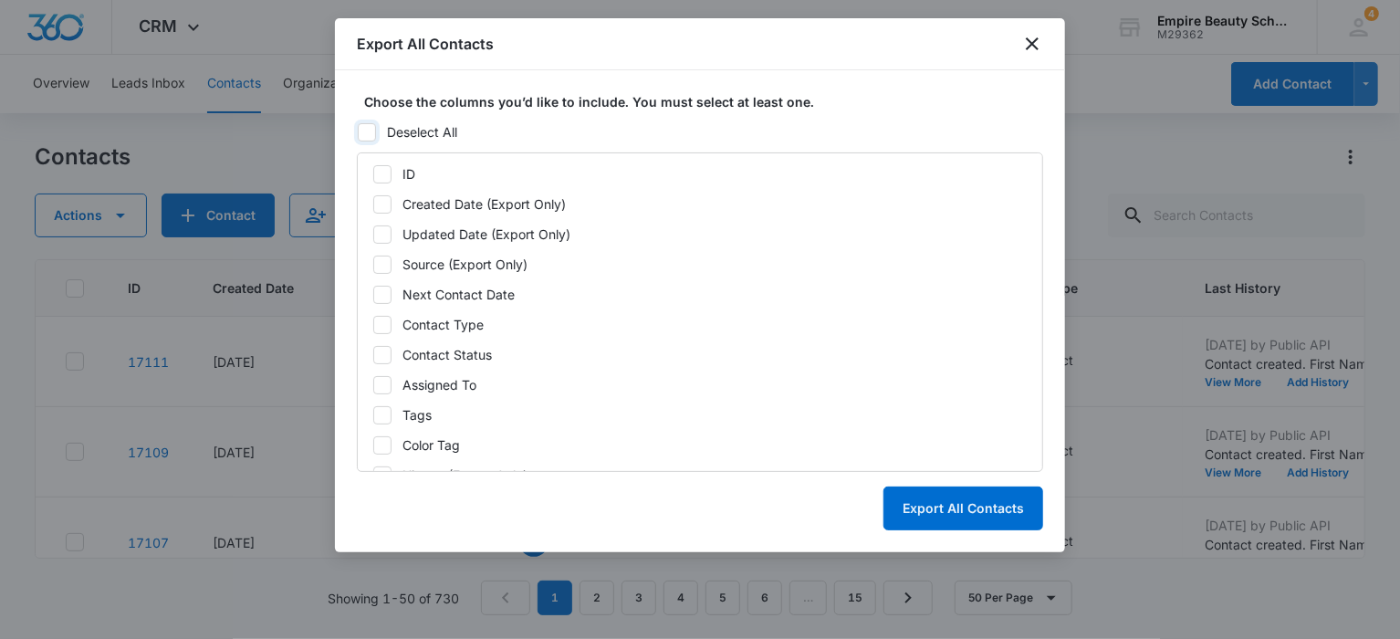
checkbox input "false"
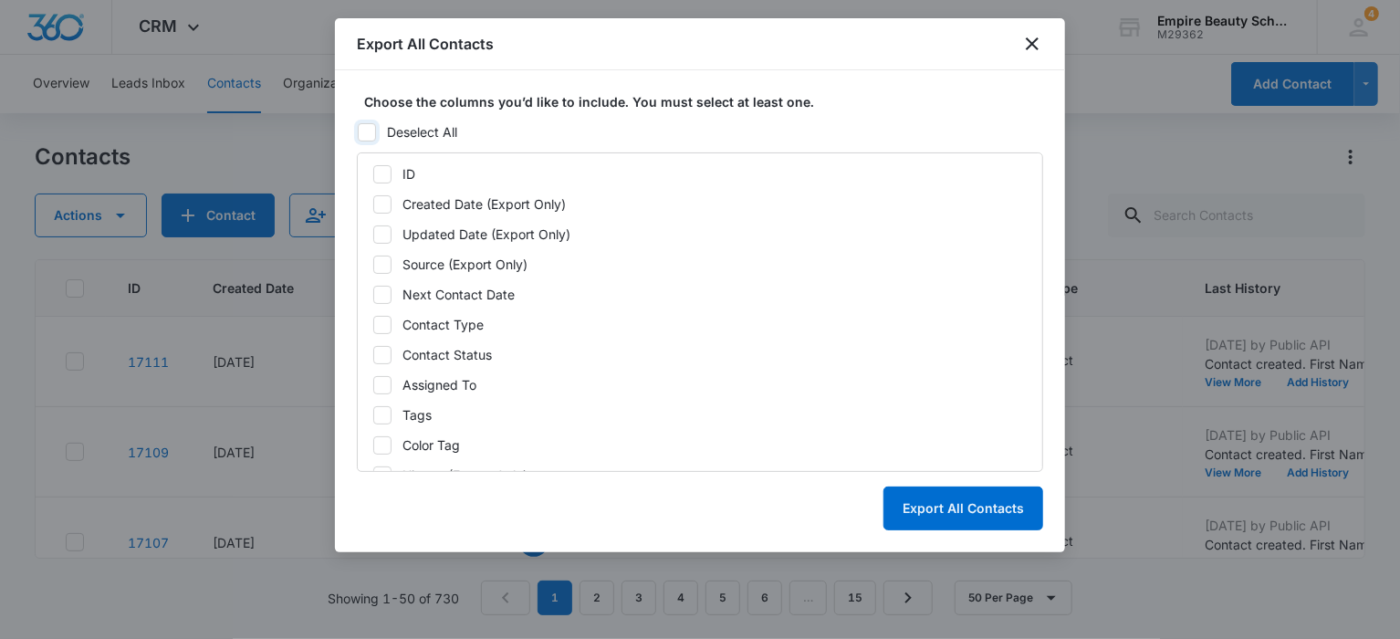
checkbox input "false"
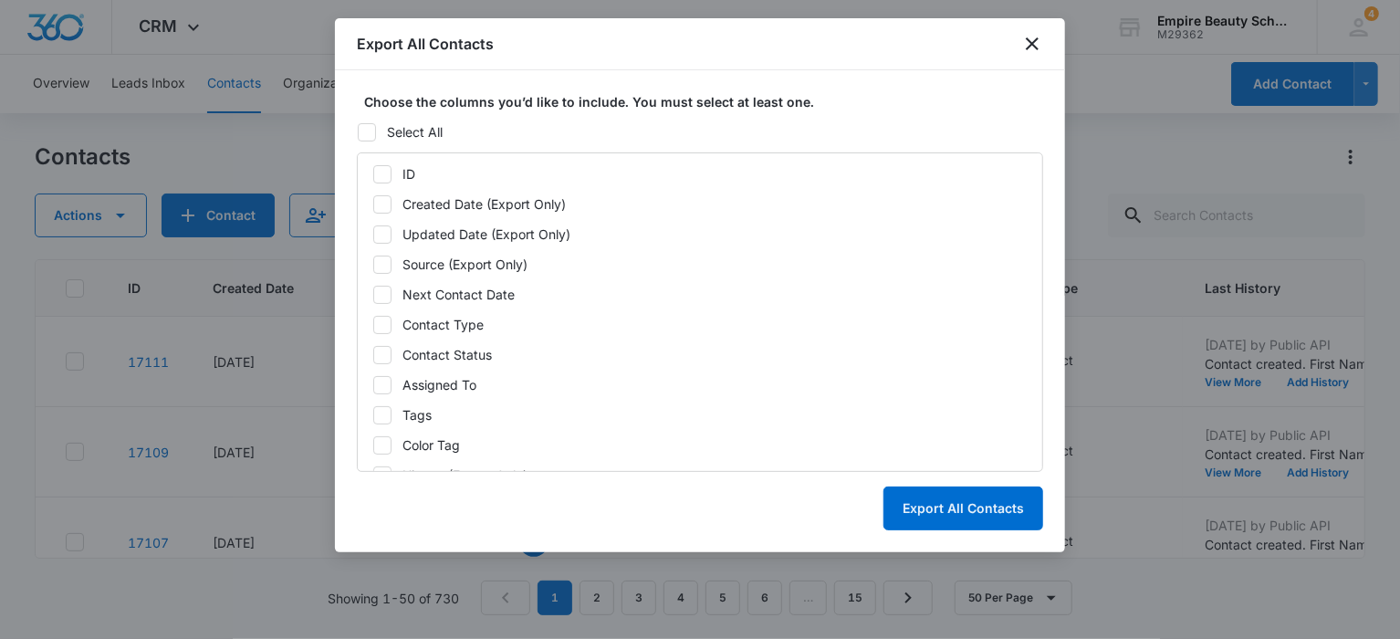
click at [380, 197] on icon at bounding box center [382, 204] width 16 height 16
click at [373, 203] on input "Created Date (Export Only)" at bounding box center [372, 203] width 1 height 1
checkbox input "true"
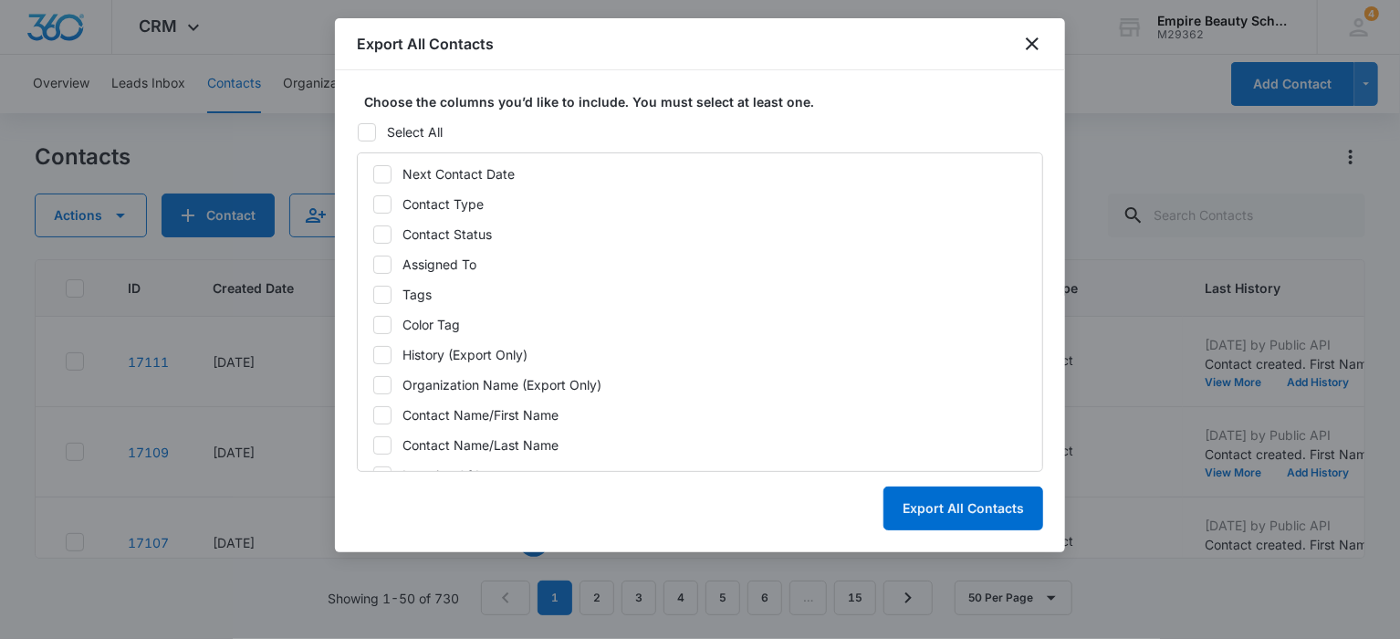
scroll to position [91, 0]
click at [380, 234] on icon at bounding box center [382, 233] width 11 height 8
click at [373, 234] on input "Contact Type" at bounding box center [372, 233] width 1 height 1
checkbox input "true"
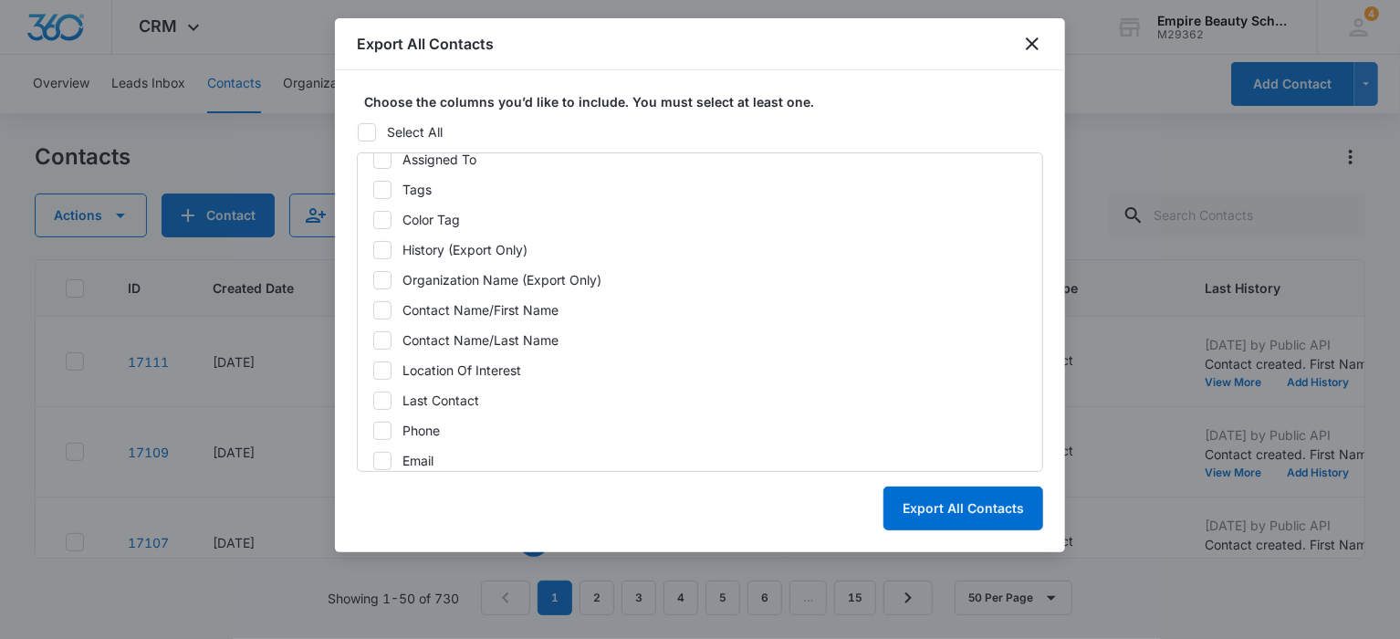
scroll to position [274, 0]
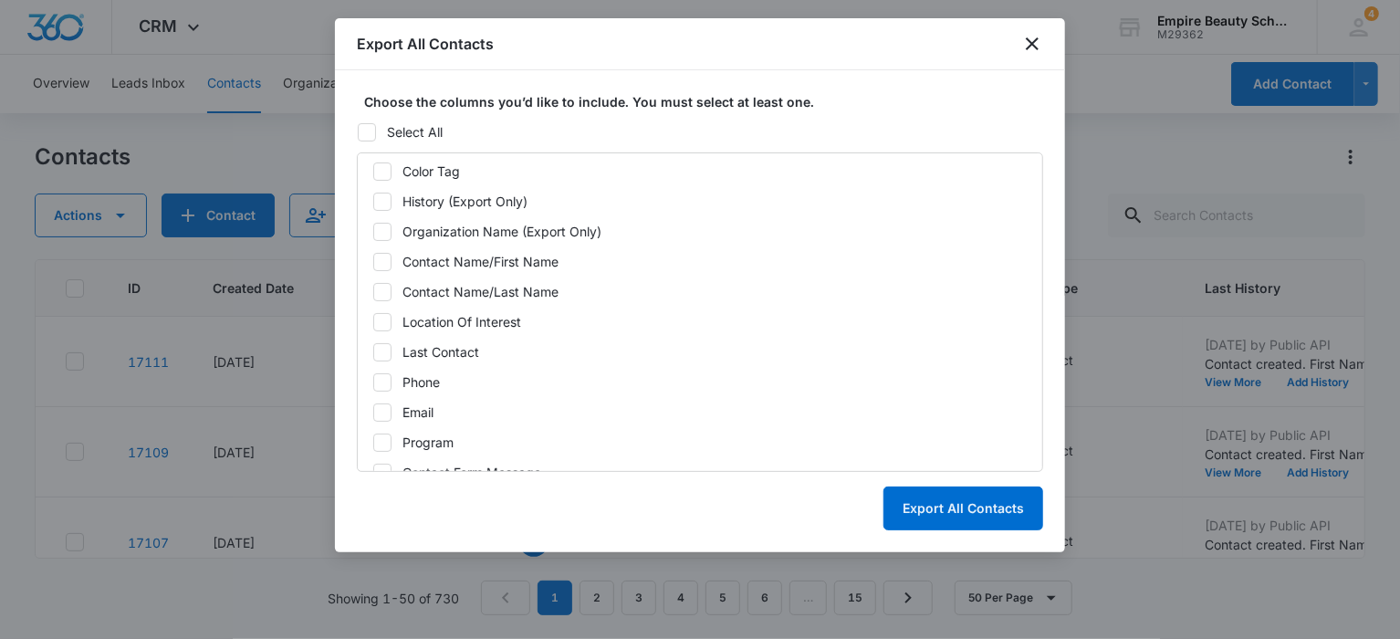
click at [373, 255] on div at bounding box center [382, 262] width 18 height 18
click at [372, 261] on input "Contact Name/First Name" at bounding box center [372, 261] width 1 height 1
checkbox input "true"
click at [380, 288] on icon at bounding box center [382, 292] width 16 height 16
click at [373, 291] on input "Contact Name/Last Name" at bounding box center [372, 291] width 1 height 1
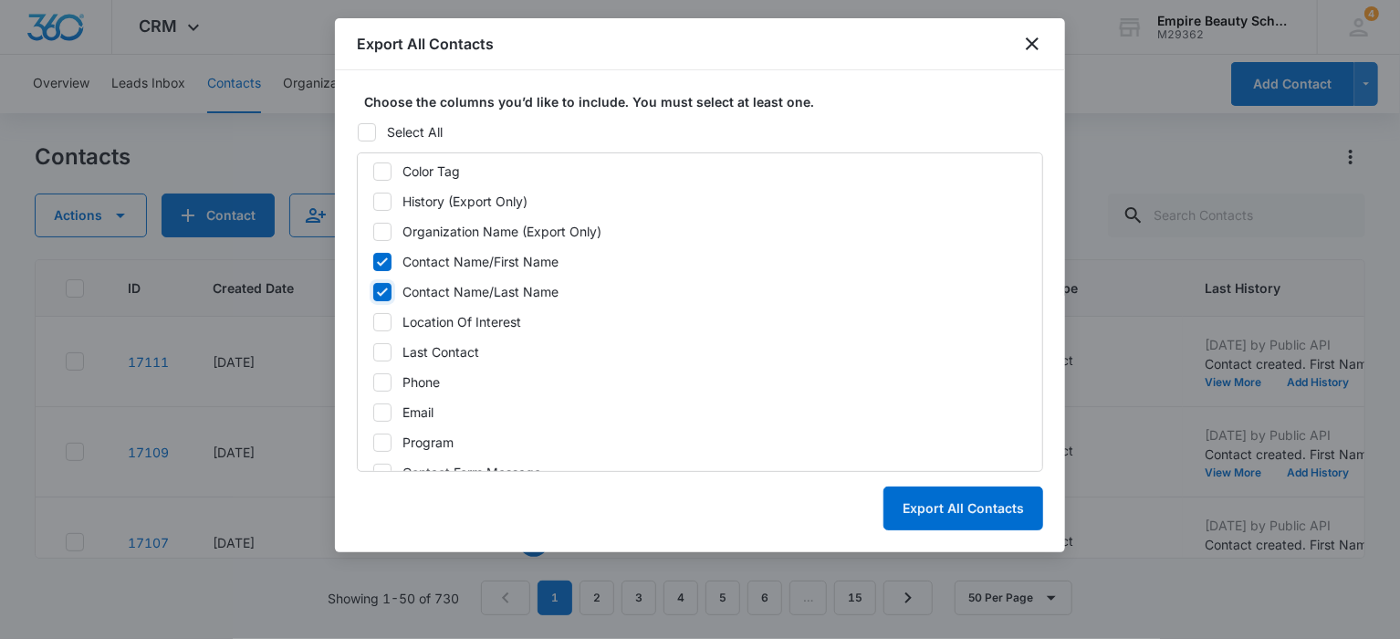
checkbox input "true"
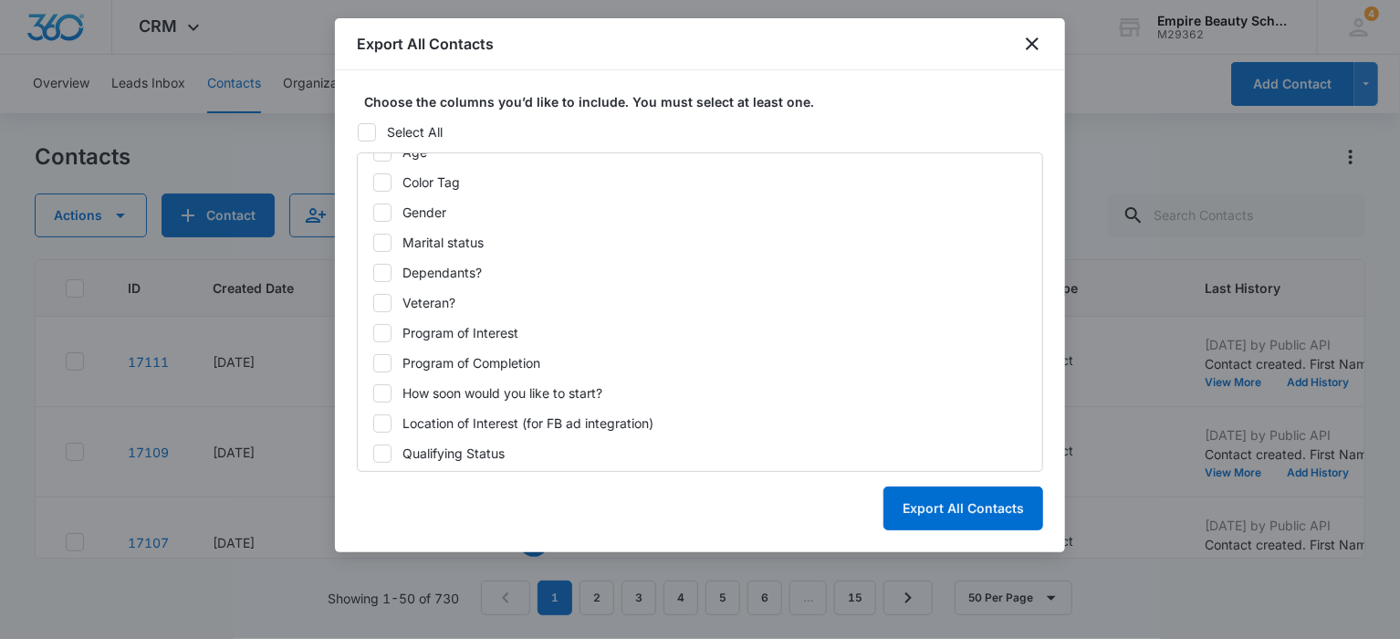
scroll to position [957, 0]
click at [381, 418] on icon at bounding box center [382, 421] width 16 height 16
click at [373, 421] on input "Location of Interest (for FB ad integration)" at bounding box center [372, 421] width 1 height 1
checkbox input "true"
click at [978, 511] on button "Export All Contacts" at bounding box center [963, 508] width 160 height 44
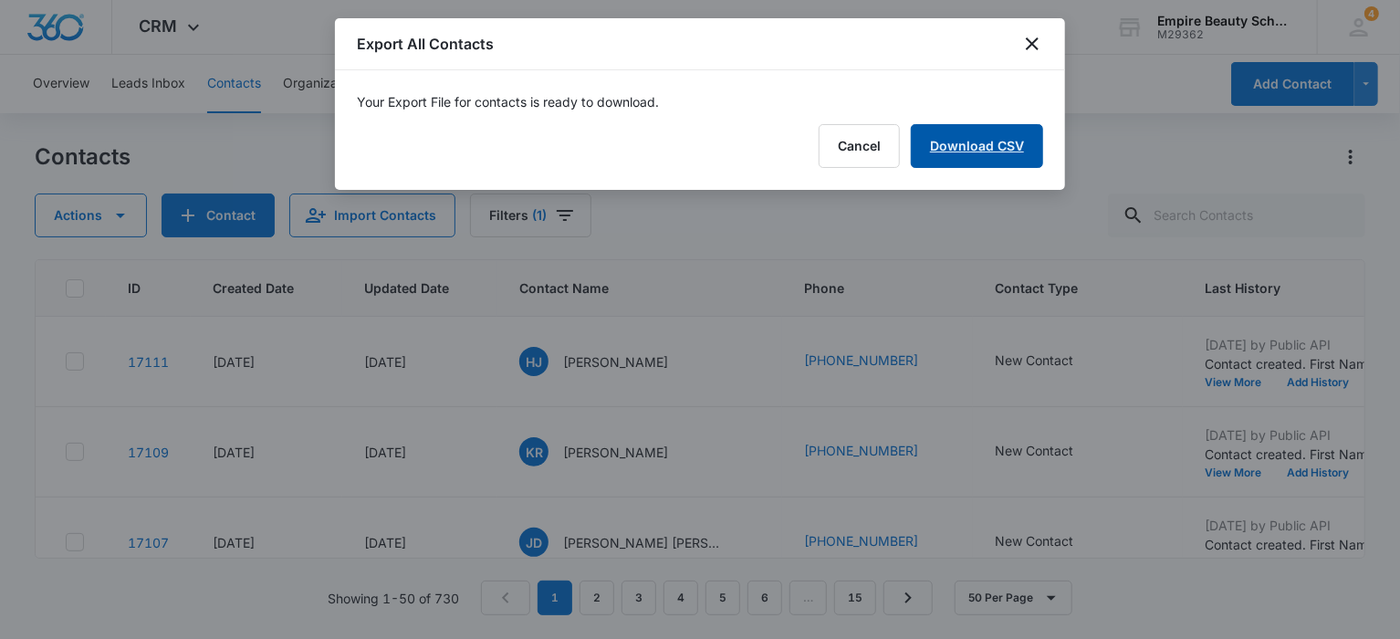
click at [959, 154] on link "Download CSV" at bounding box center [977, 146] width 132 height 44
click at [988, 137] on button "Finish" at bounding box center [1004, 146] width 77 height 44
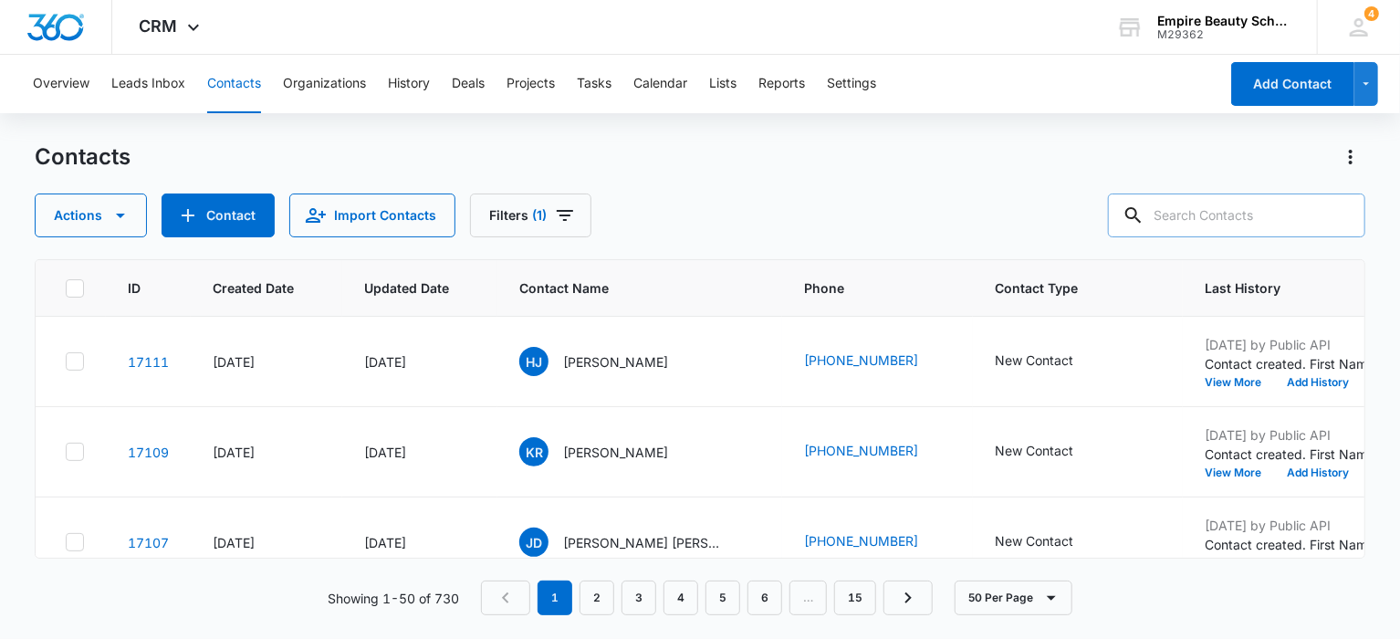
click at [1217, 219] on input "text" at bounding box center [1236, 215] width 257 height 44
type input "[PERSON_NAME]"
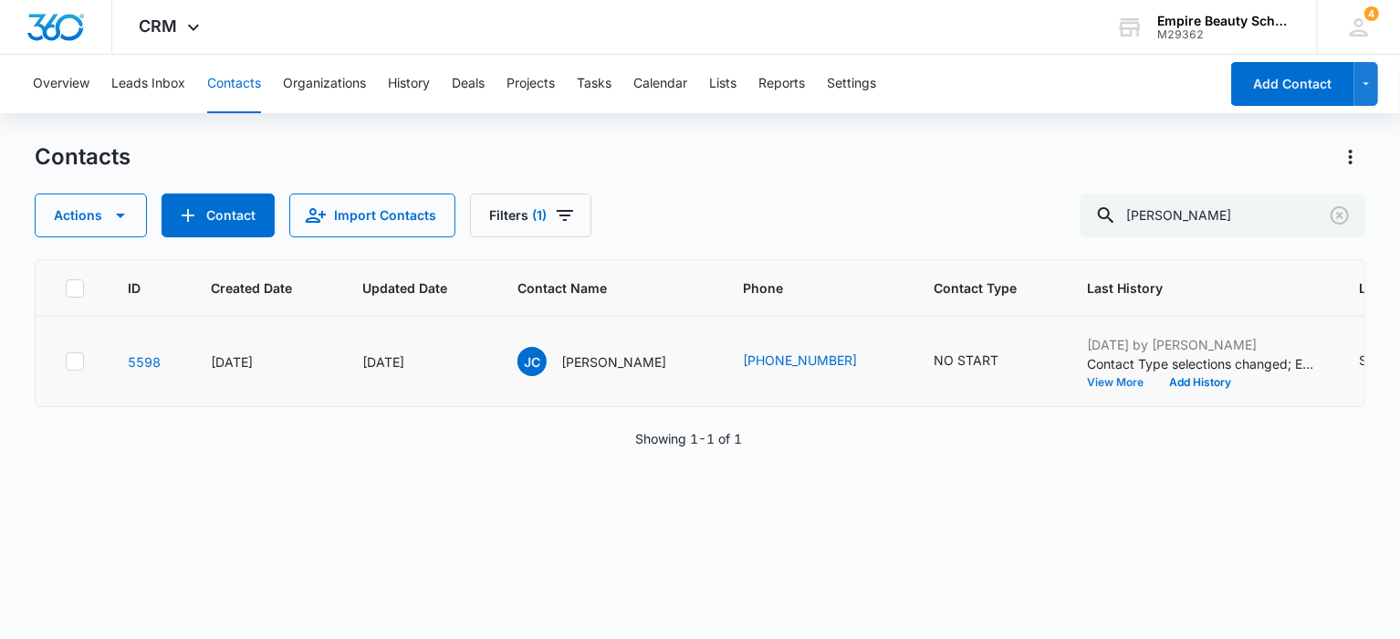
click at [1087, 380] on button "View More" at bounding box center [1121, 382] width 69 height 11
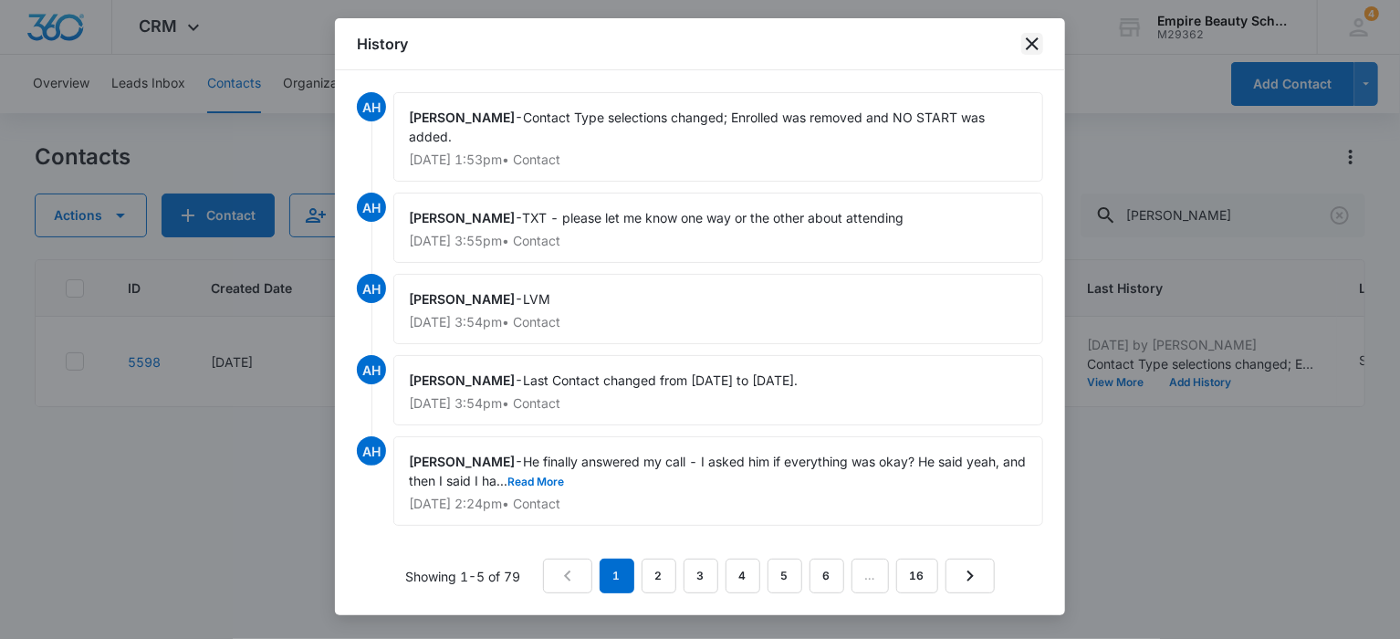
click at [1028, 45] on icon "close" at bounding box center [1032, 44] width 22 height 22
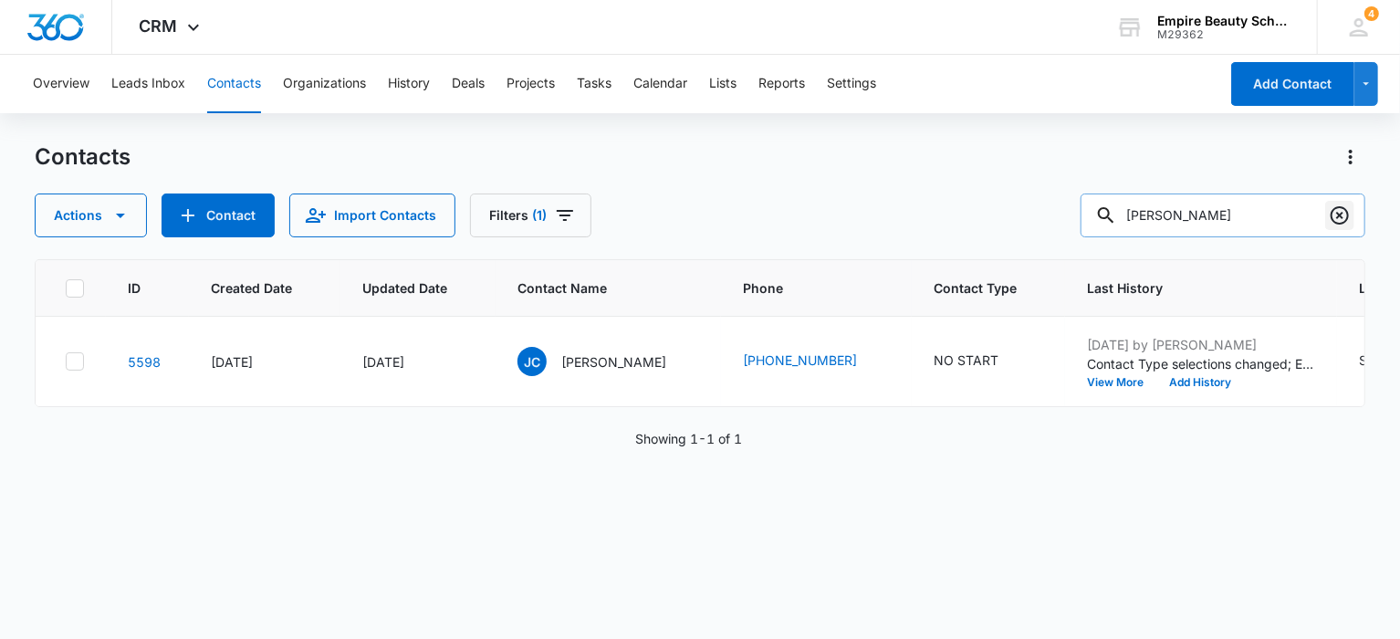
click at [1339, 213] on icon "Clear" at bounding box center [1339, 215] width 22 height 22
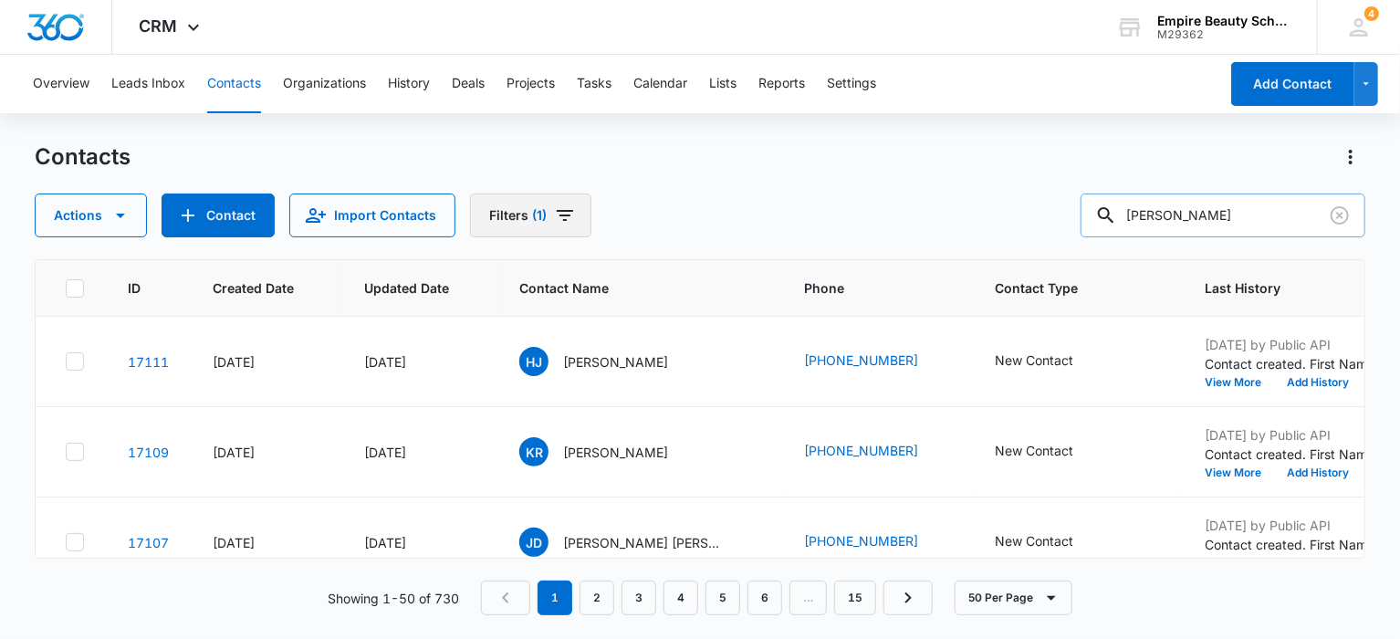
type input "[PERSON_NAME]"
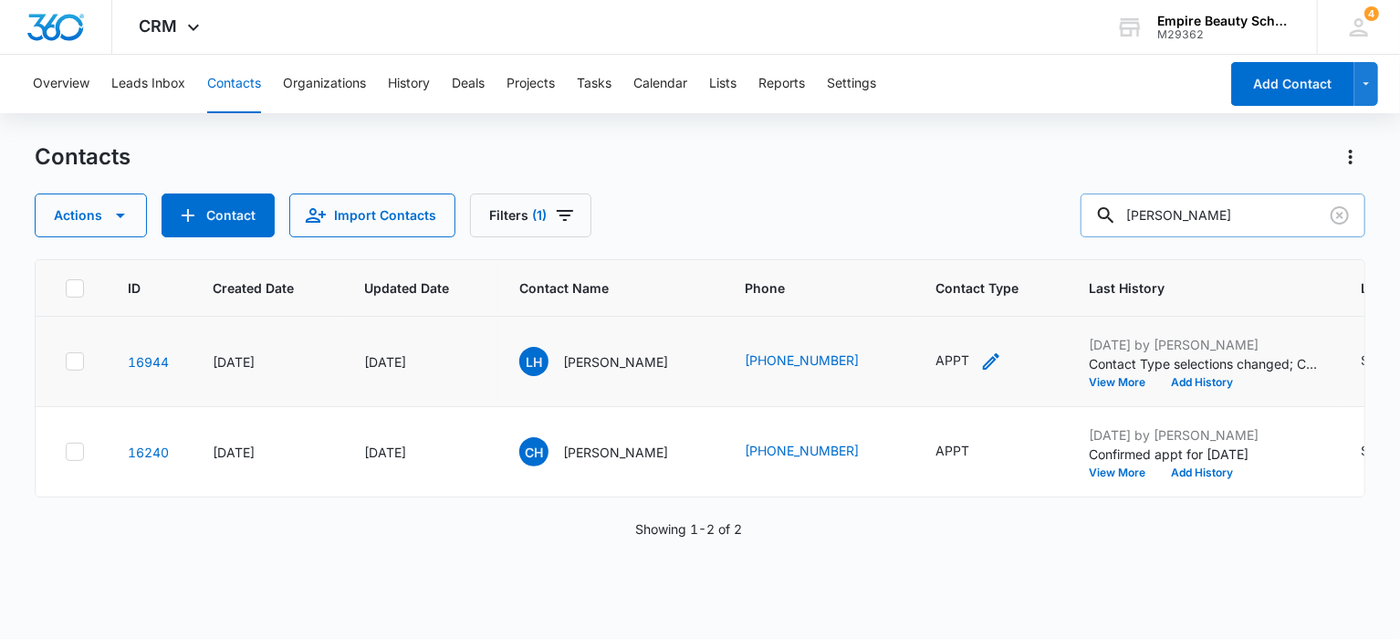
click at [969, 357] on div "APPT" at bounding box center [952, 359] width 34 height 19
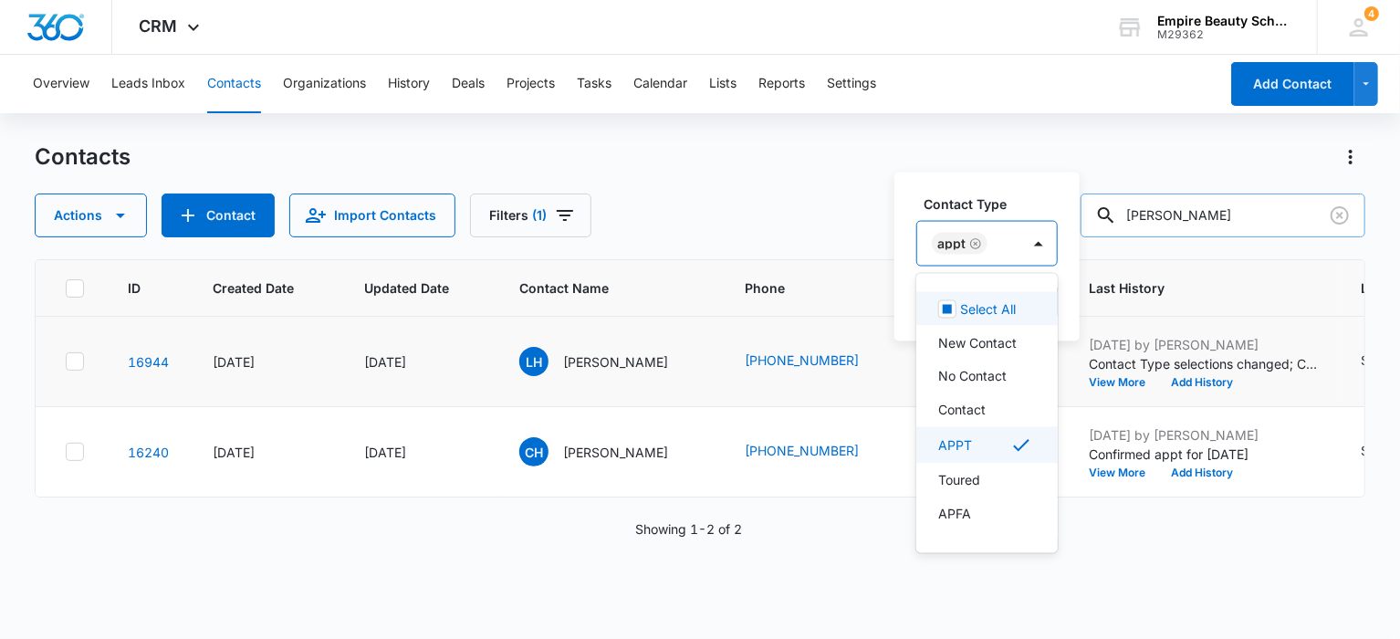
click at [989, 245] on div "APPT" at bounding box center [968, 244] width 103 height 44
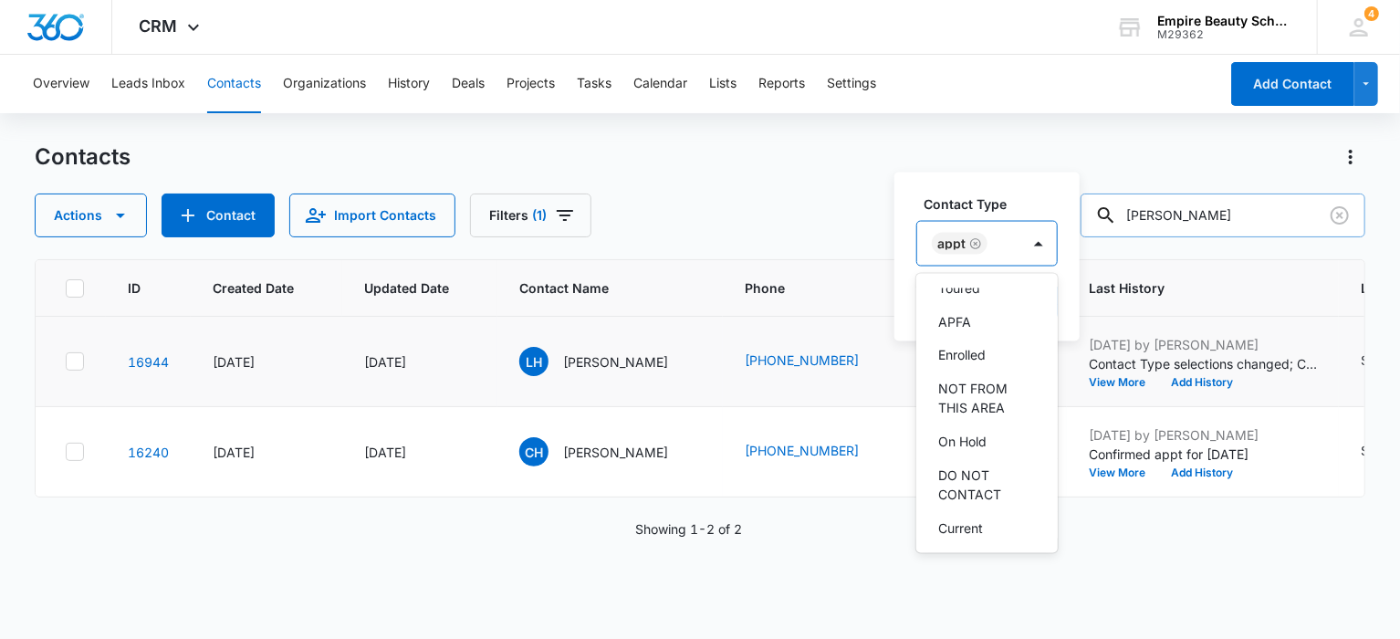
scroll to position [182, 0]
click at [966, 367] on p "Enrolled" at bounding box center [961, 365] width 47 height 19
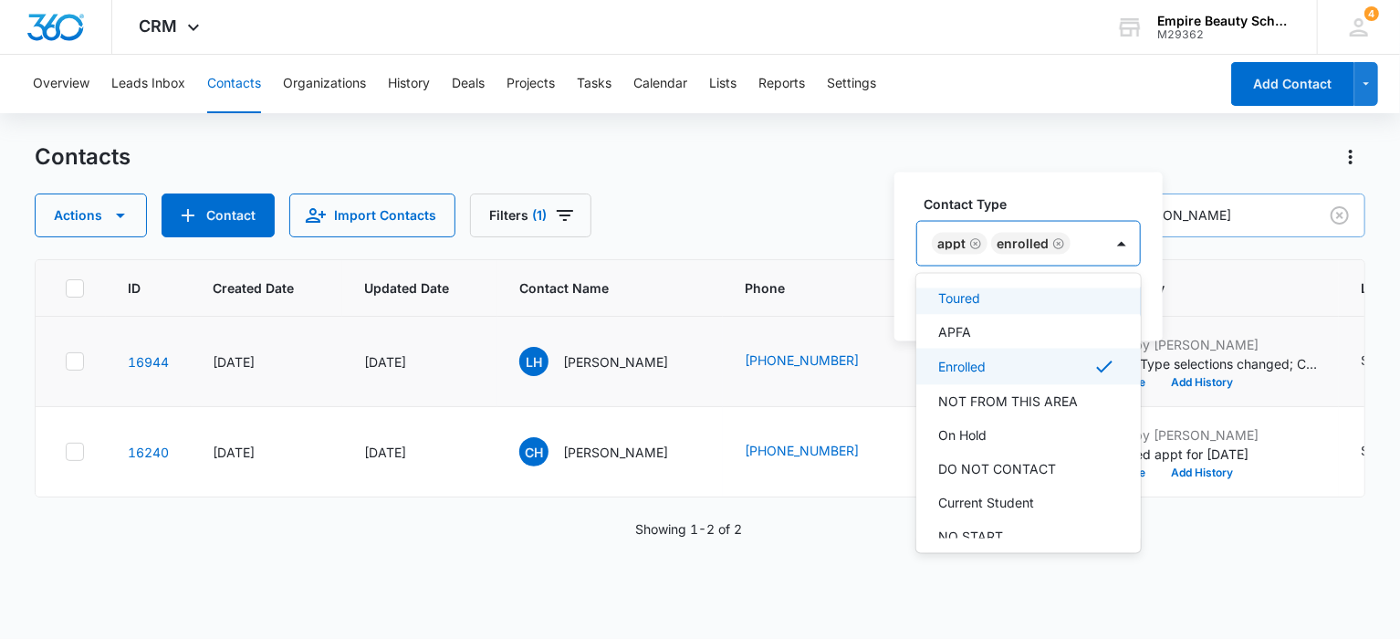
click at [1082, 251] on div "APPT Enrolled" at bounding box center [1010, 244] width 186 height 44
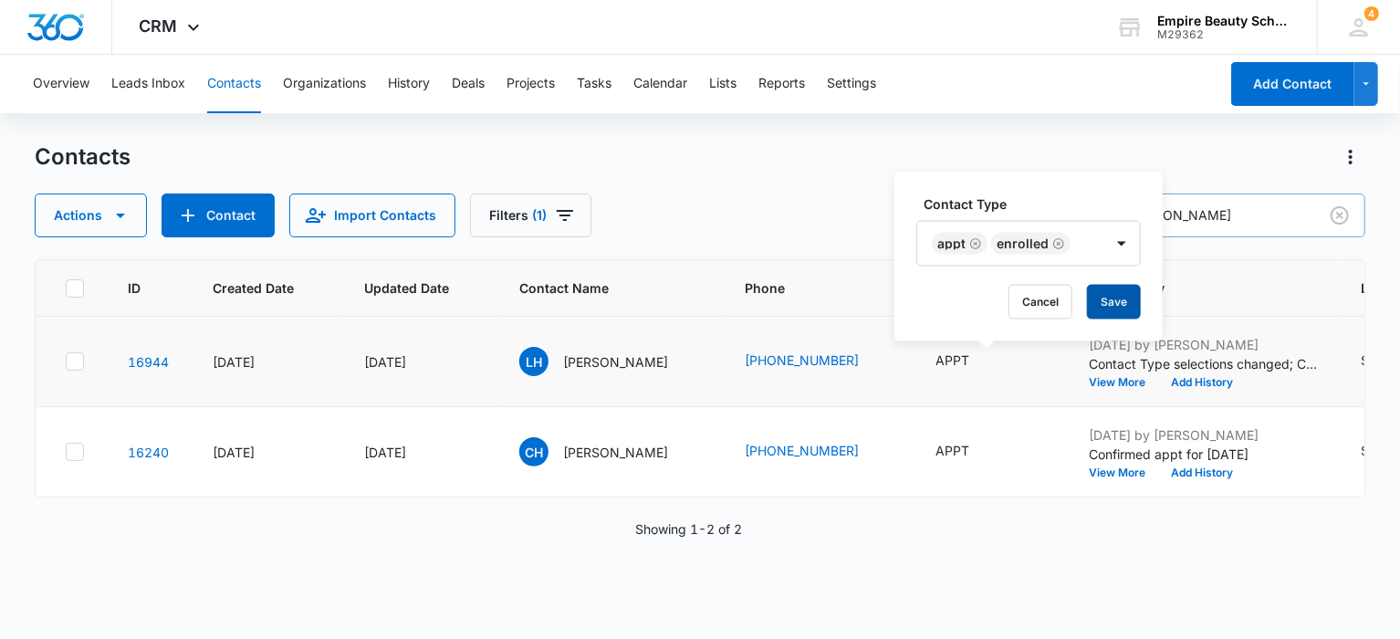
click at [1105, 293] on button "Save" at bounding box center [1114, 302] width 54 height 35
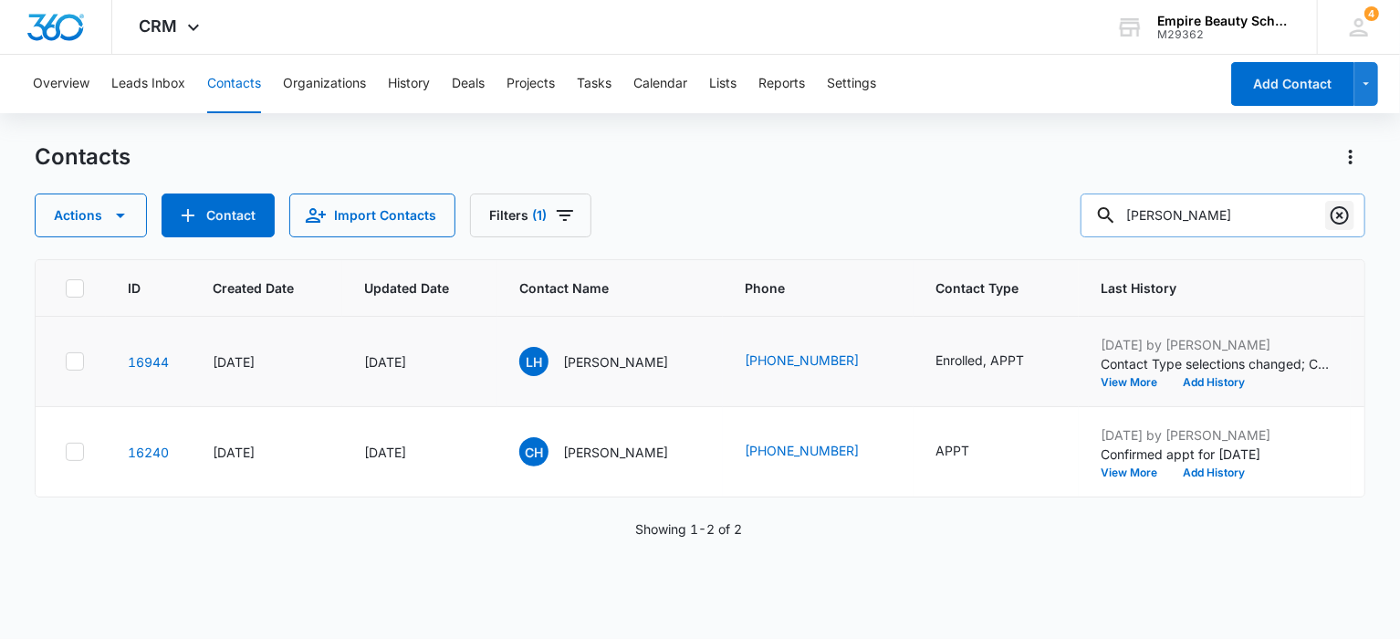
click at [1340, 215] on icon "Clear" at bounding box center [1339, 215] width 18 height 18
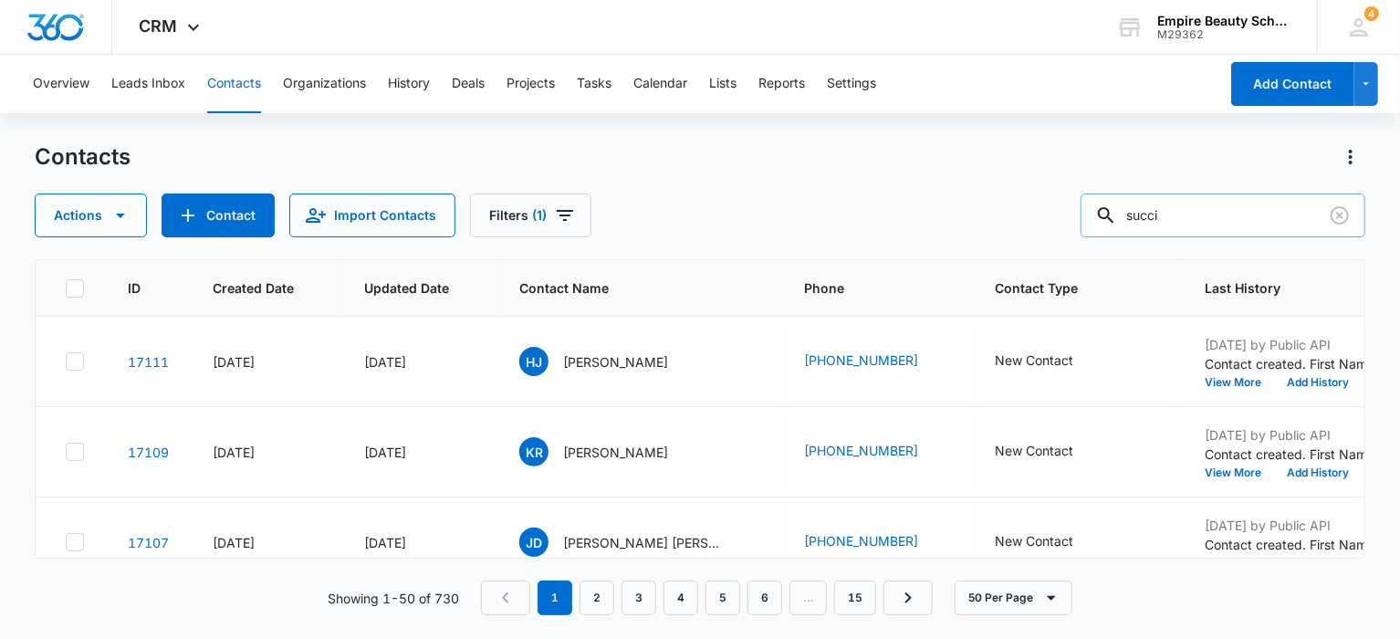
type input "succi"
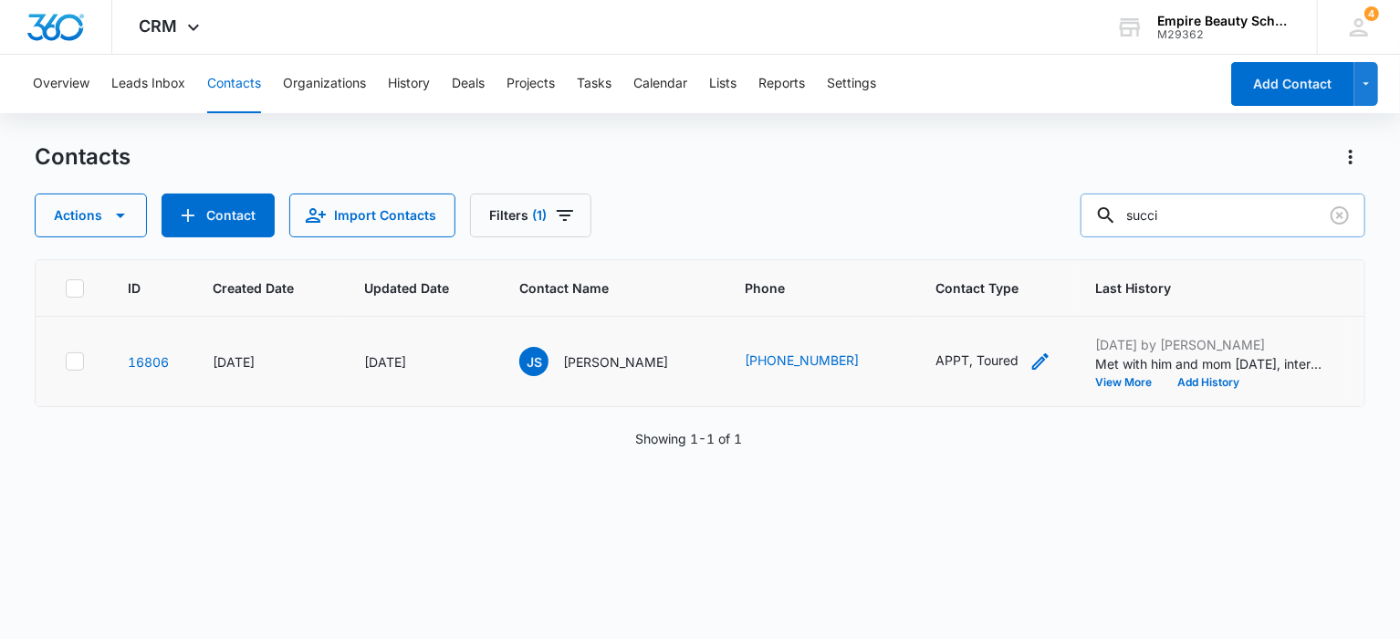
click at [966, 360] on div "APPT, Toured" at bounding box center [976, 359] width 83 height 19
click at [989, 251] on input "text" at bounding box center [991, 243] width 4 height 19
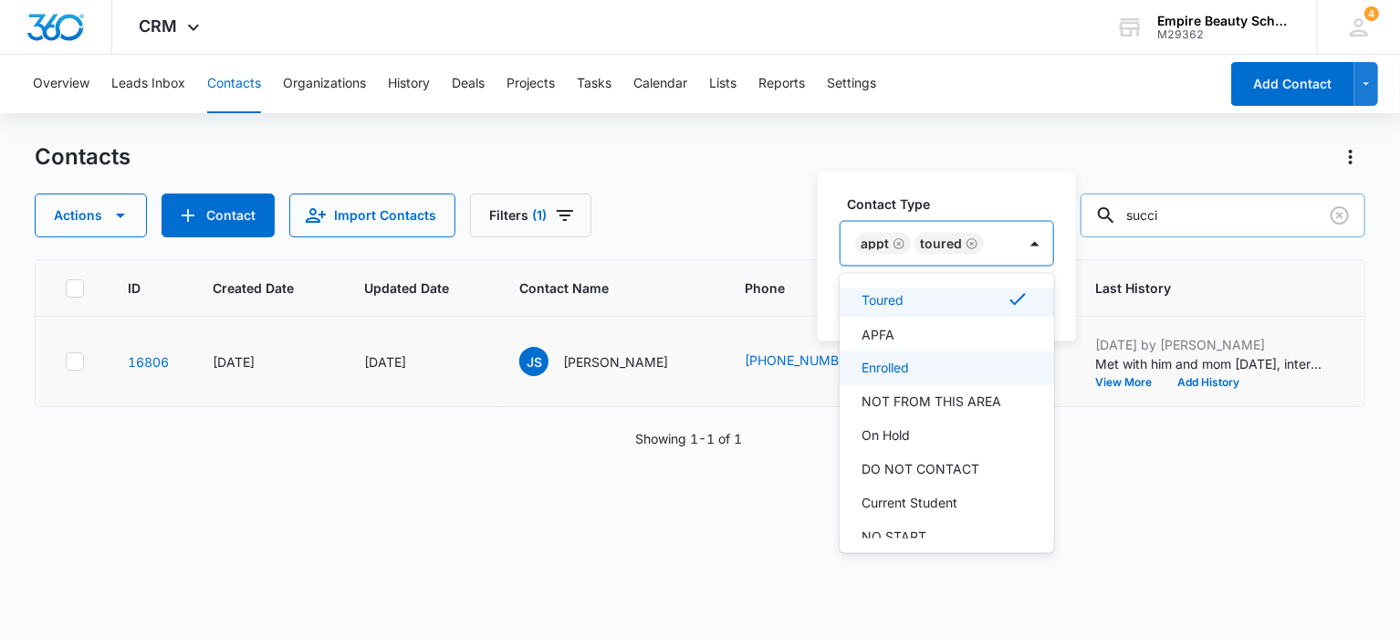
click at [888, 369] on p "Enrolled" at bounding box center [884, 368] width 47 height 19
click at [1074, 240] on div "APPT Toured Enrolled" at bounding box center [969, 244] width 259 height 44
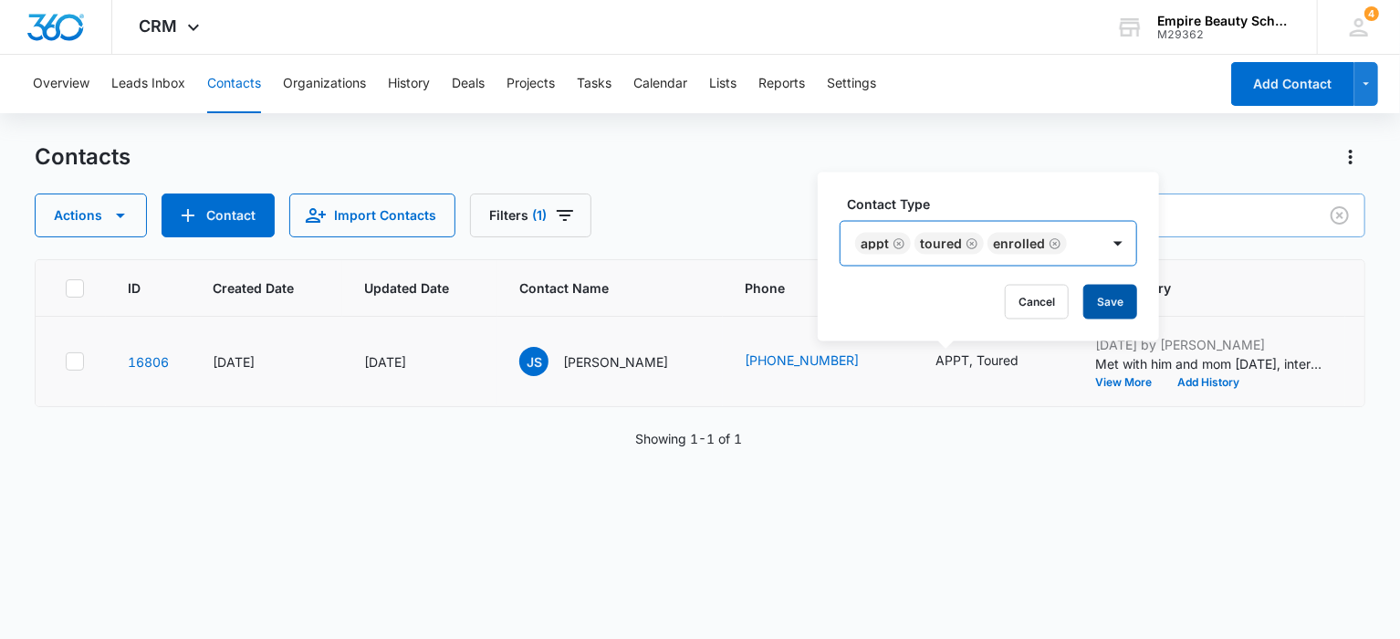
click at [1096, 297] on button "Save" at bounding box center [1110, 302] width 54 height 35
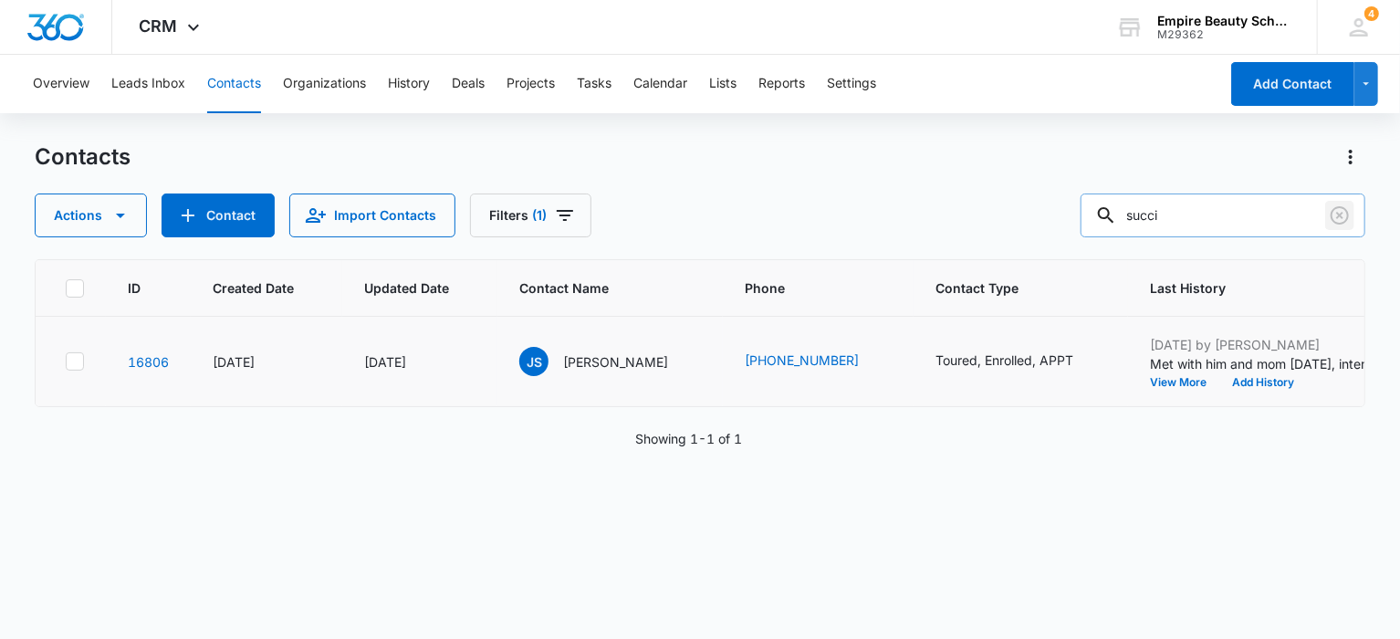
drag, startPoint x: 1337, startPoint y: 208, endPoint x: 1263, endPoint y: 226, distance: 76.1
click at [1337, 208] on icon "Clear" at bounding box center [1339, 215] width 22 height 22
